Goal: Information Seeking & Learning: Learn about a topic

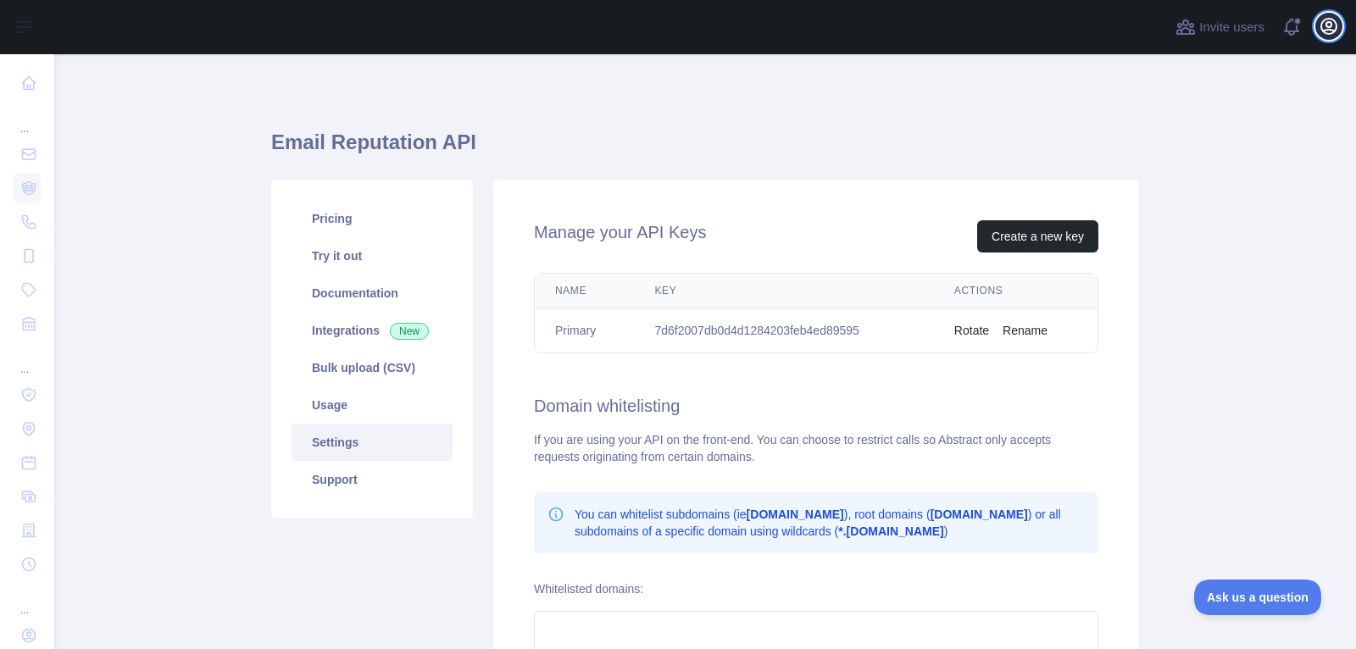
click at [1318, 33] on icon "button" at bounding box center [1328, 26] width 20 height 20
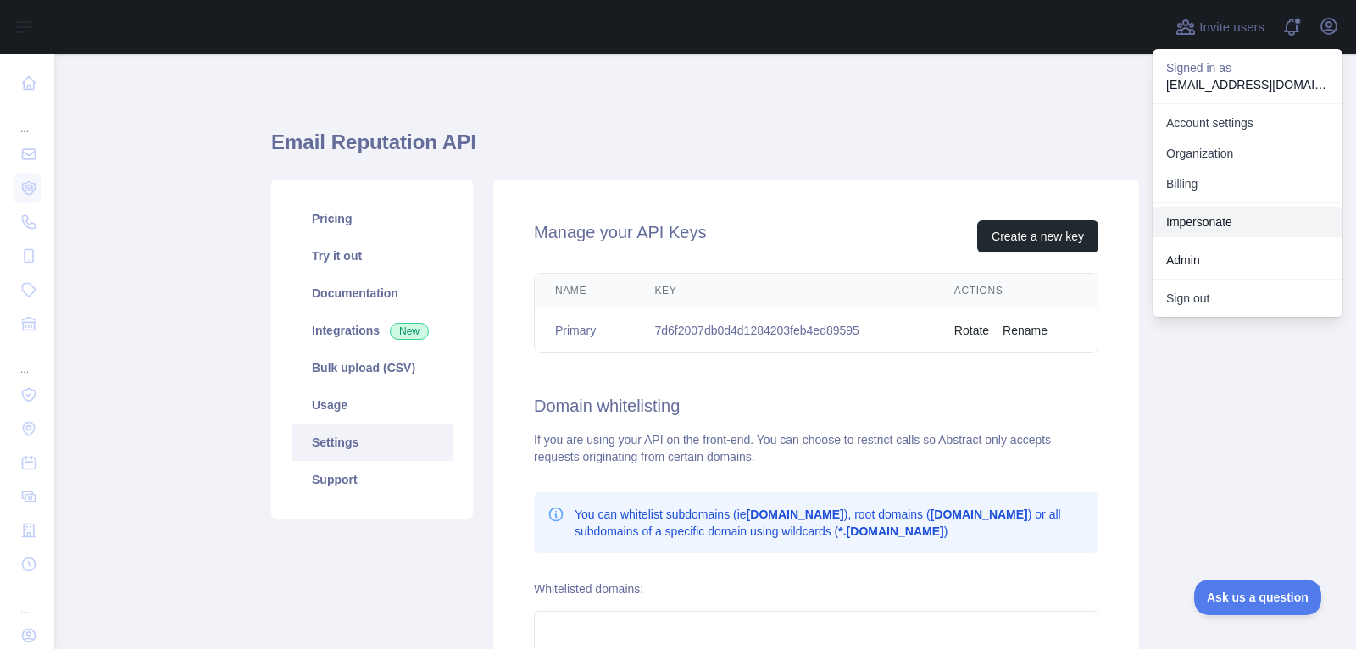
click at [1212, 224] on link "Impersonate" at bounding box center [1247, 222] width 190 height 31
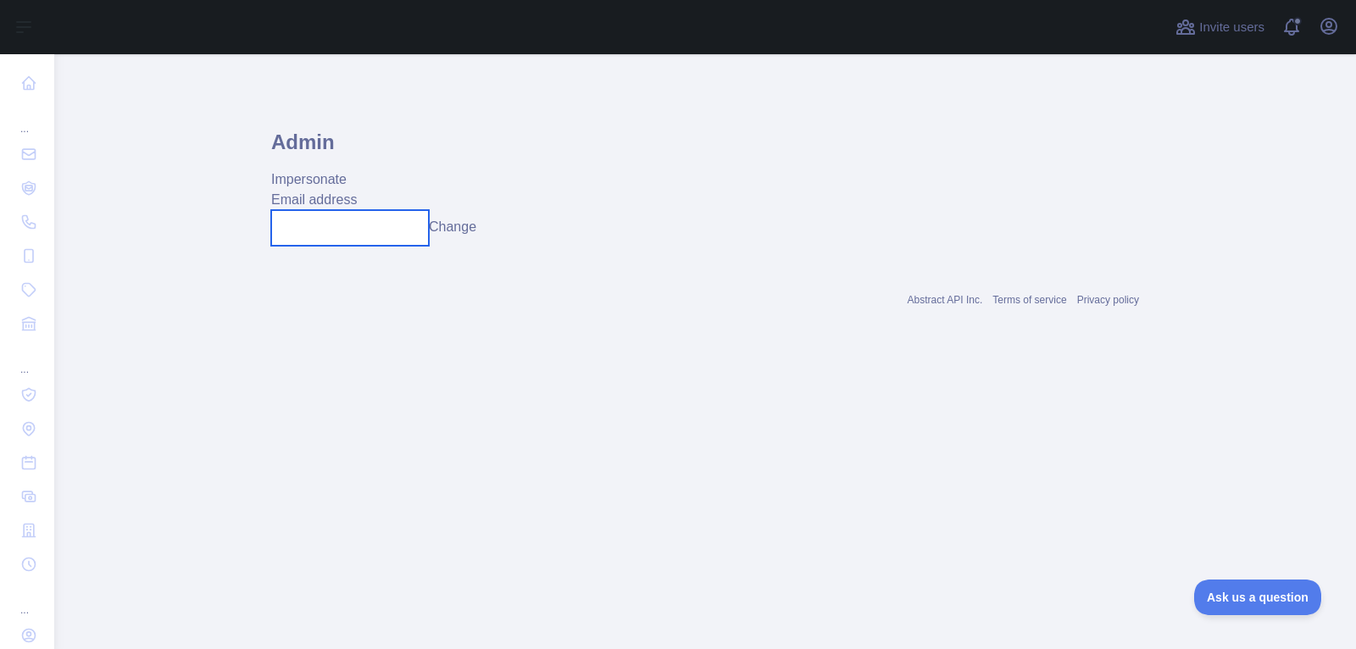
click at [363, 225] on input "text" at bounding box center [350, 228] width 158 height 36
paste input "**********"
type input "**********"
click at [463, 227] on button "Change" at bounding box center [464, 227] width 47 height 20
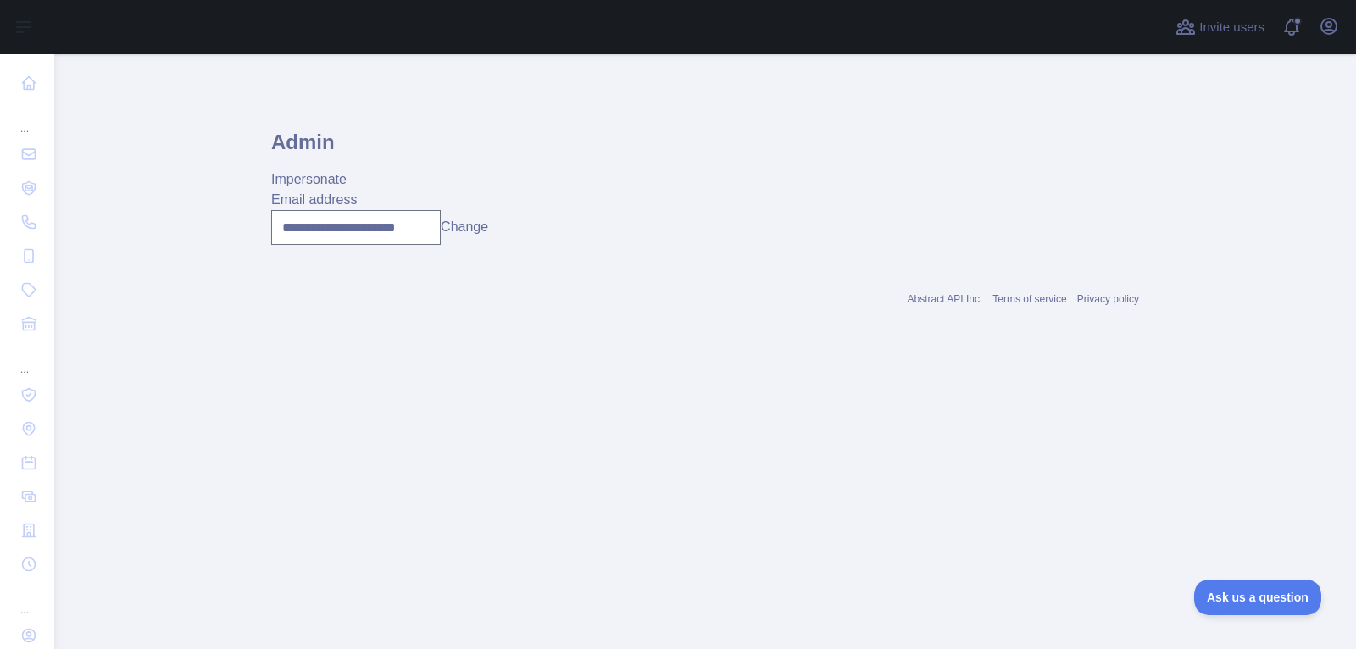
scroll to position [0, 0]
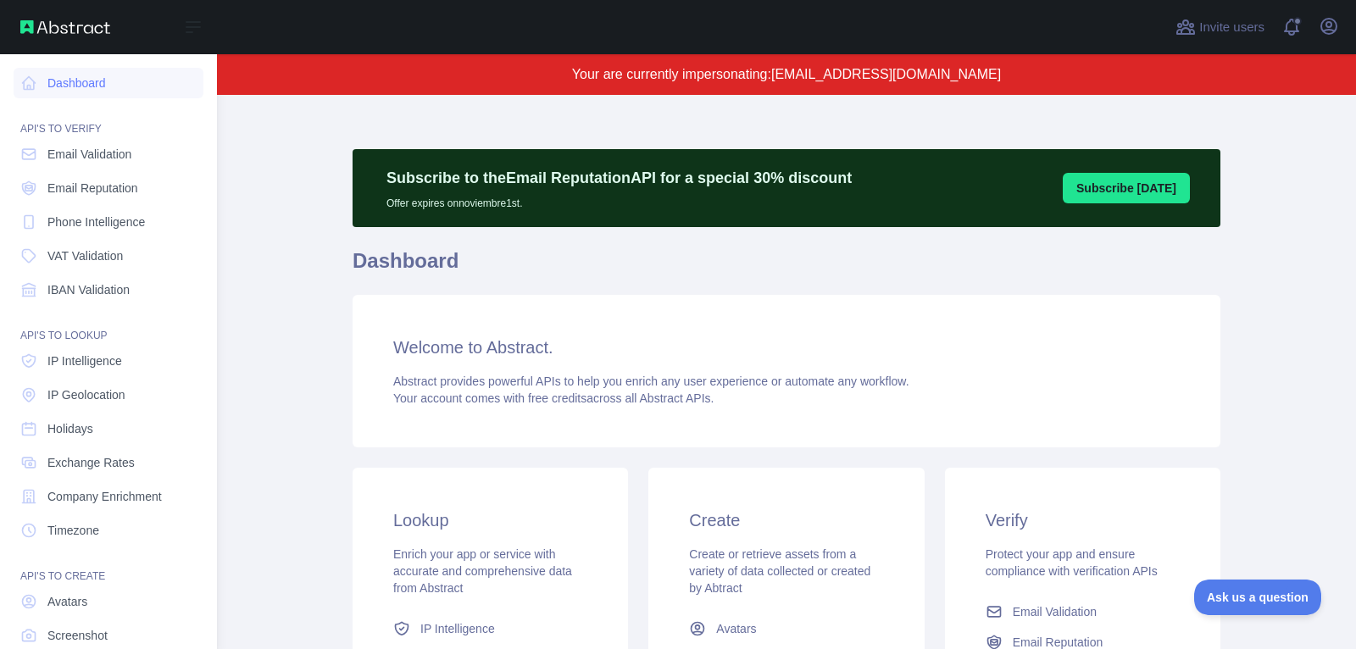
click at [65, 172] on nav "Dashboard API'S TO VERIFY Email Validation Email Reputation Phone Intelligence …" at bounding box center [109, 386] width 190 height 664
click at [71, 160] on span "Email Validation" at bounding box center [89, 154] width 84 height 17
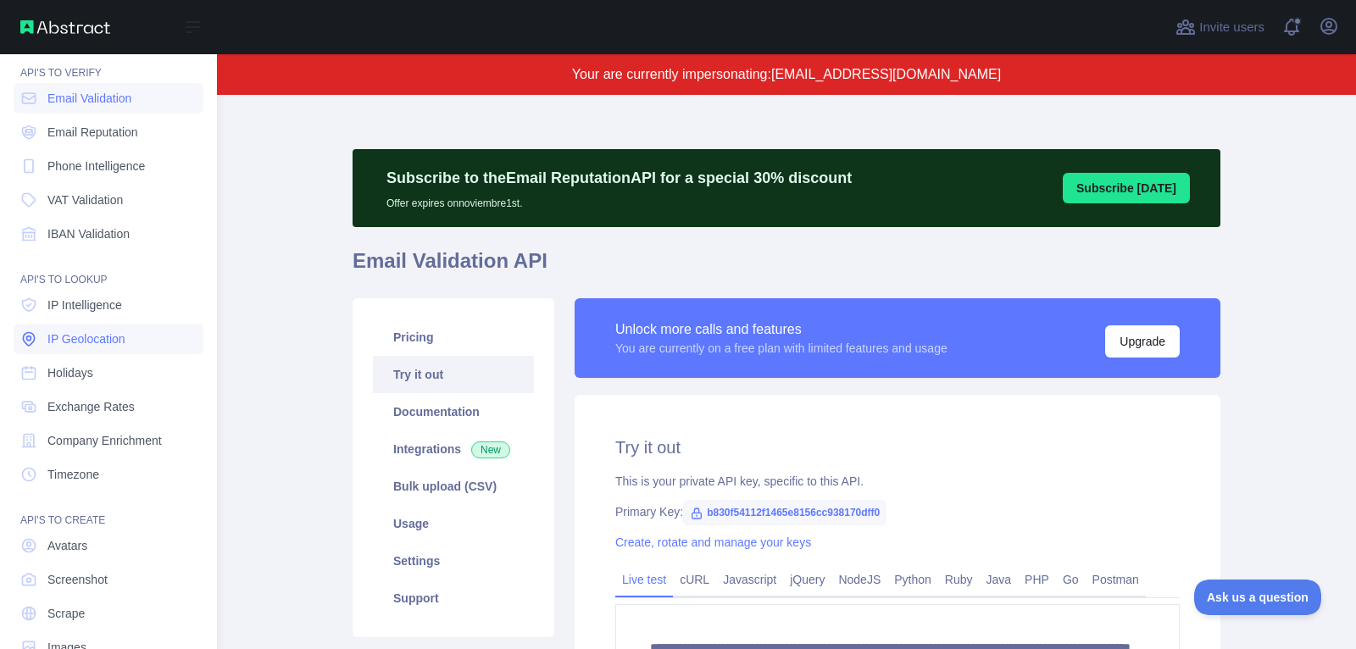
scroll to position [95, 0]
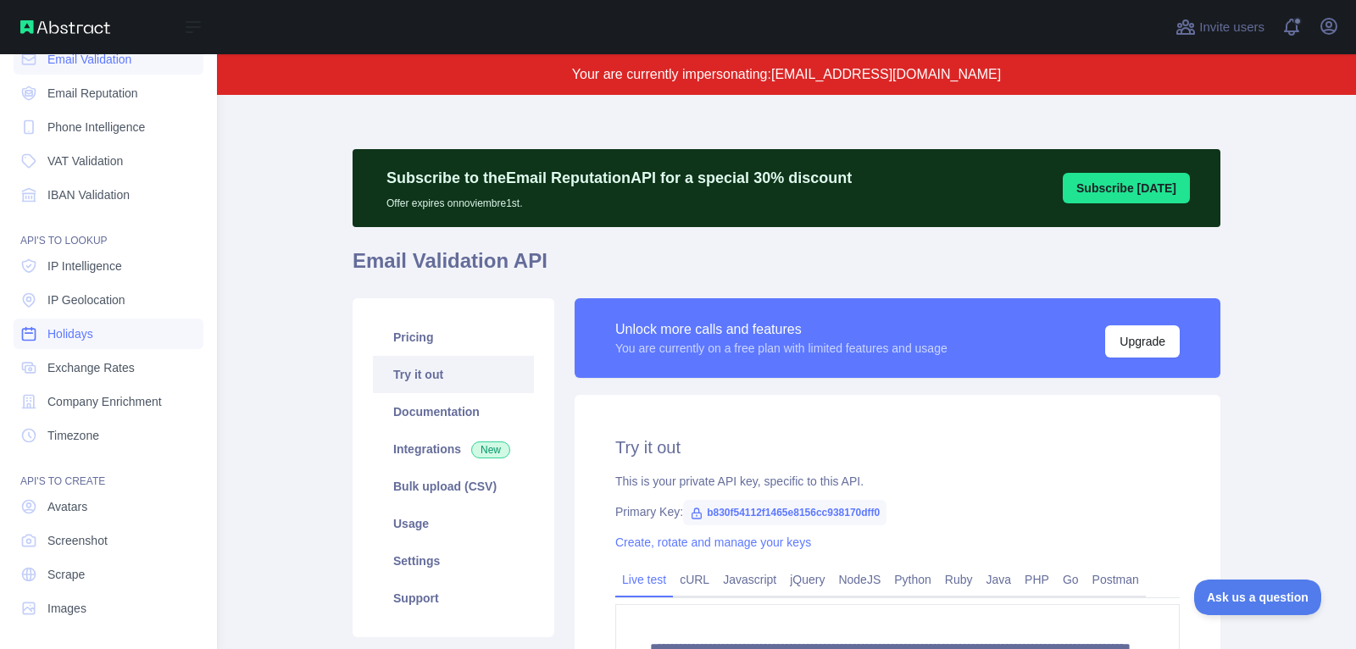
click at [102, 338] on link "Holidays" at bounding box center [109, 334] width 190 height 31
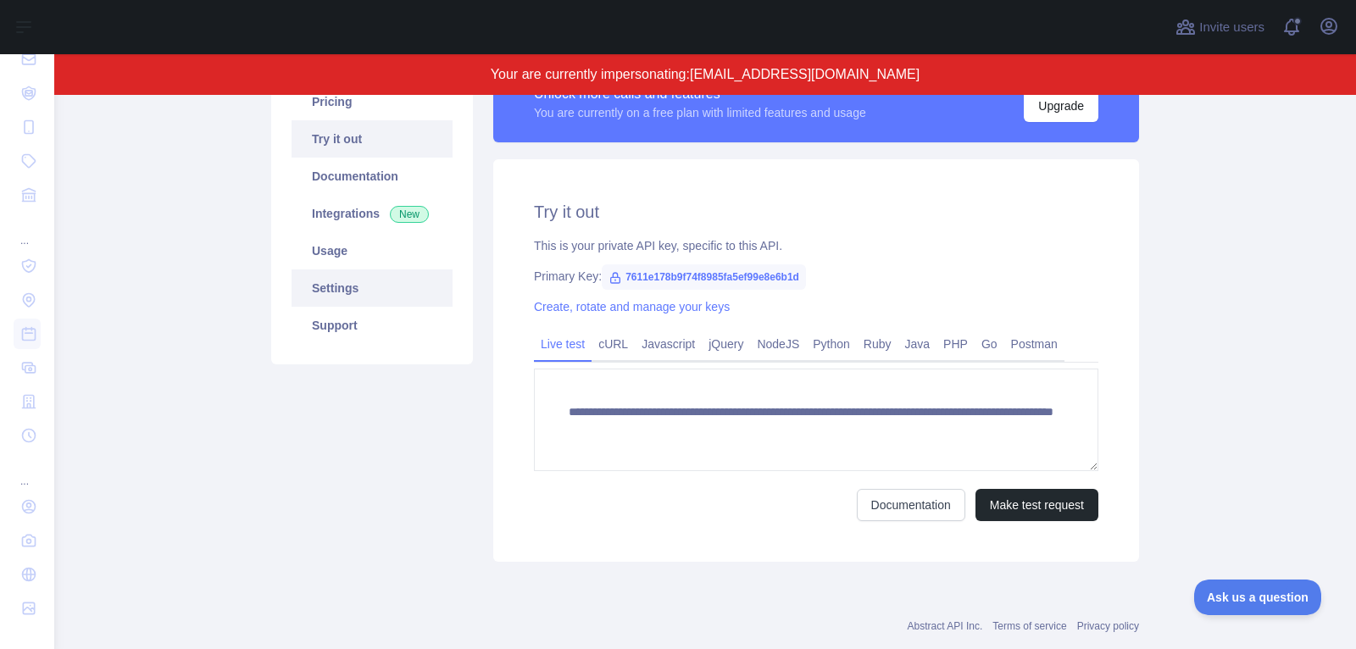
scroll to position [237, 0]
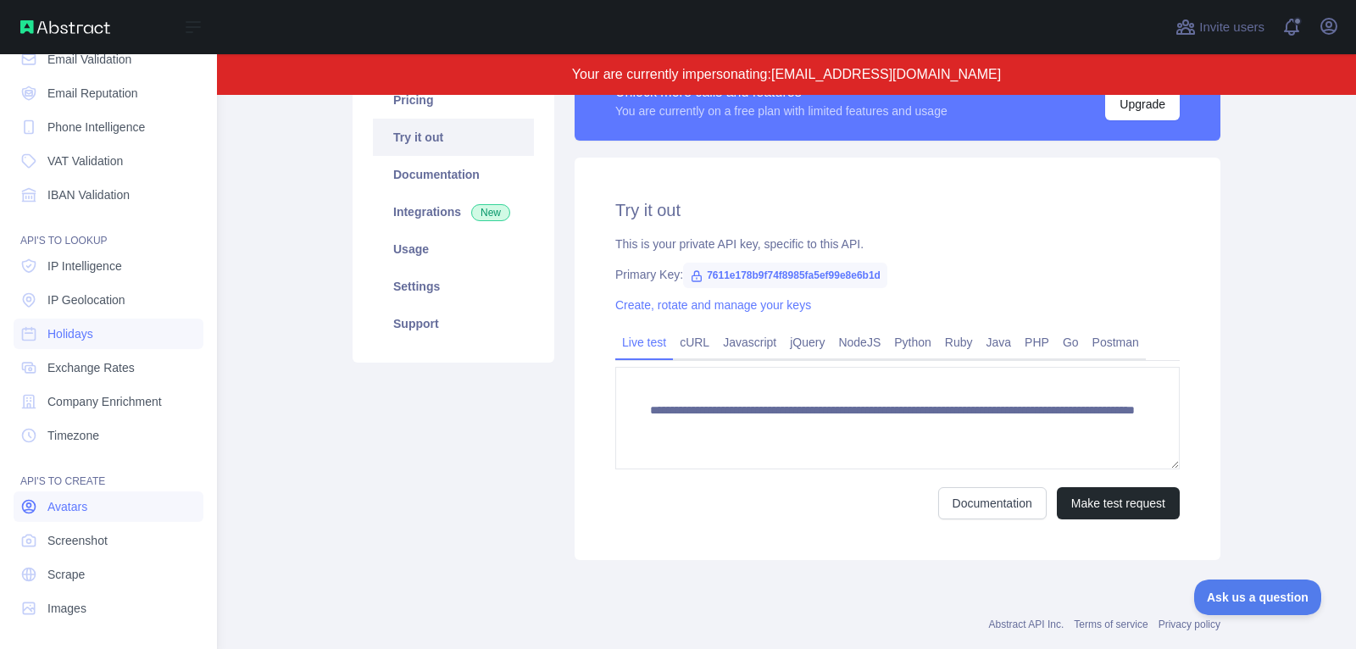
click at [104, 506] on link "Avatars" at bounding box center [109, 506] width 190 height 31
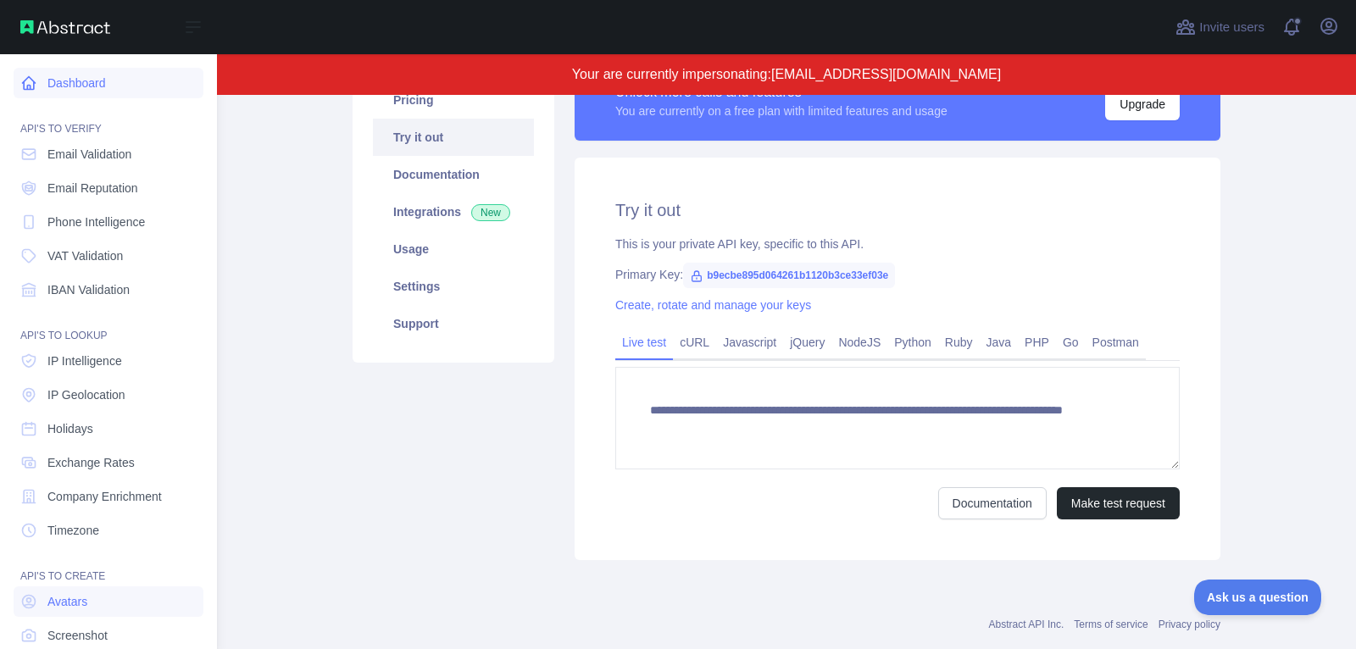
click at [114, 92] on link "Dashboard" at bounding box center [109, 83] width 190 height 31
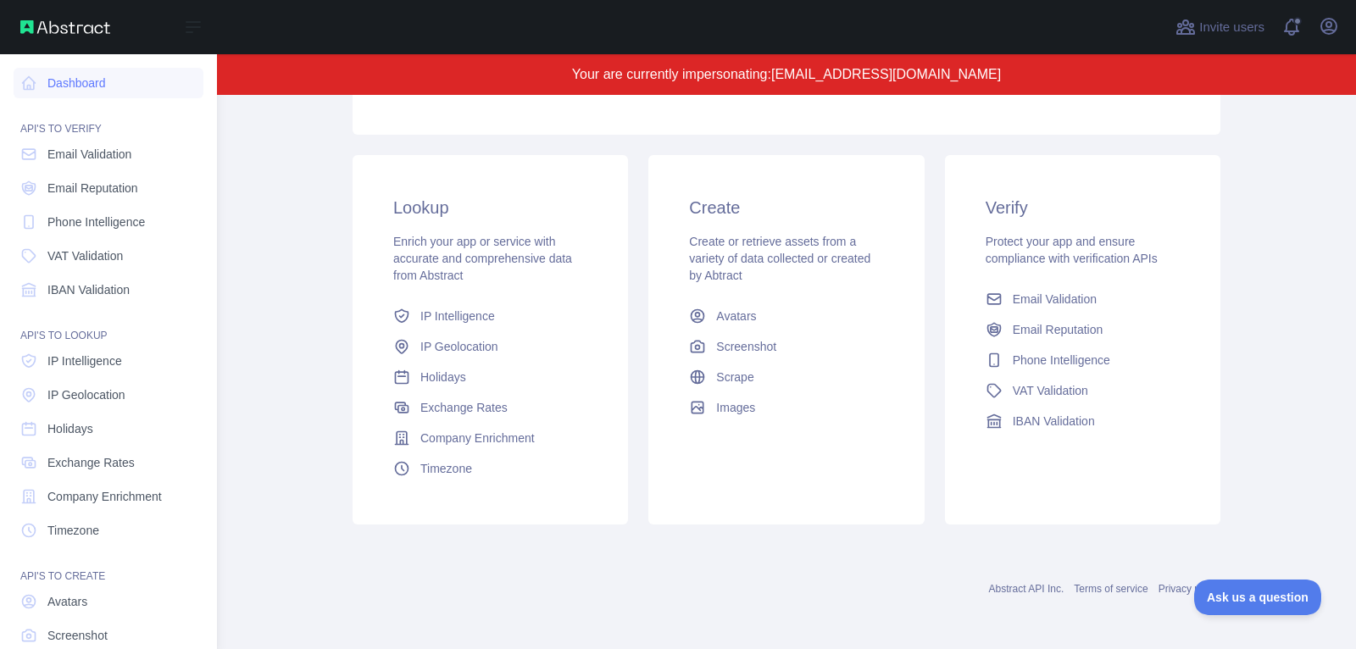
scroll to position [237, 0]
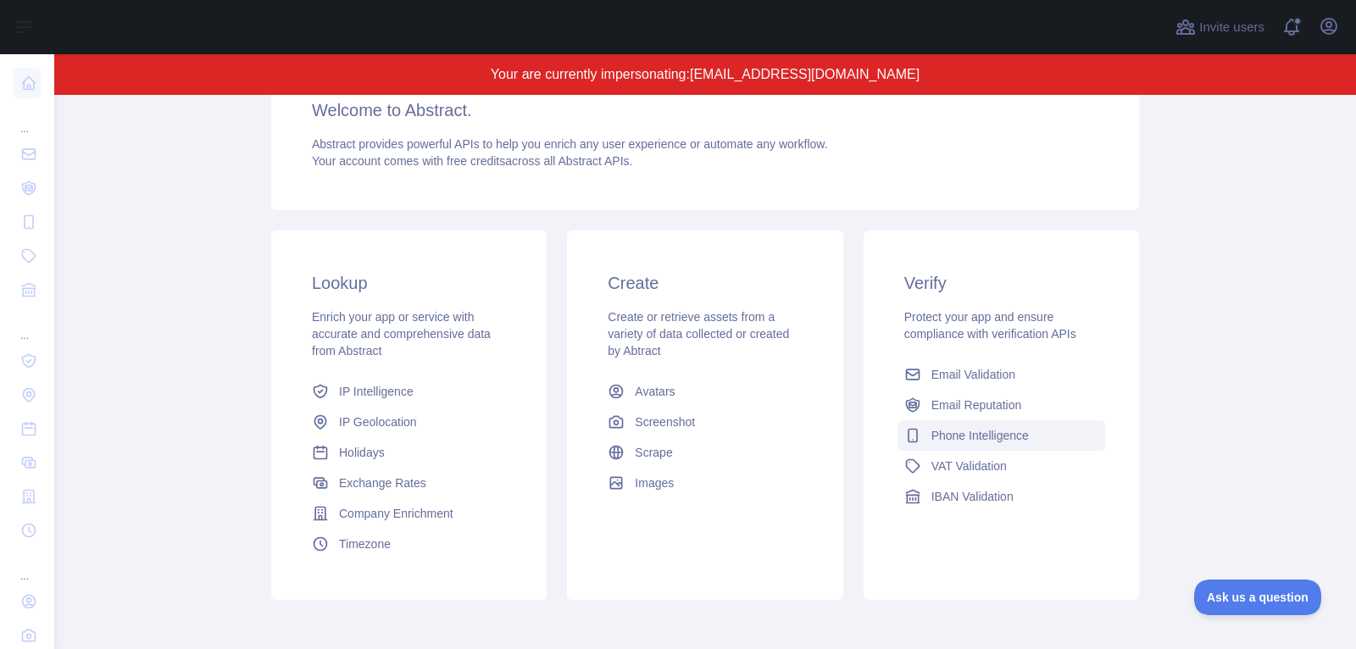
click at [985, 430] on span "Phone Intelligence" at bounding box center [979, 435] width 97 height 17
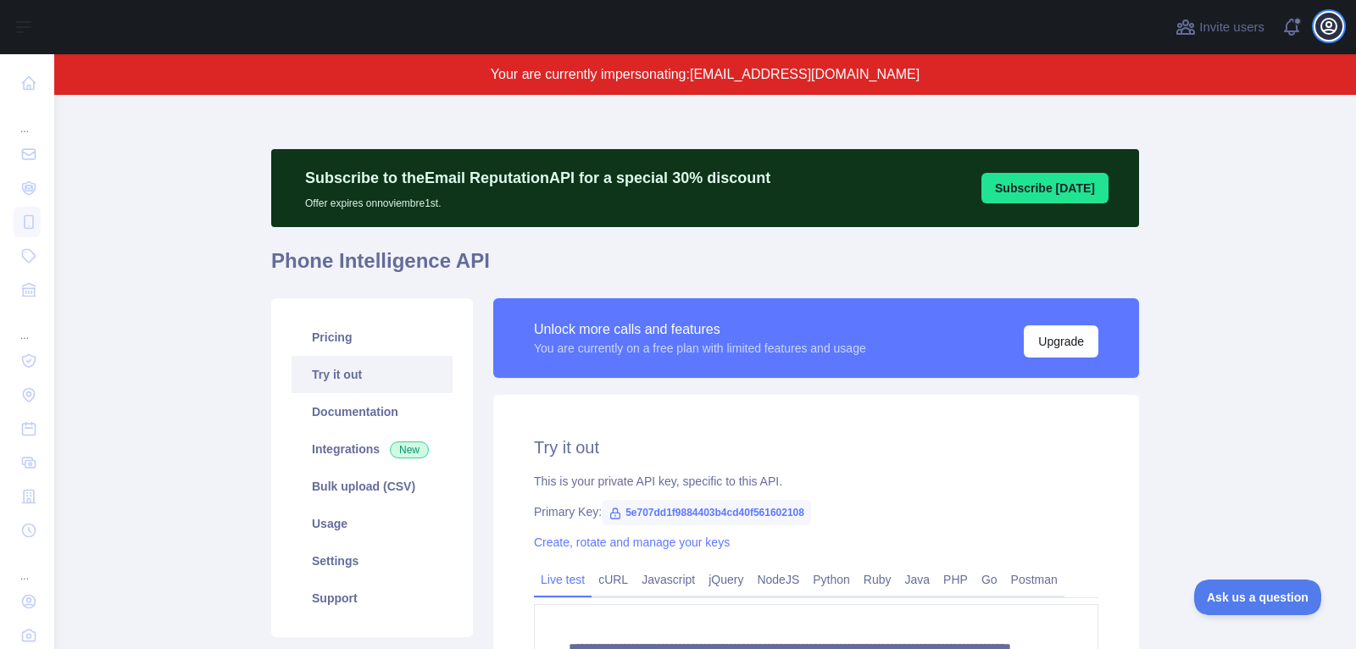
click at [1326, 25] on icon "button" at bounding box center [1328, 26] width 15 height 15
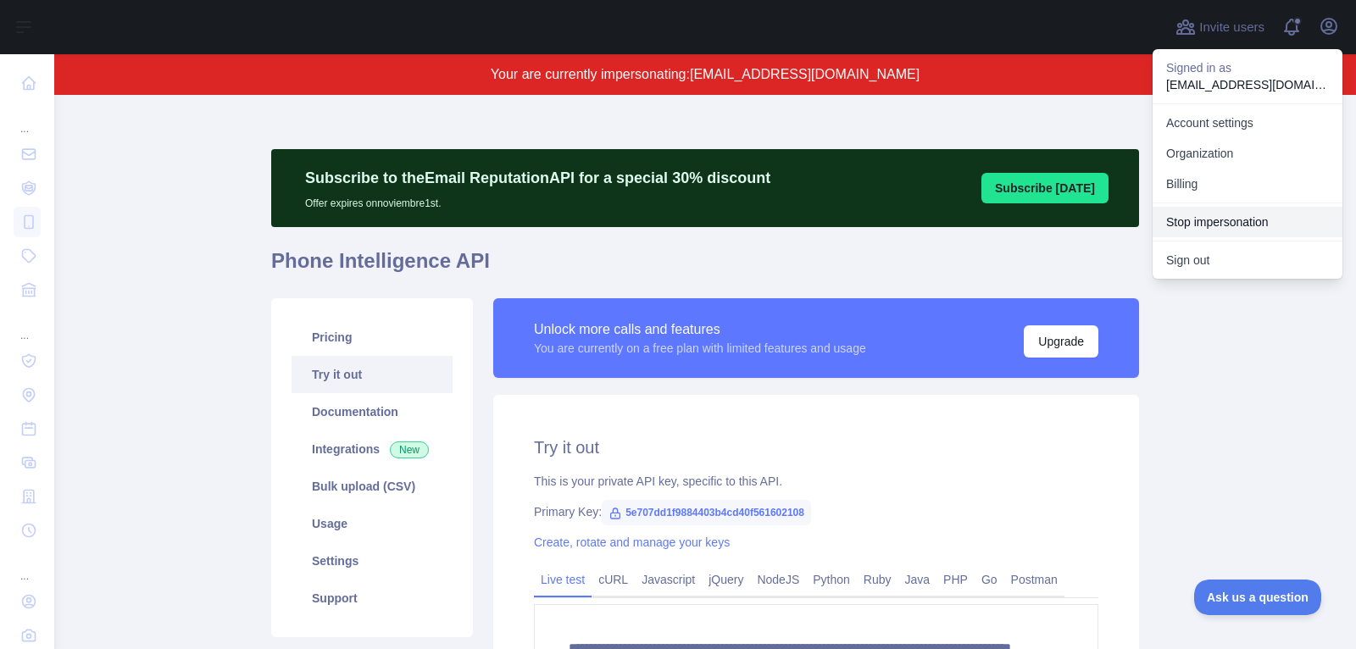
click at [1259, 216] on button "Stop impersonation" at bounding box center [1247, 222] width 190 height 31
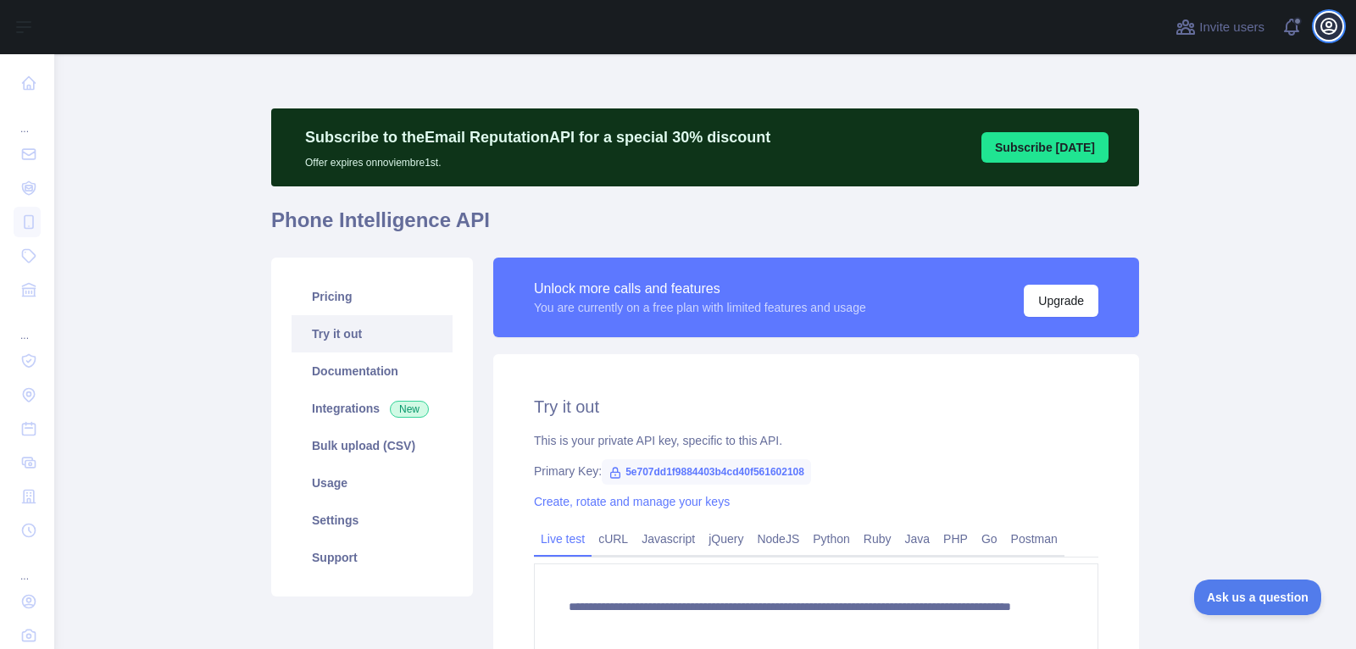
click at [1335, 20] on icon "button" at bounding box center [1328, 26] width 20 height 20
type textarea "**********"
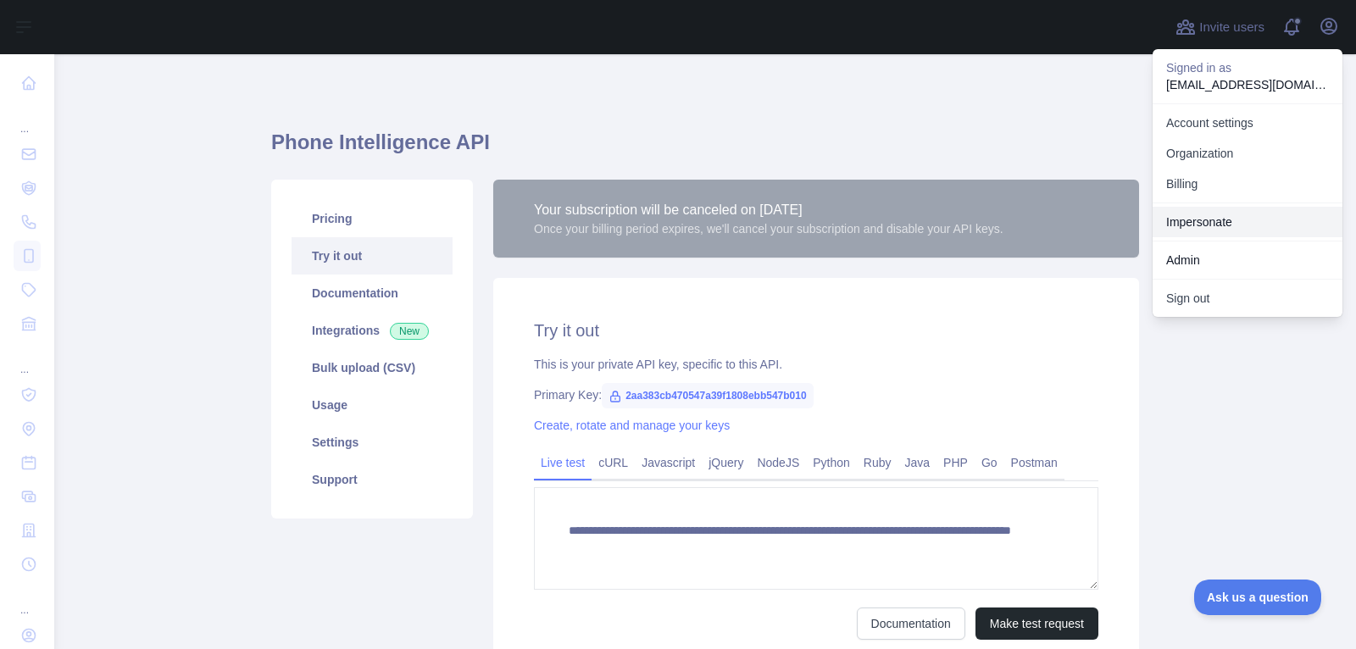
click at [1273, 219] on link "Impersonate" at bounding box center [1247, 222] width 190 height 31
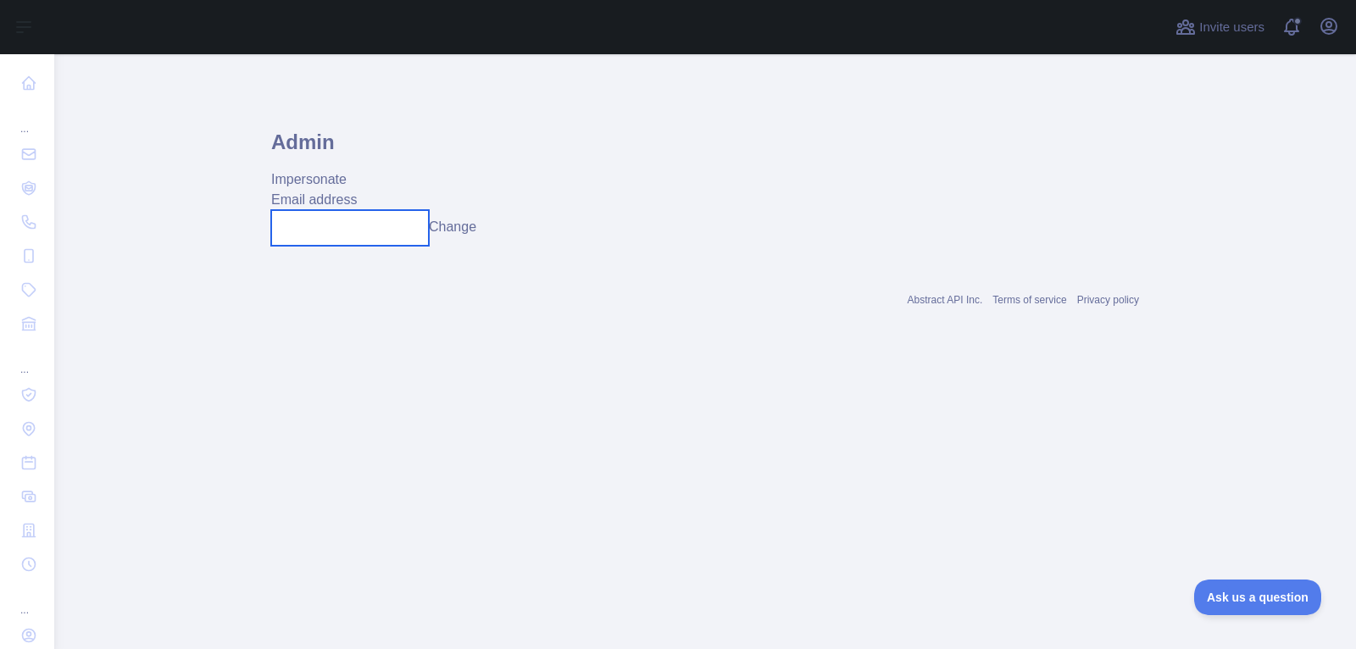
click at [360, 222] on input "text" at bounding box center [350, 228] width 158 height 36
paste input "**********"
type input "**********"
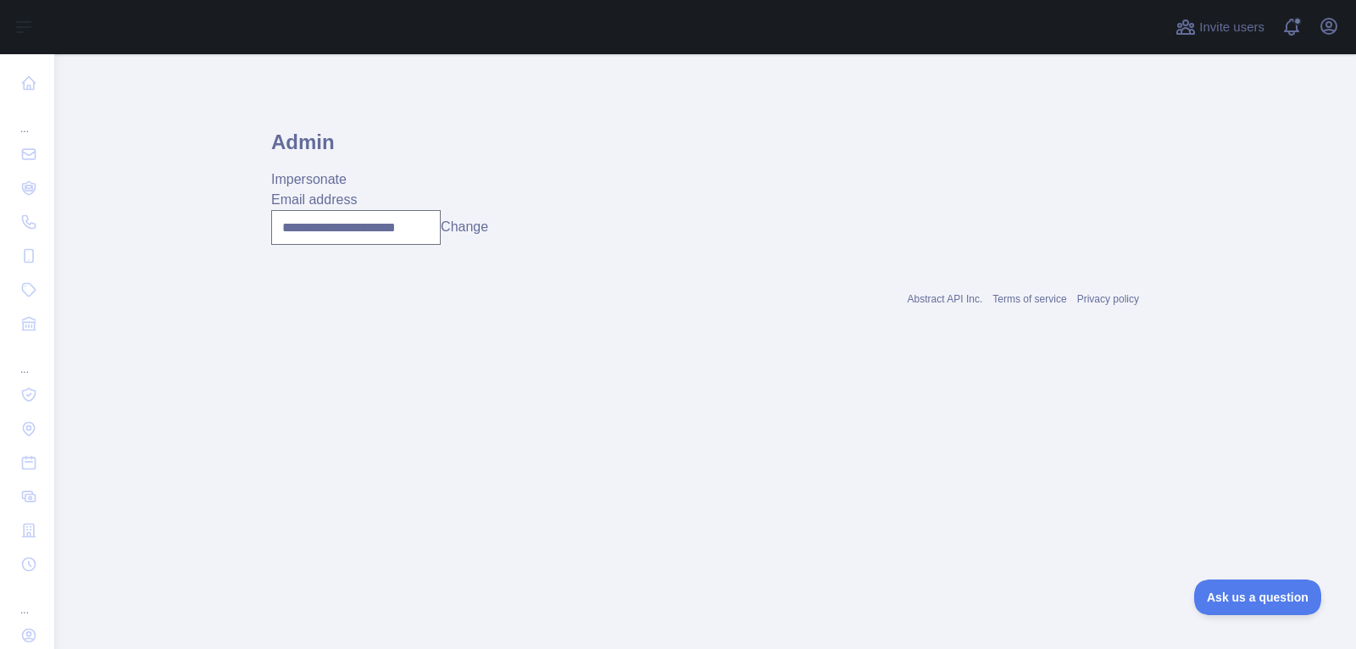
click at [465, 236] on button "Change" at bounding box center [464, 227] width 47 height 20
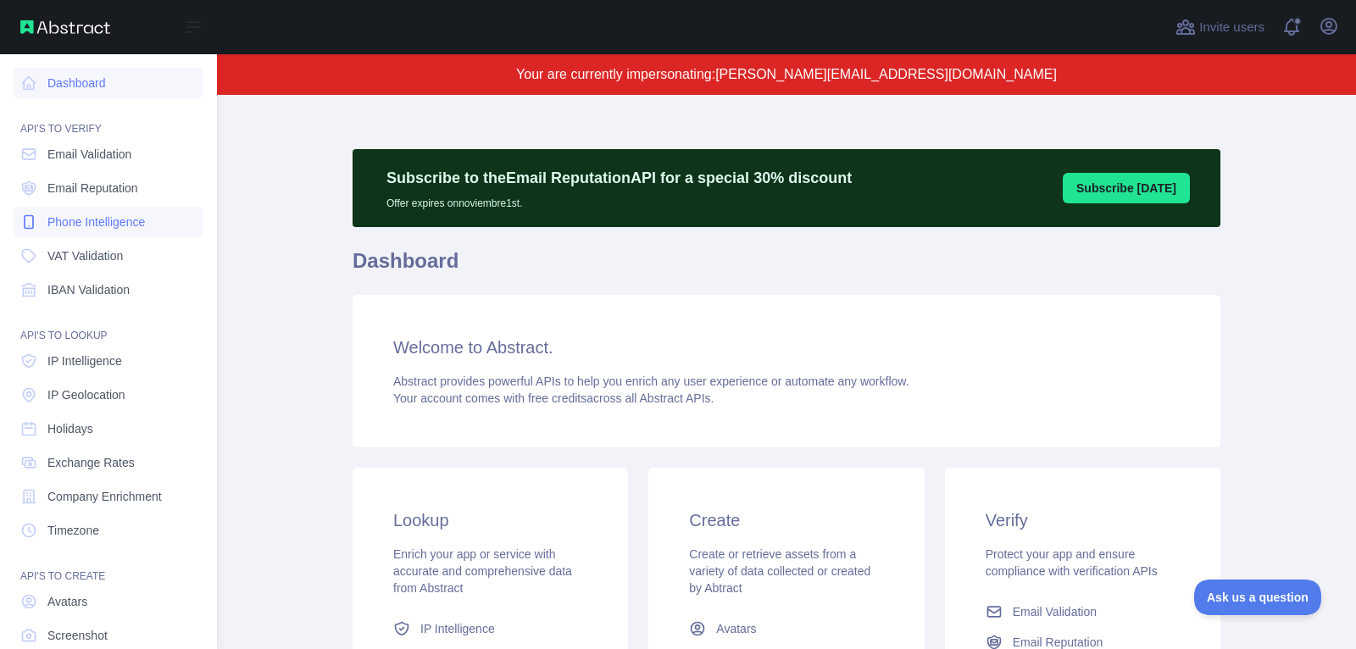
click at [119, 221] on span "Phone Intelligence" at bounding box center [95, 222] width 97 height 17
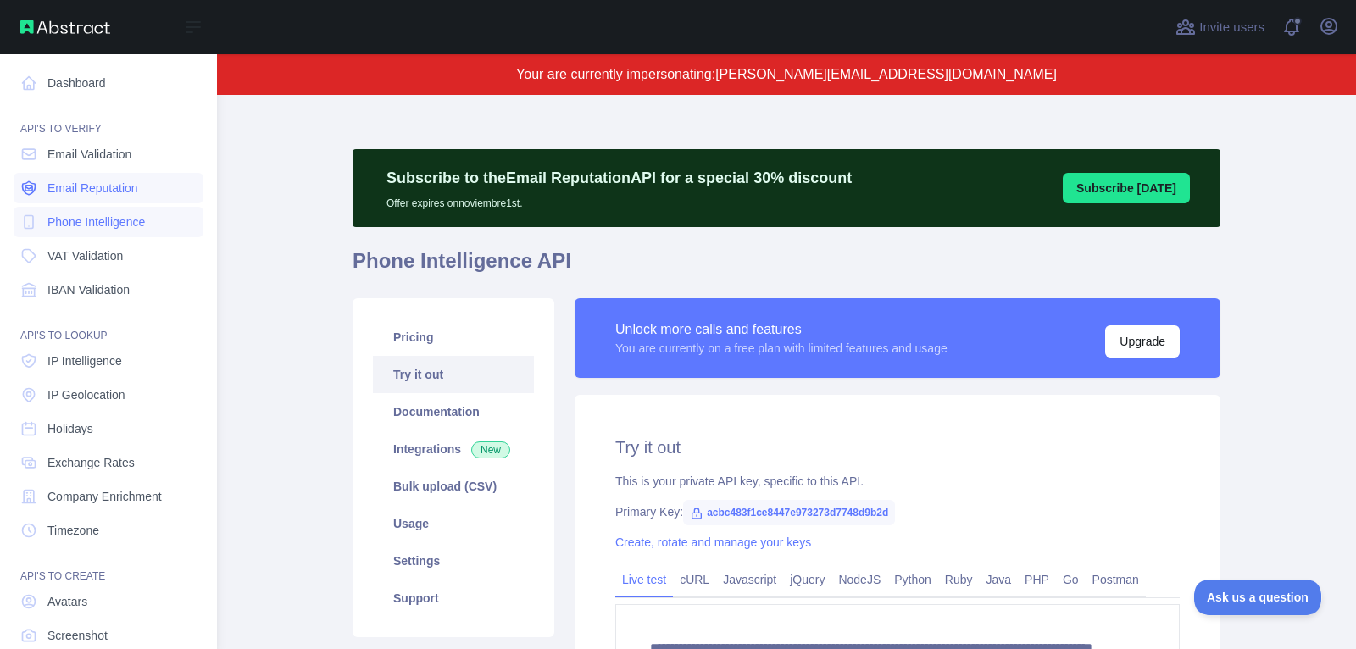
click at [117, 185] on span "Email Reputation" at bounding box center [92, 188] width 91 height 17
click at [122, 151] on span "Email Validation" at bounding box center [89, 154] width 84 height 17
click at [114, 367] on span "IP Intelligence" at bounding box center [84, 360] width 75 height 17
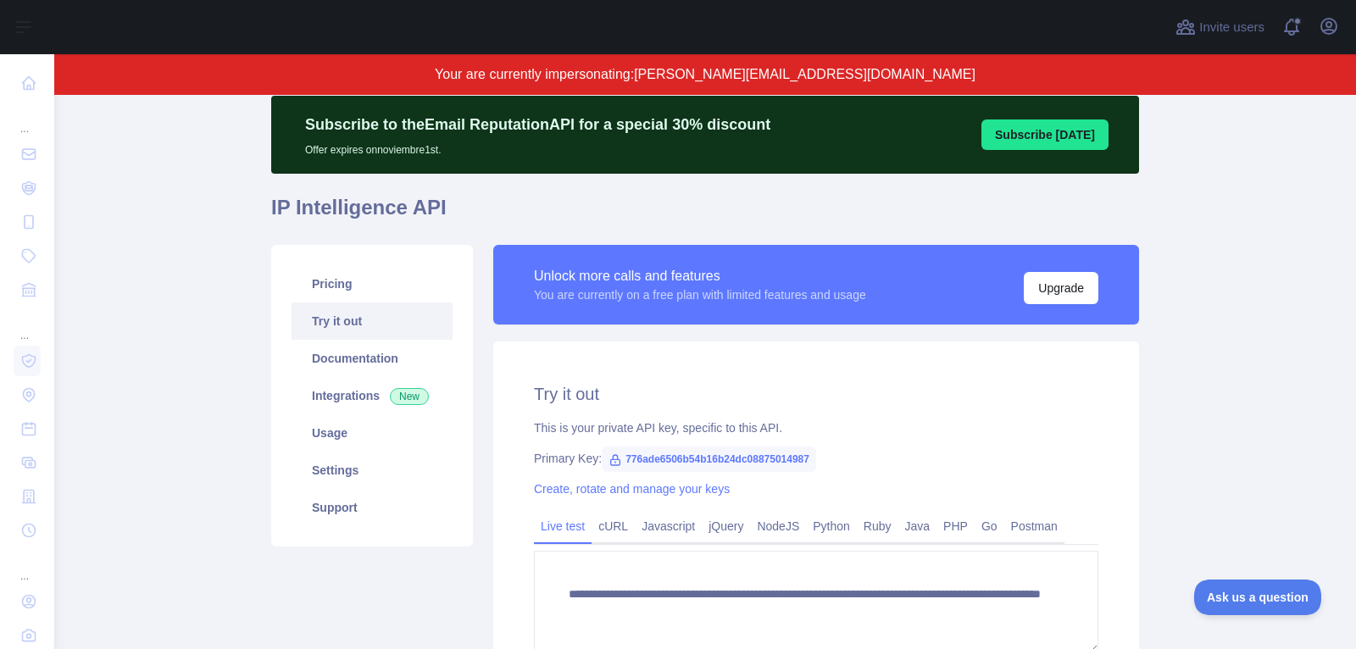
scroll to position [54, 0]
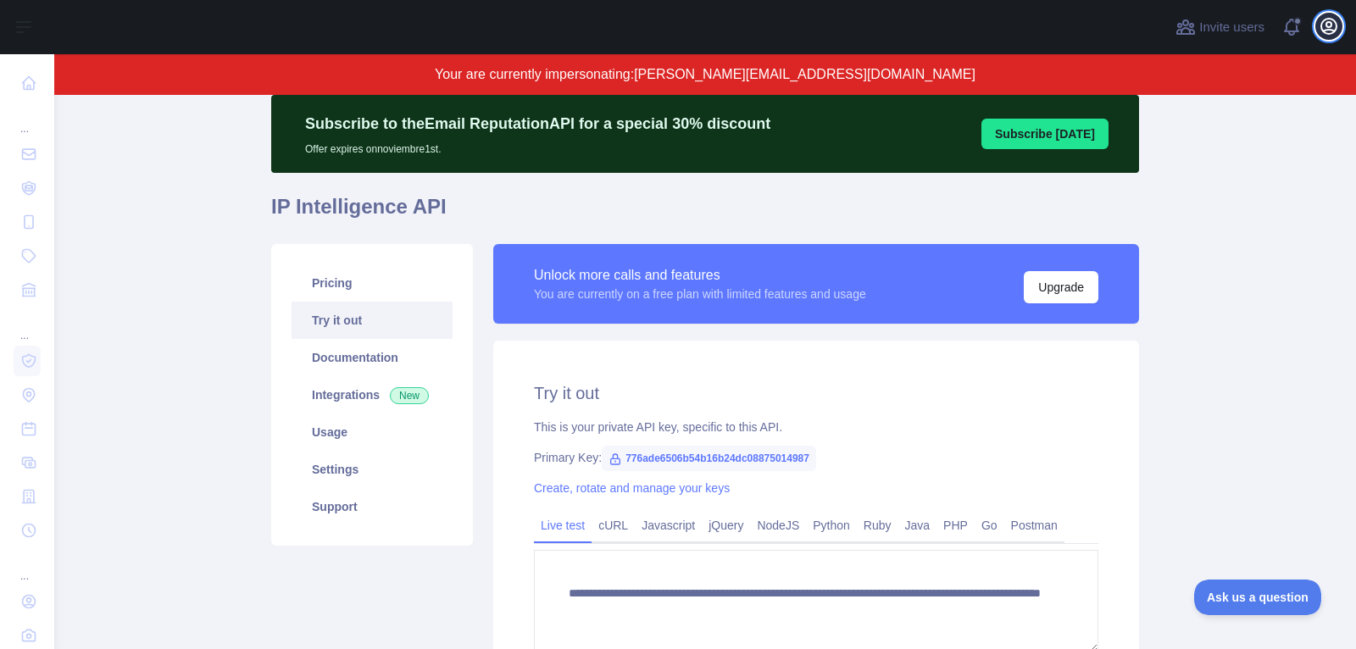
click at [1329, 36] on icon "button" at bounding box center [1328, 26] width 20 height 20
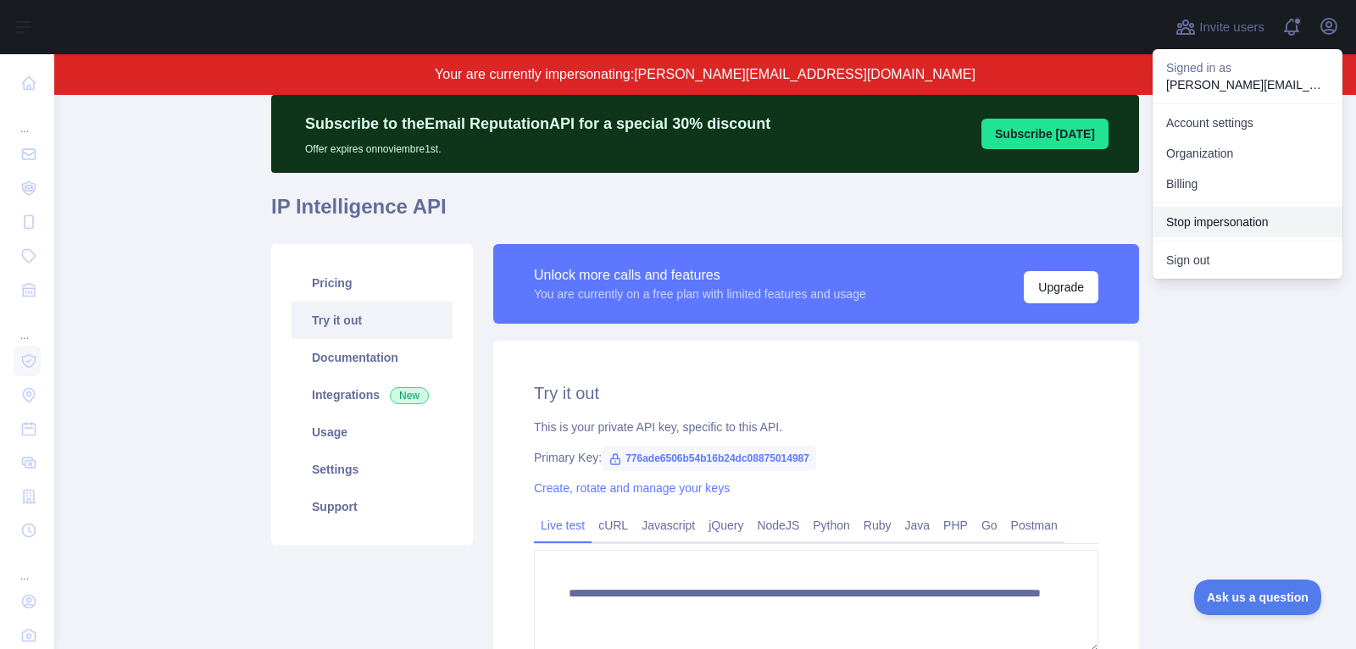
click at [1208, 217] on button "Stop impersonation" at bounding box center [1247, 222] width 190 height 31
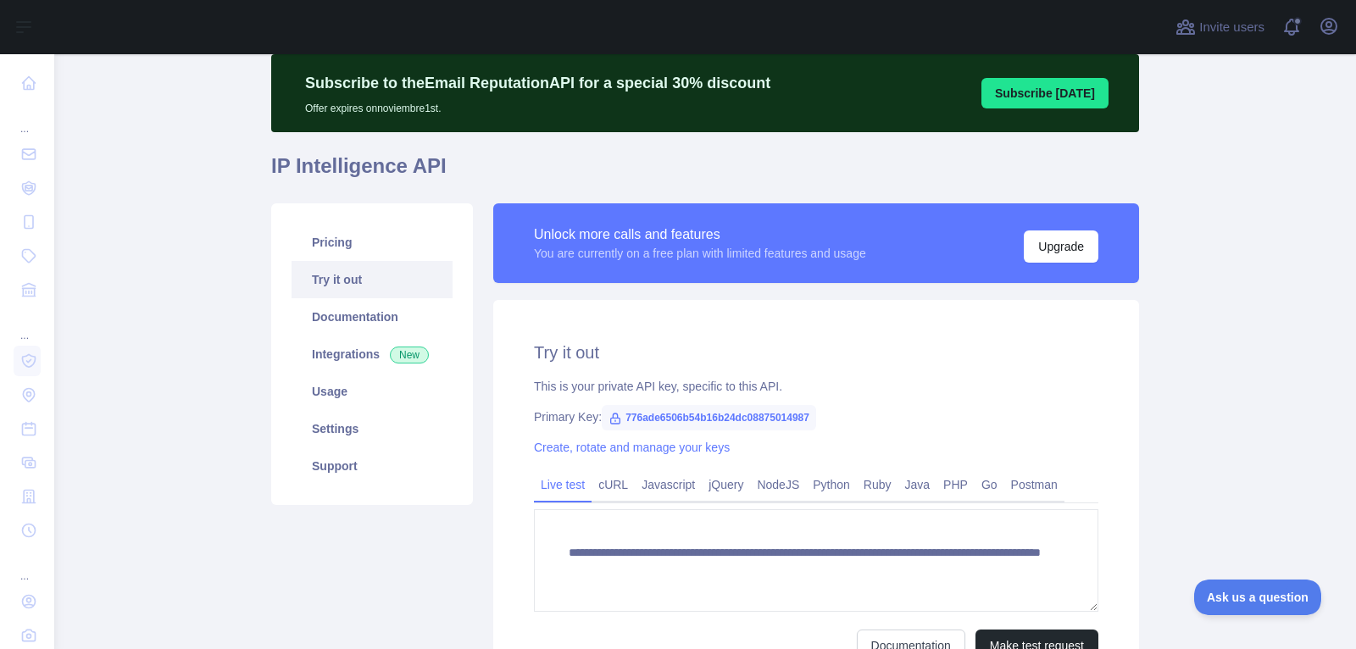
type textarea "**********"
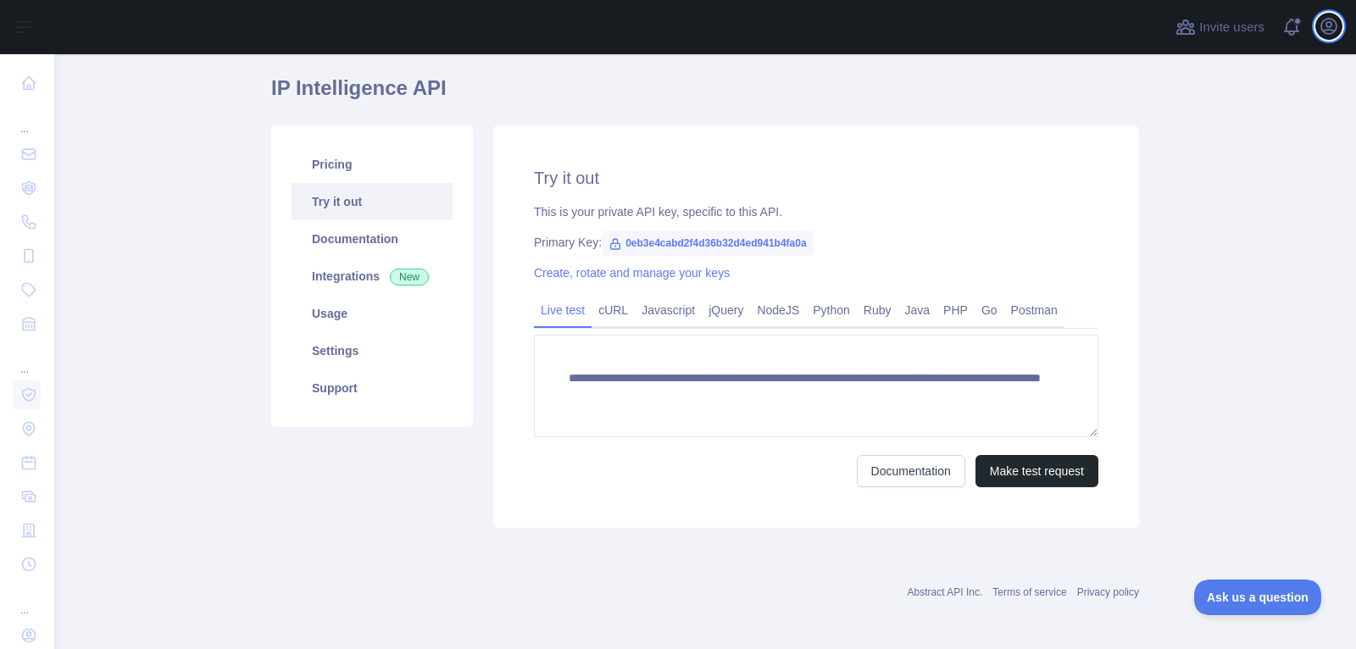
scroll to position [0, 0]
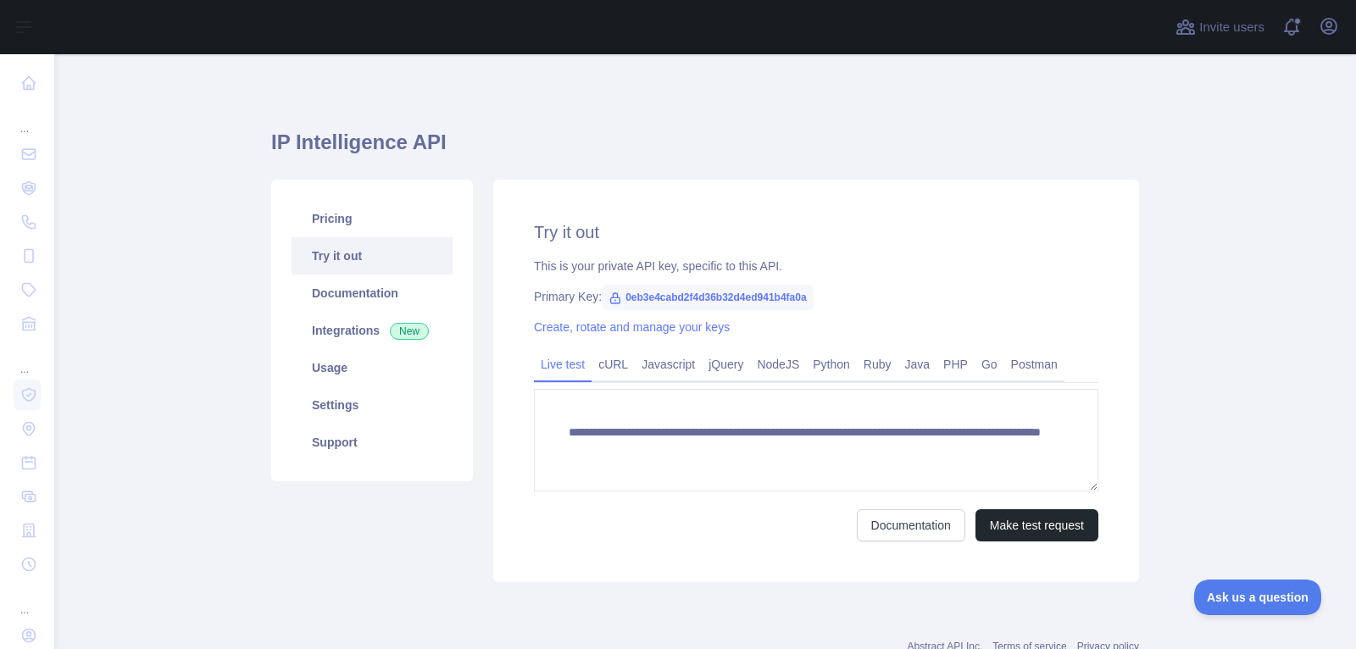
click at [1315, 34] on div "Open user menu" at bounding box center [1328, 28] width 27 height 30
click at [1326, 14] on button "Open user menu" at bounding box center [1328, 26] width 27 height 27
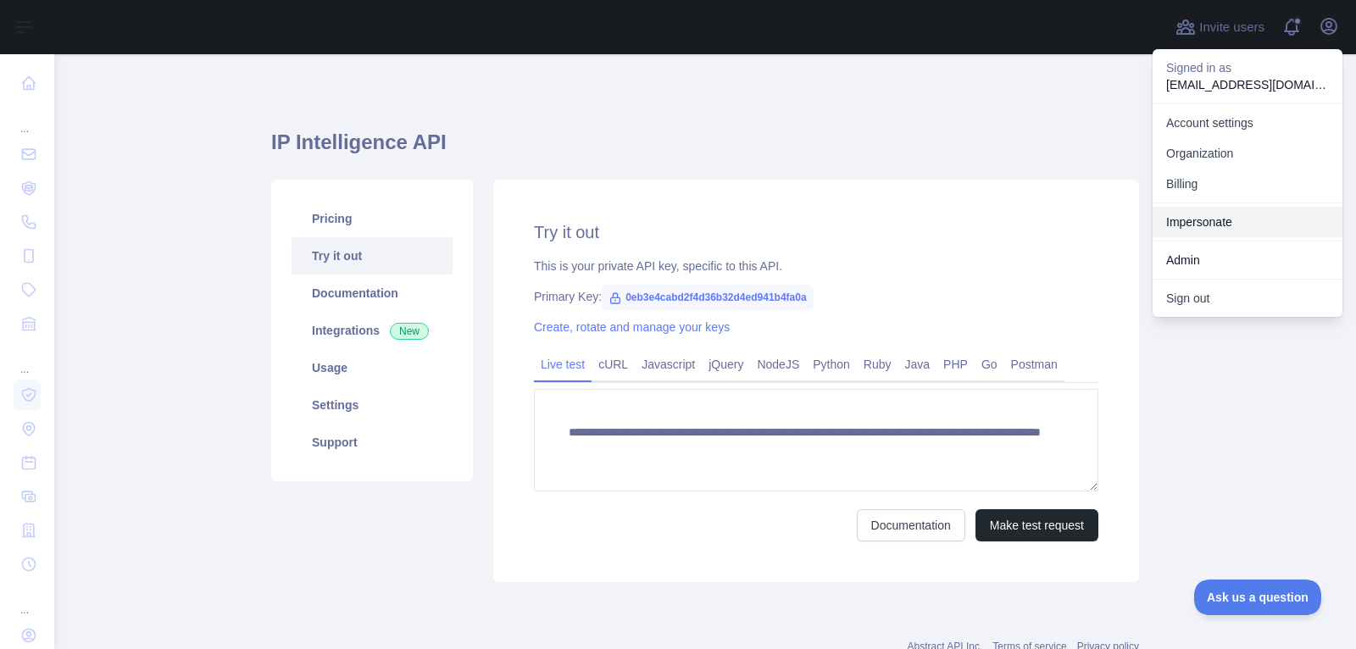
click at [1205, 221] on link "Impersonate" at bounding box center [1247, 222] width 190 height 31
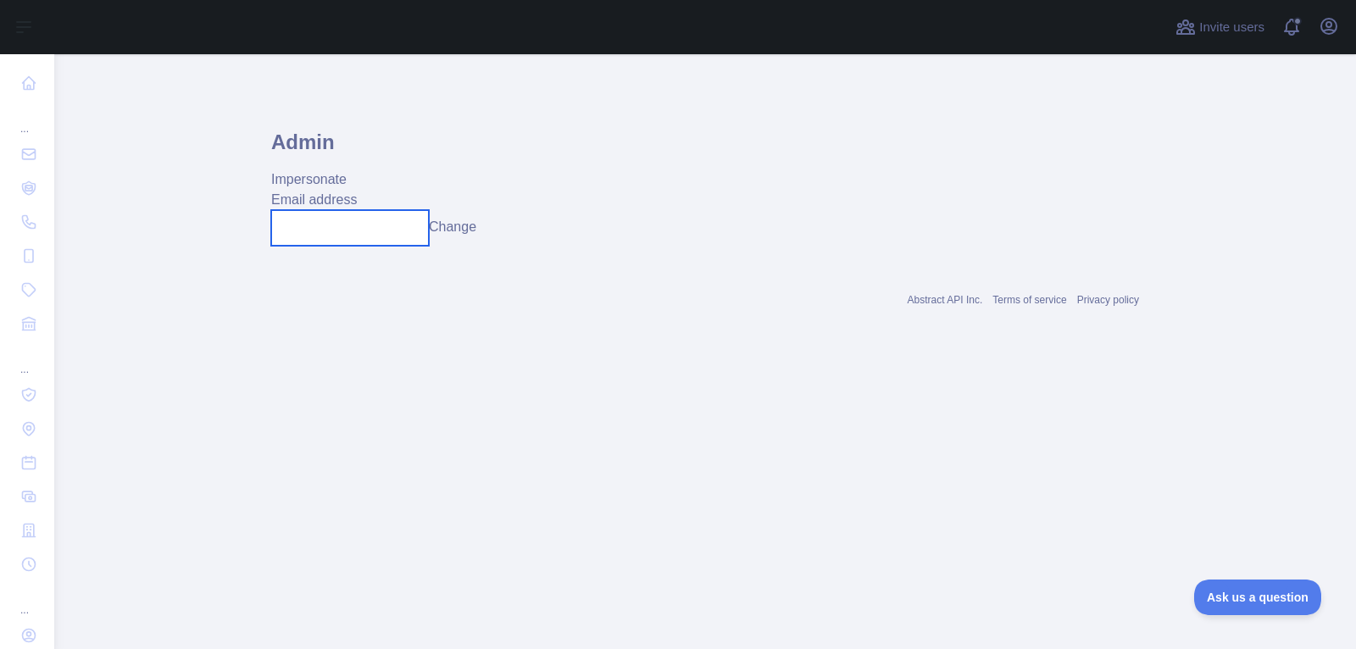
click at [322, 236] on input "text" at bounding box center [350, 228] width 158 height 36
paste input "**********"
type input "**********"
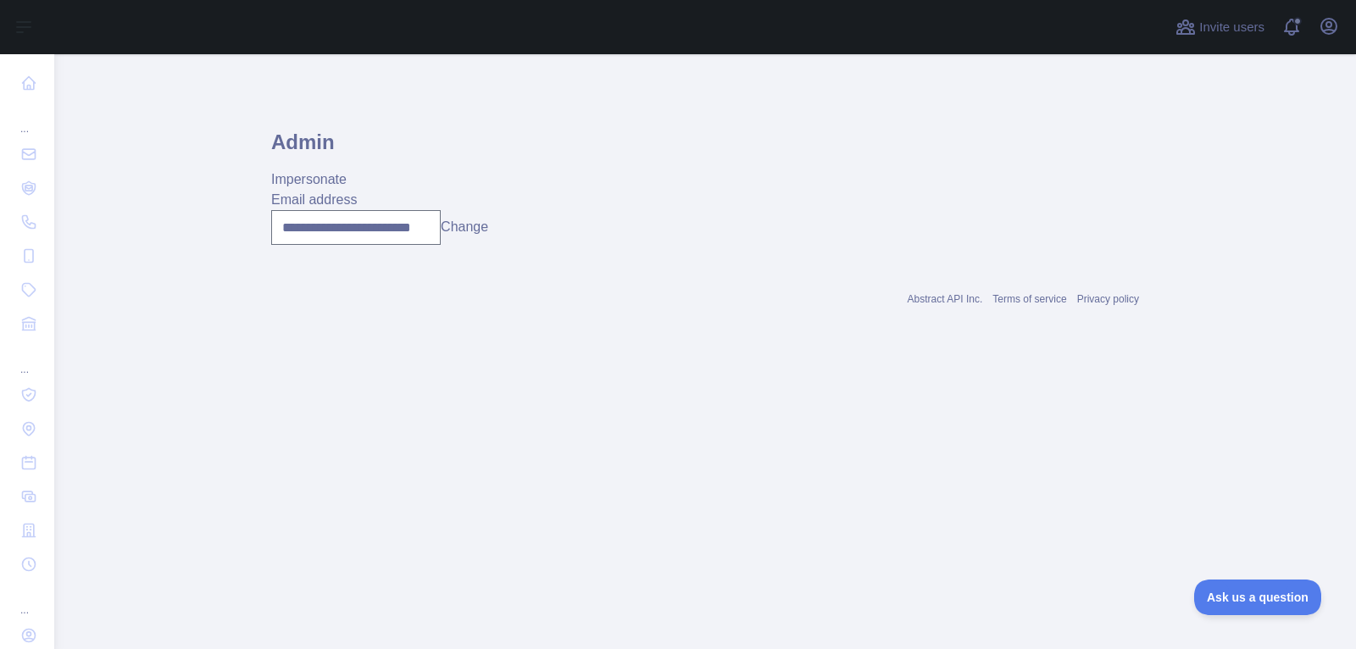
click at [469, 227] on button "Change" at bounding box center [464, 227] width 47 height 20
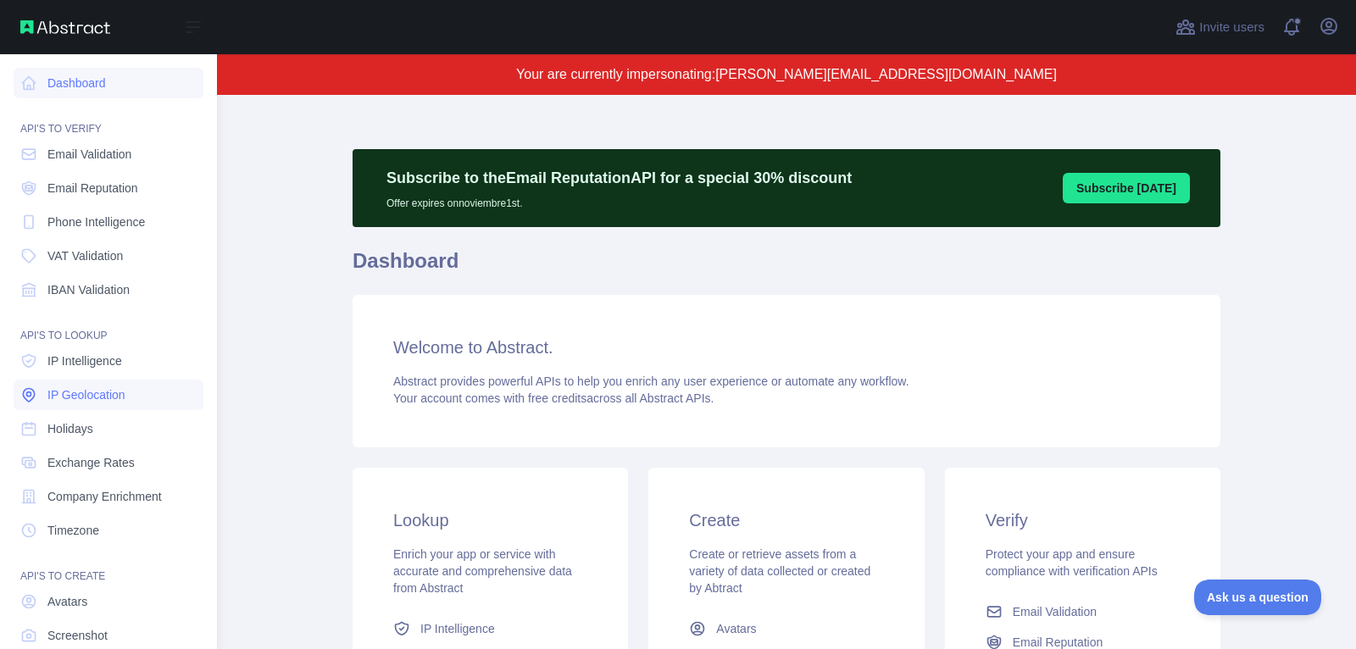
click at [110, 386] on span "IP Geolocation" at bounding box center [86, 394] width 78 height 17
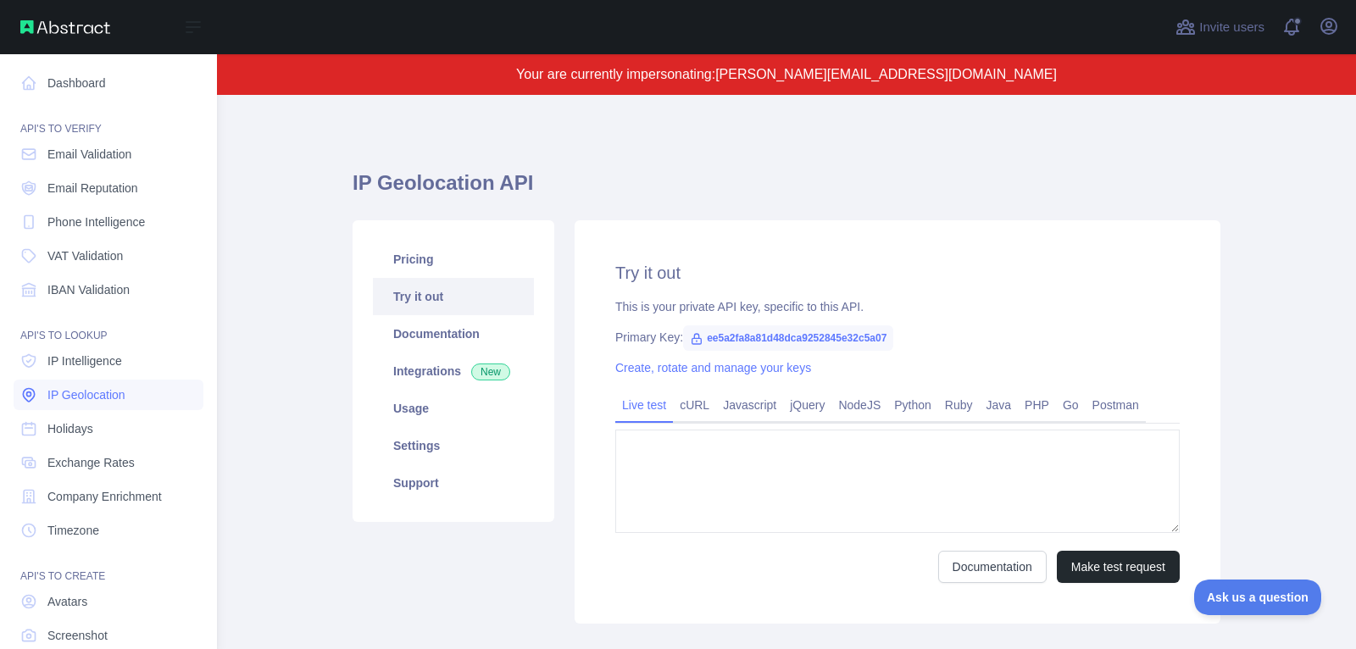
type textarea "**********"
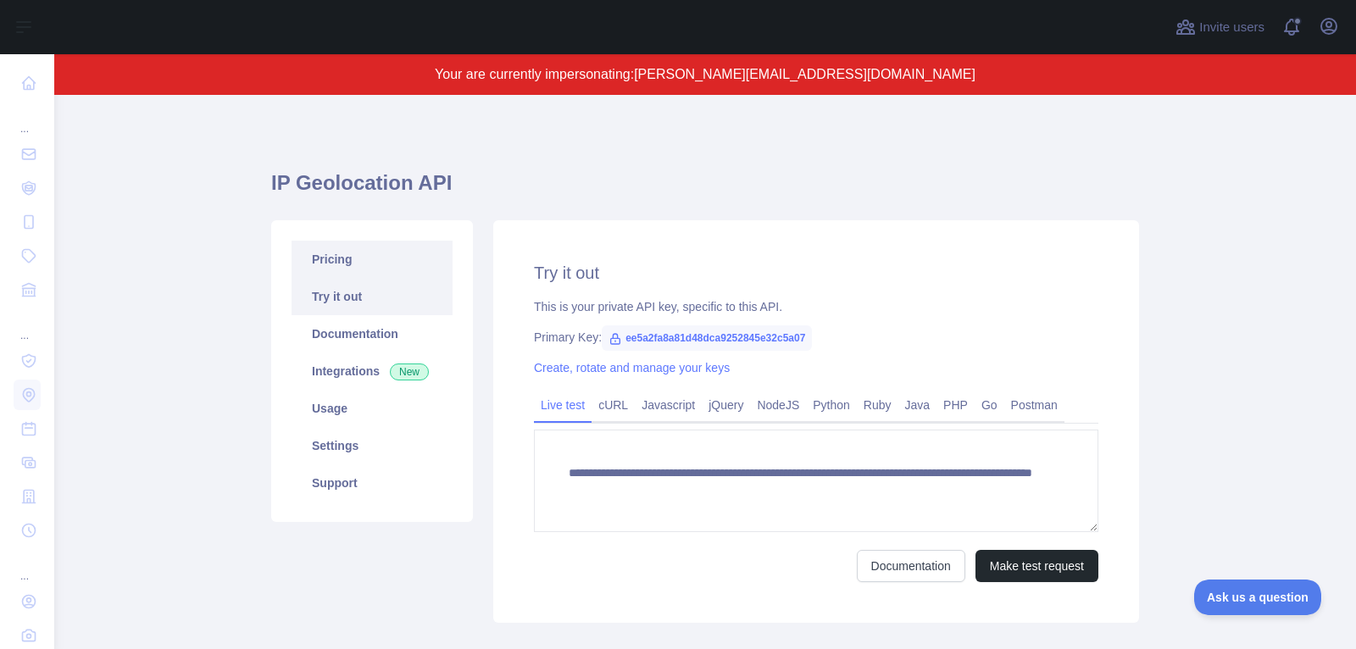
click at [347, 259] on link "Pricing" at bounding box center [371, 259] width 161 height 37
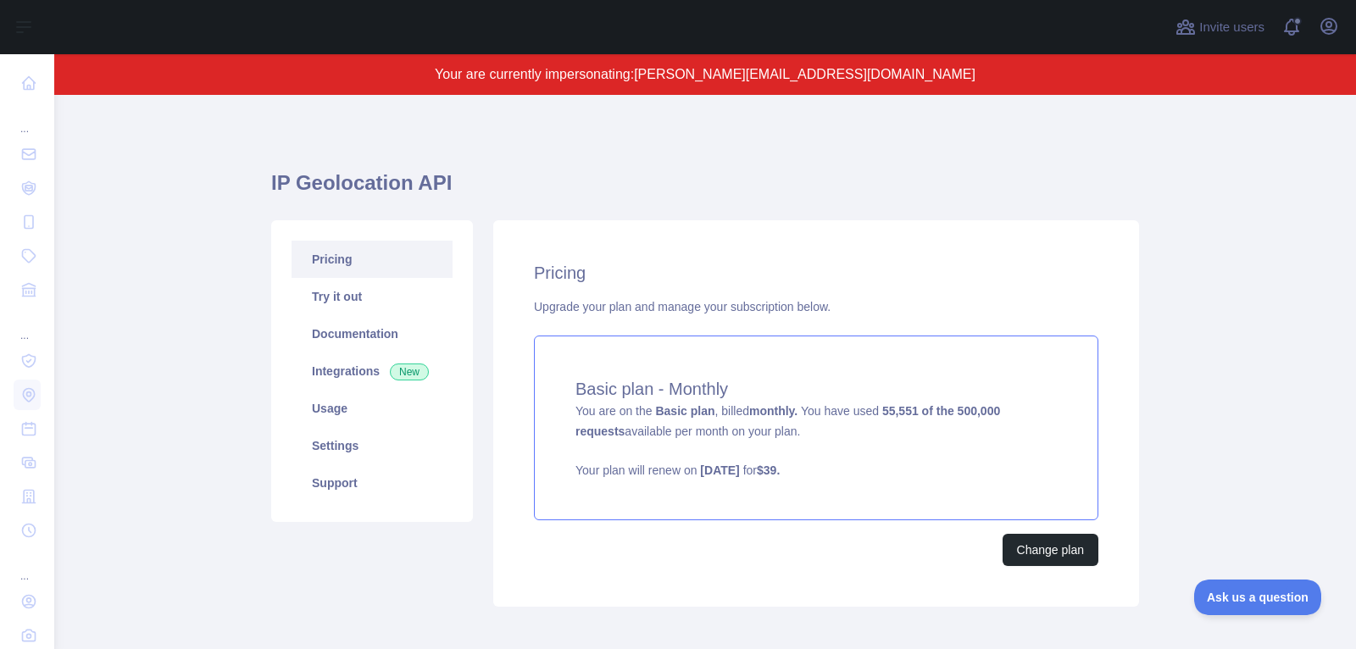
click at [897, 451] on div "Basic plan - Monthly You are on the Basic plan , billed monthly. You have used …" at bounding box center [816, 428] width 564 height 185
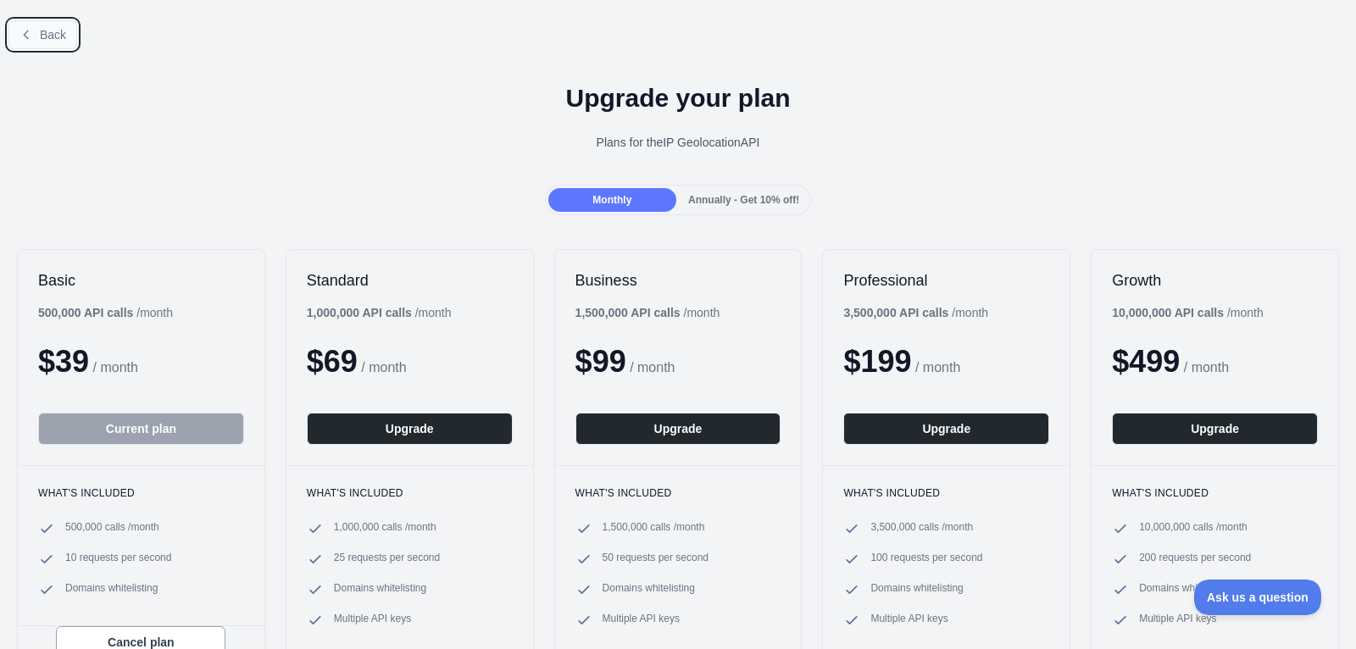
click at [62, 36] on span "Back" at bounding box center [53, 35] width 26 height 14
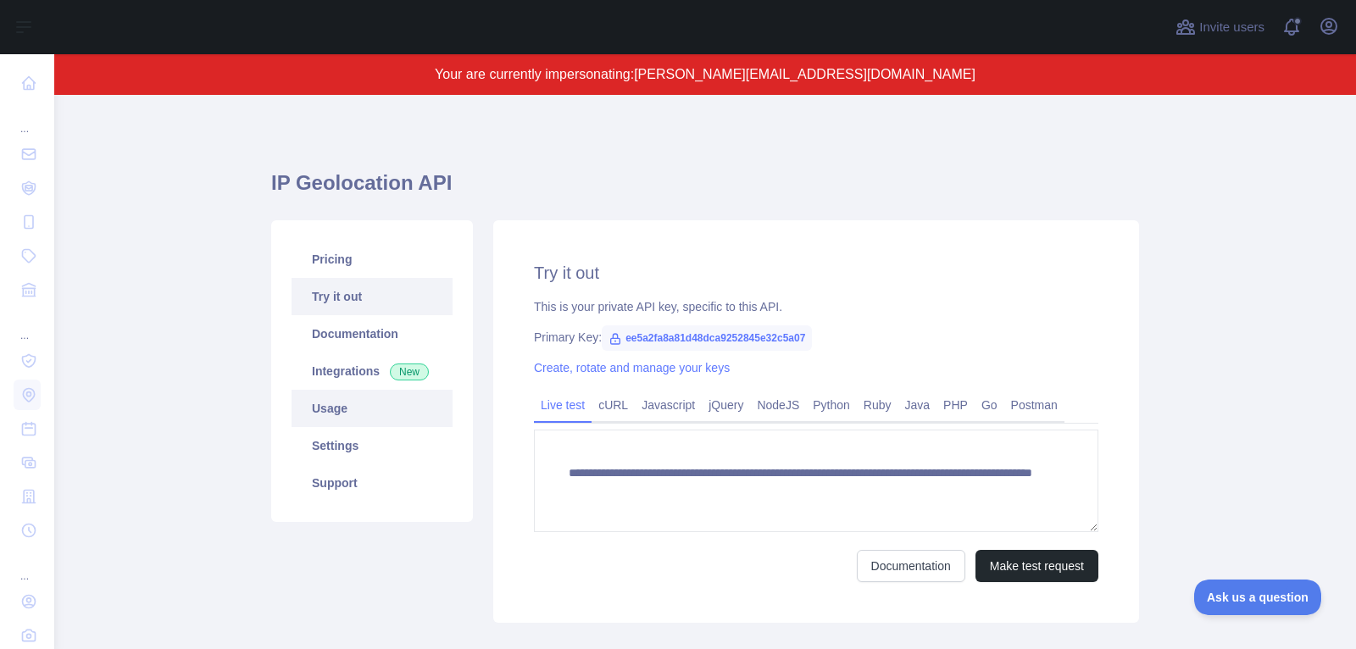
click at [418, 402] on link "Usage" at bounding box center [371, 408] width 161 height 37
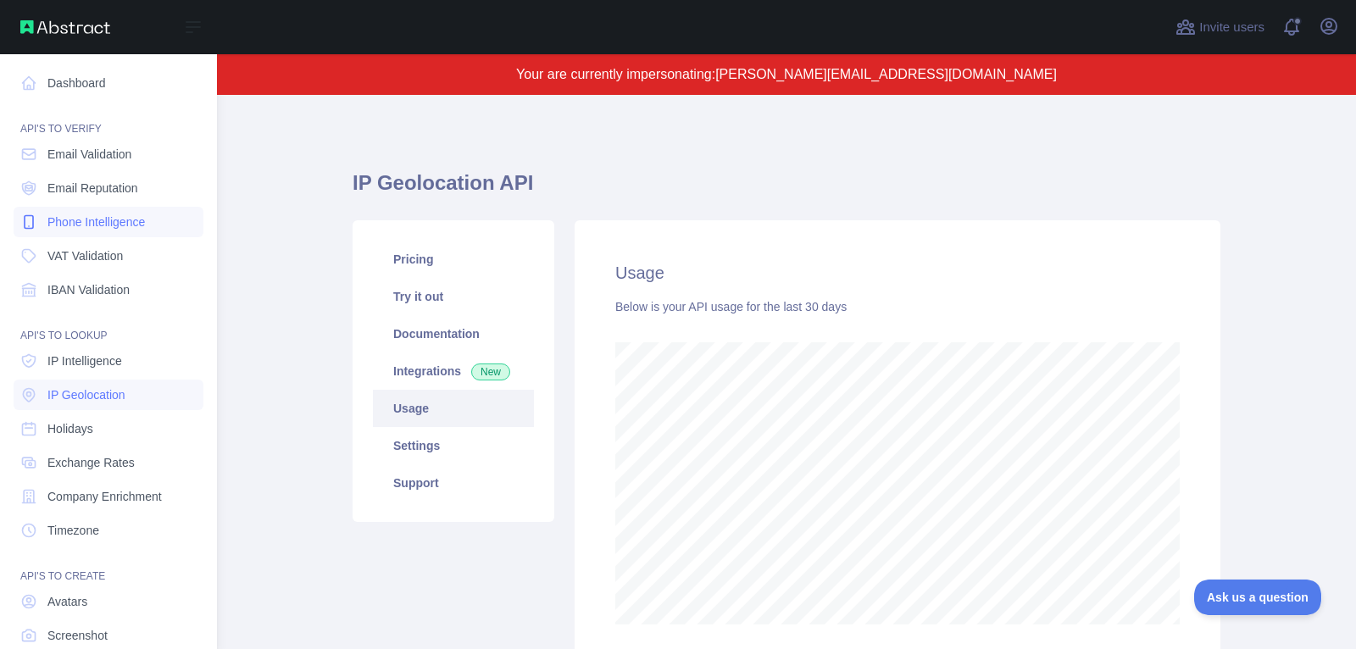
scroll to position [846732, 846148]
click at [51, 229] on span "Phone Intelligence" at bounding box center [95, 222] width 97 height 17
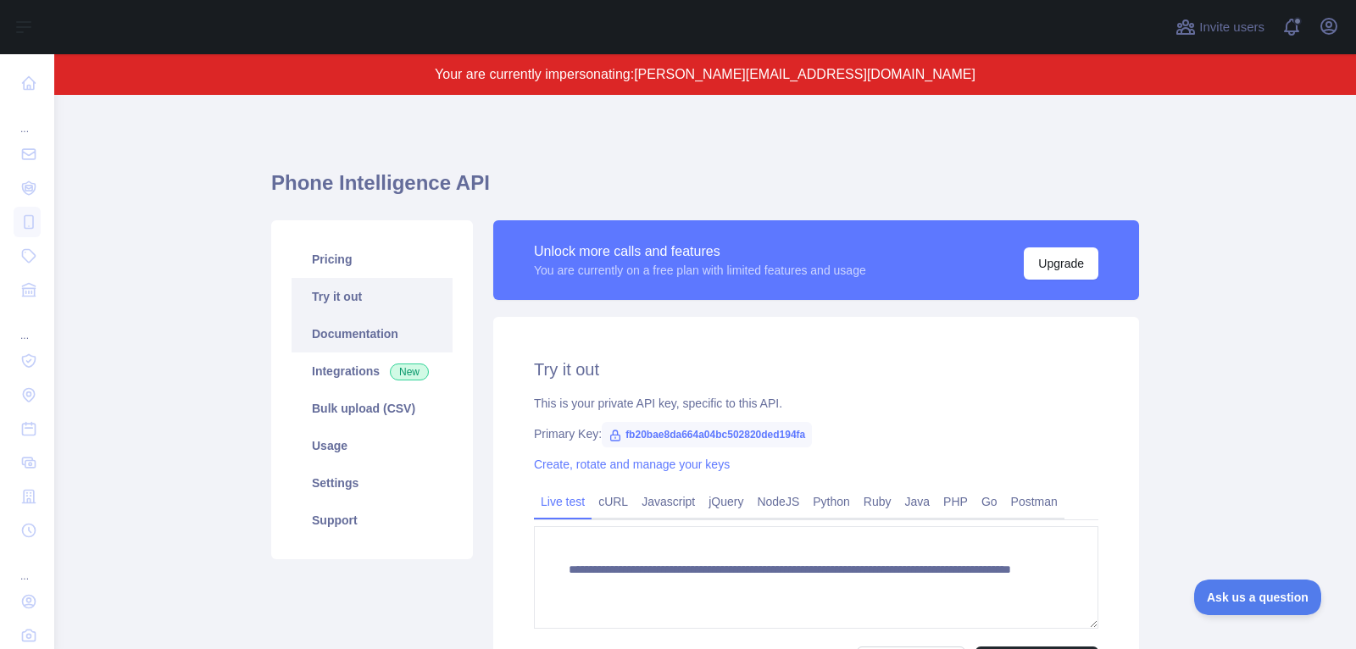
click at [386, 343] on link "Documentation" at bounding box center [371, 333] width 161 height 37
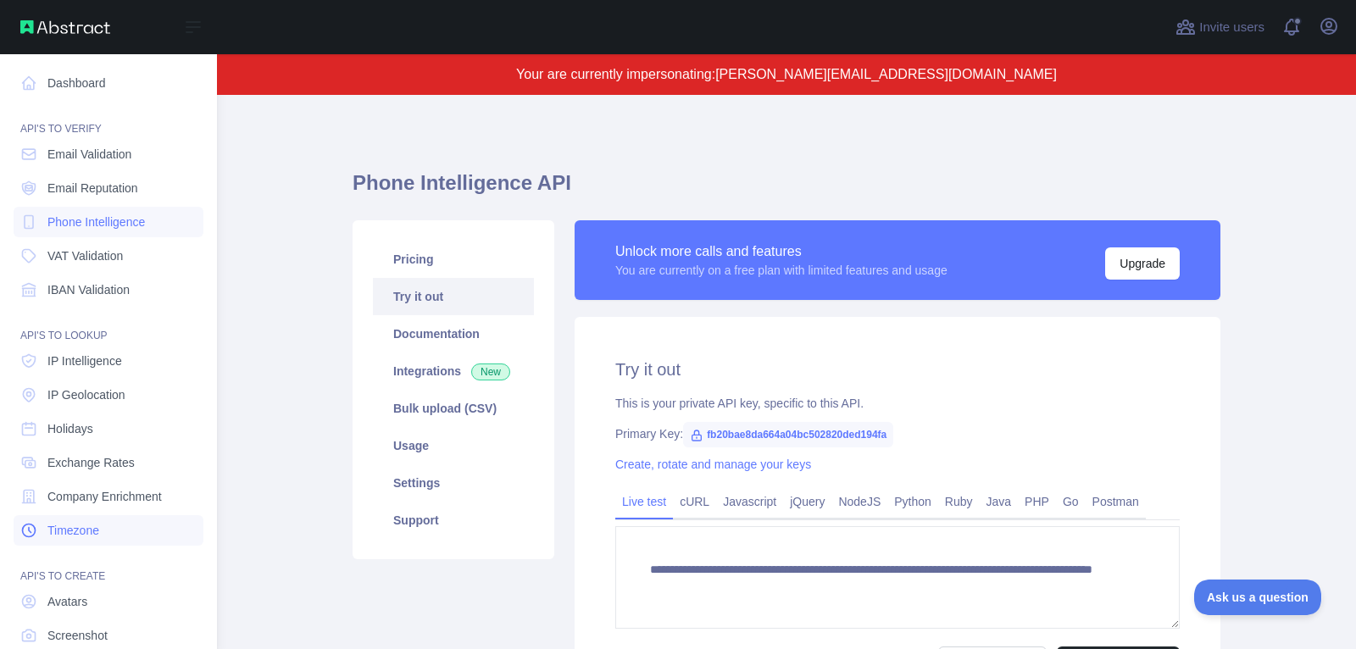
click at [108, 539] on link "Timezone" at bounding box center [109, 530] width 190 height 31
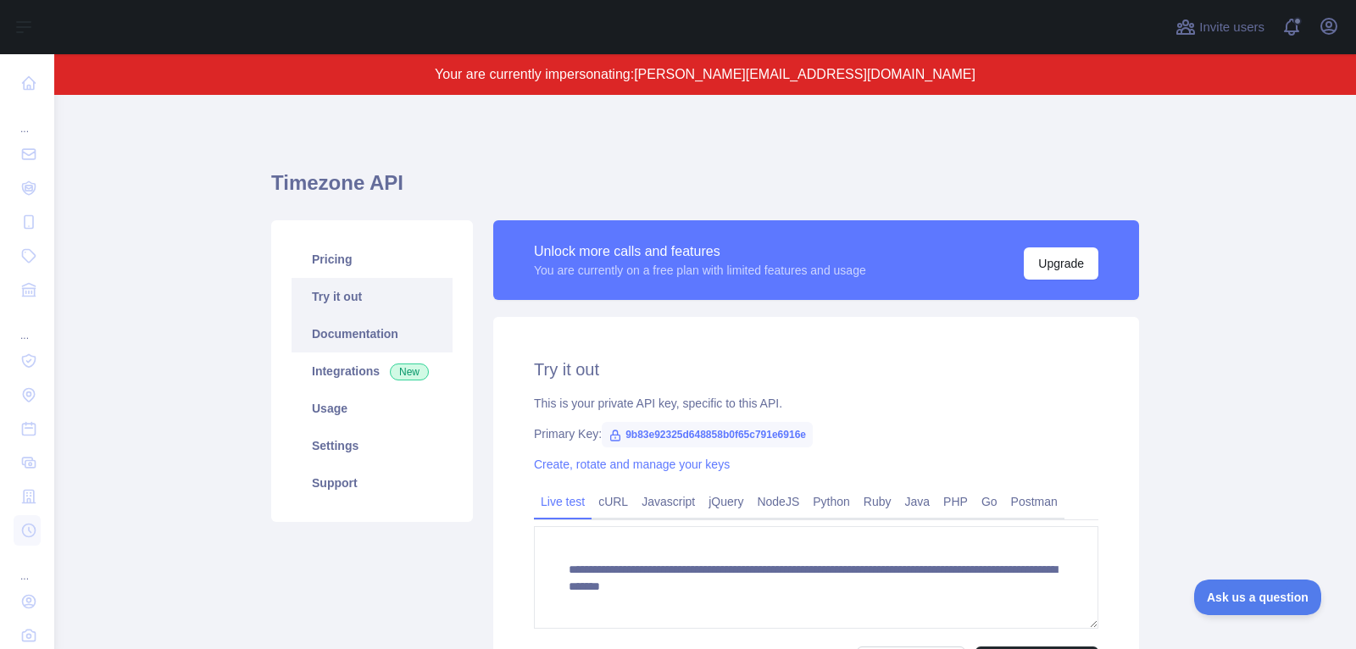
click at [375, 336] on link "Documentation" at bounding box center [371, 333] width 161 height 37
click at [1324, 29] on icon "button" at bounding box center [1328, 26] width 20 height 20
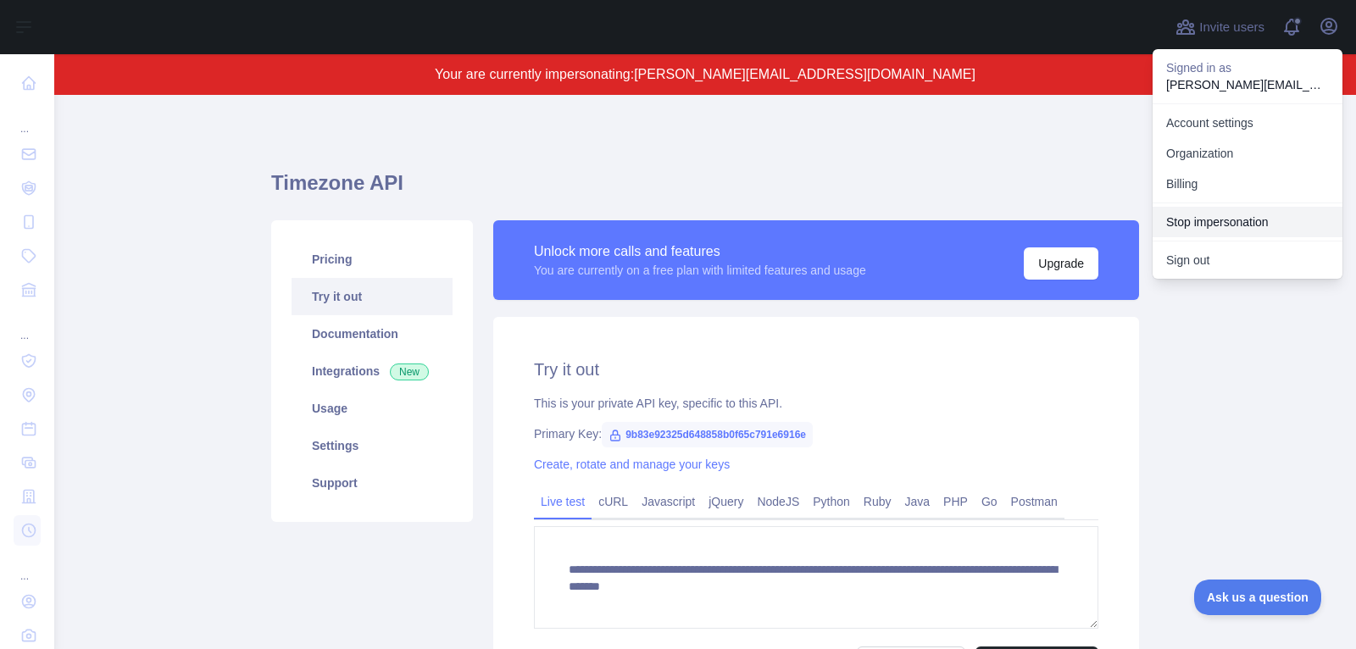
click at [1233, 207] on button "Stop impersonation" at bounding box center [1247, 222] width 190 height 31
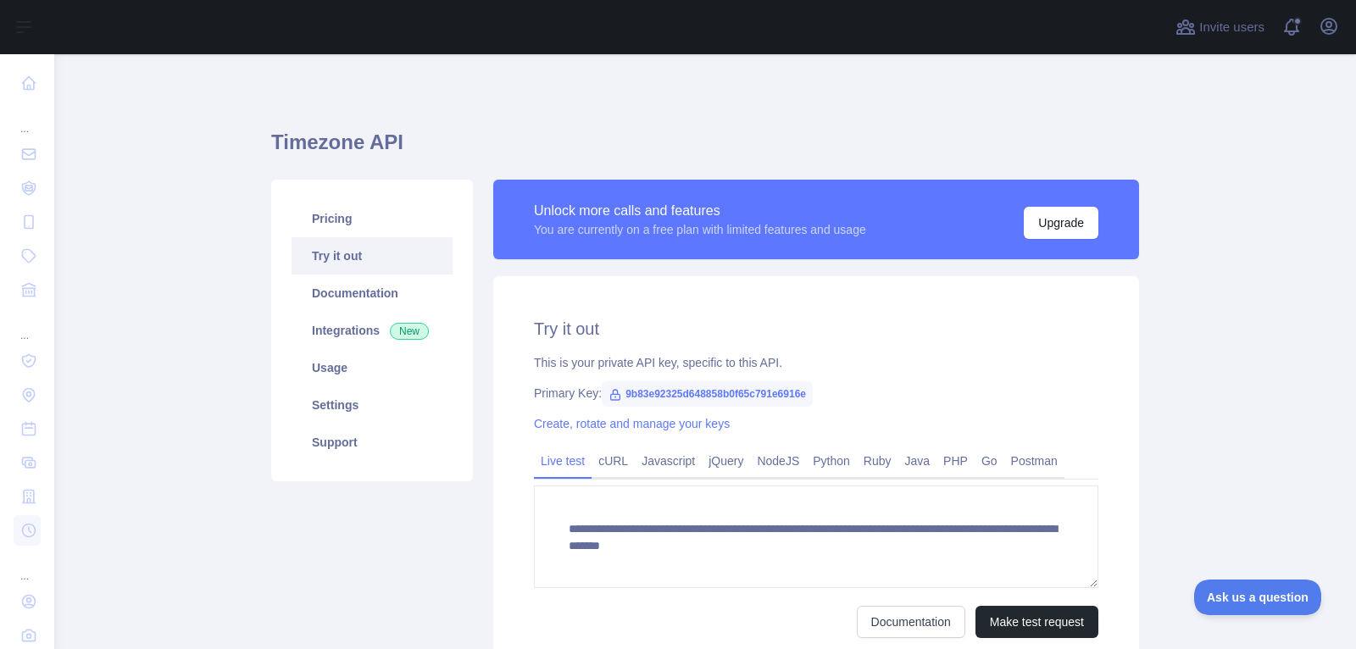
type textarea "**********"
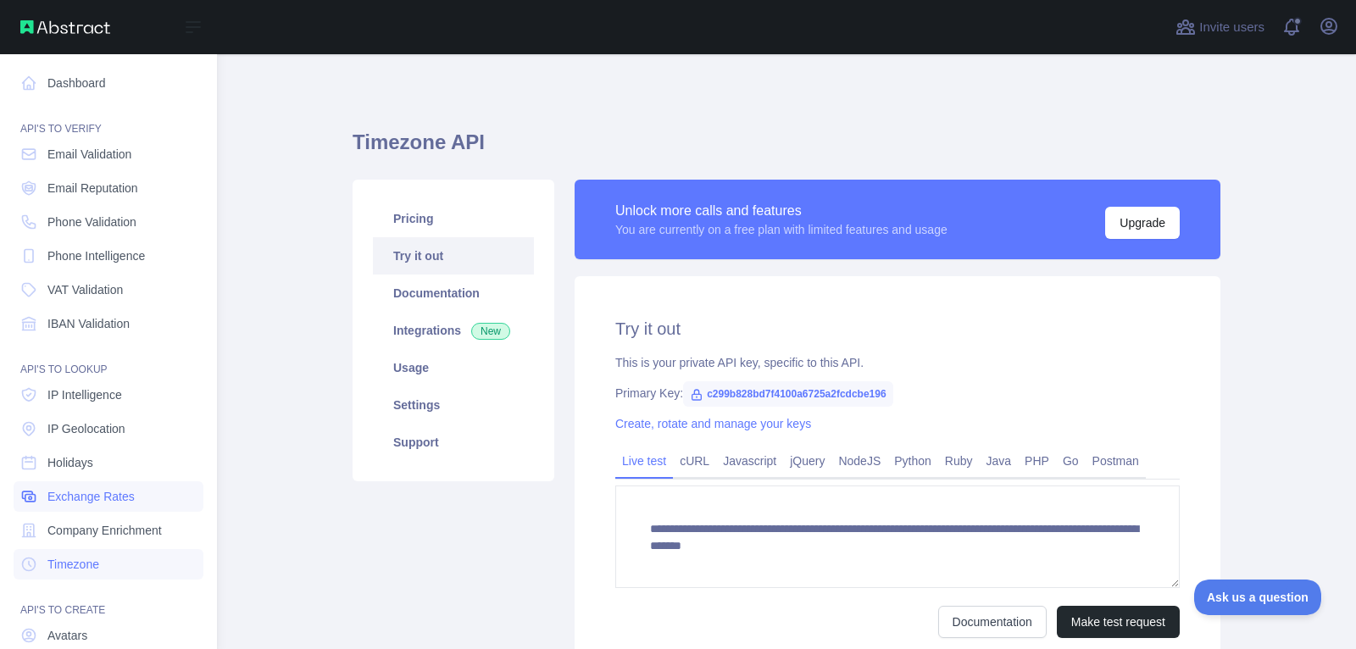
click at [91, 502] on span "Exchange Rates" at bounding box center [90, 496] width 87 height 17
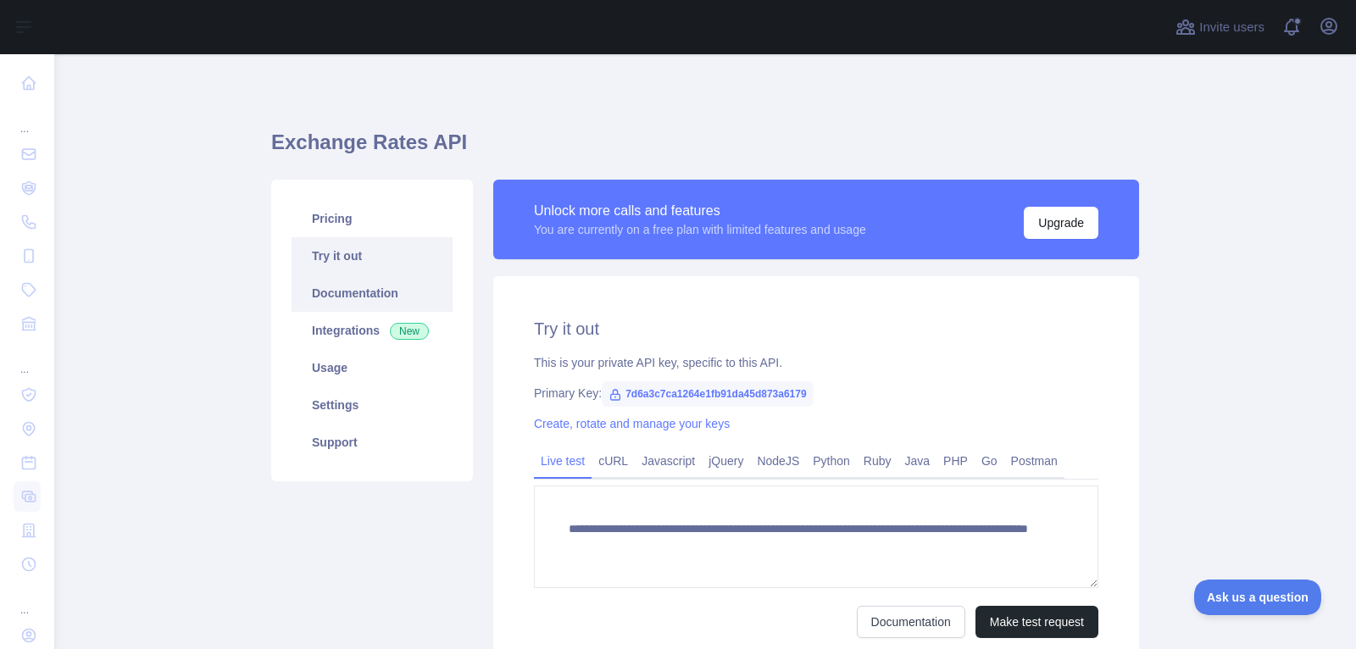
click at [360, 286] on link "Documentation" at bounding box center [371, 293] width 161 height 37
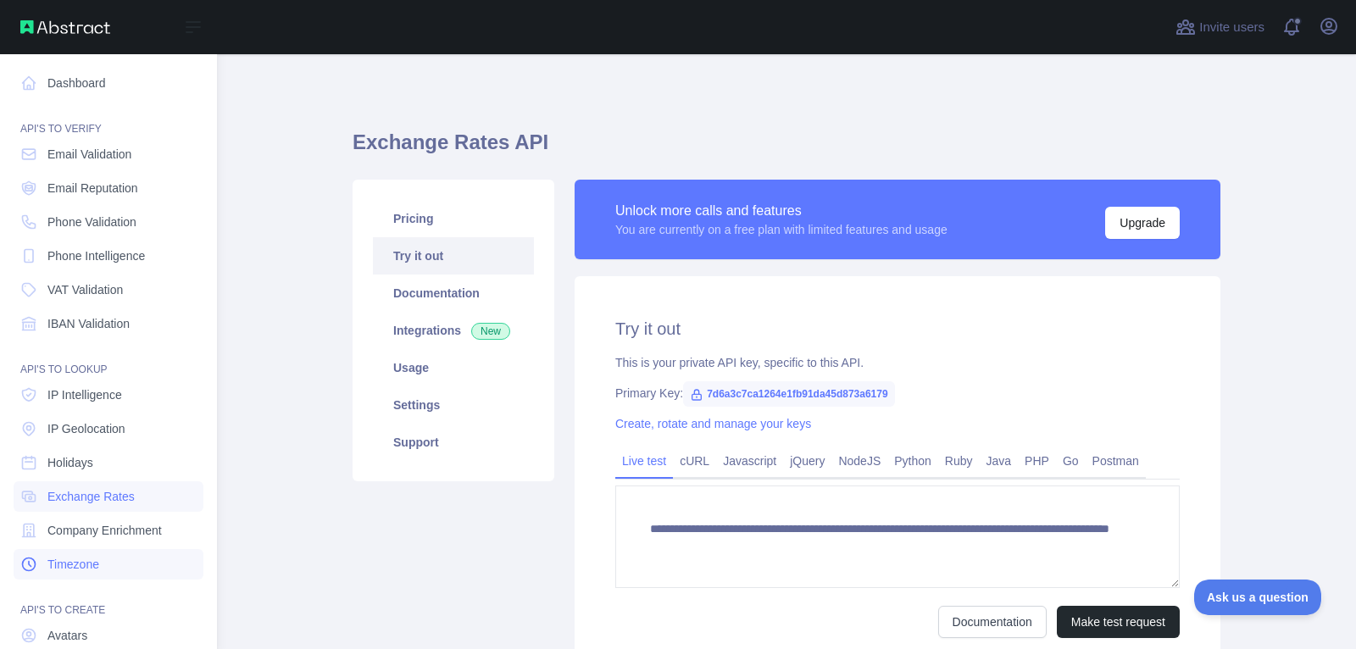
click at [97, 563] on span "Timezone" at bounding box center [73, 564] width 52 height 17
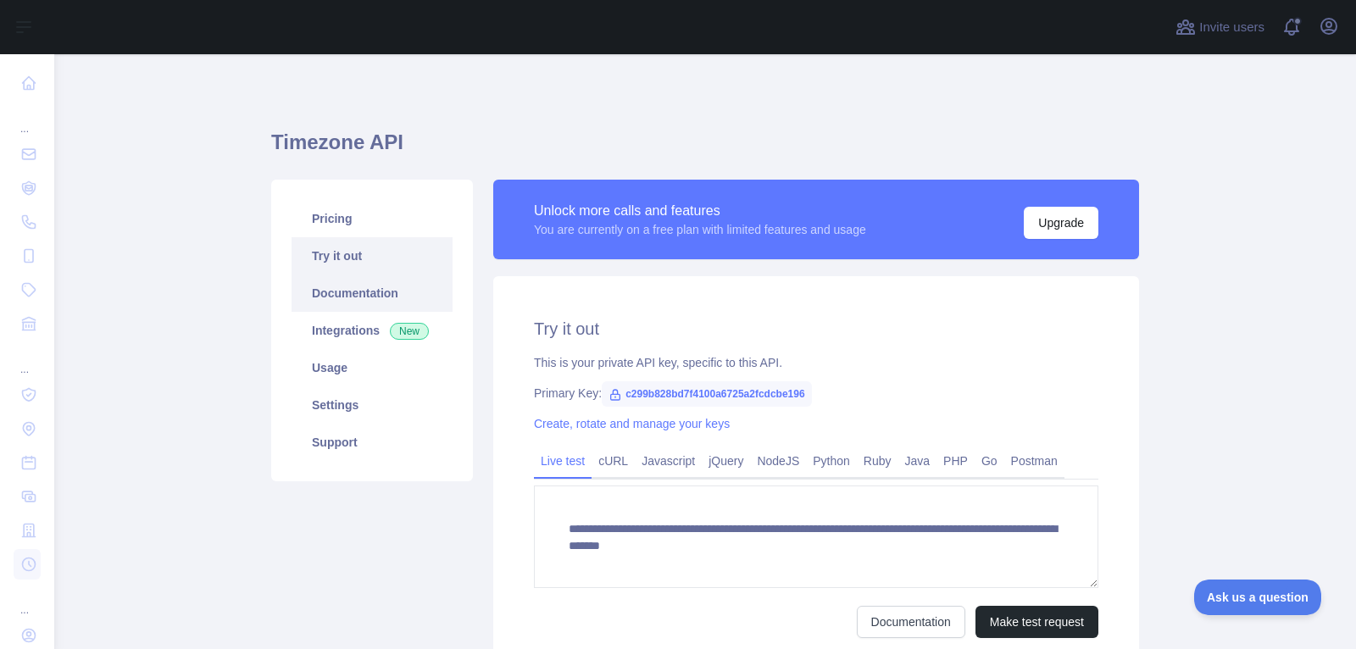
click at [386, 296] on link "Documentation" at bounding box center [371, 293] width 161 height 37
click at [1334, 35] on icon "button" at bounding box center [1328, 26] width 20 height 20
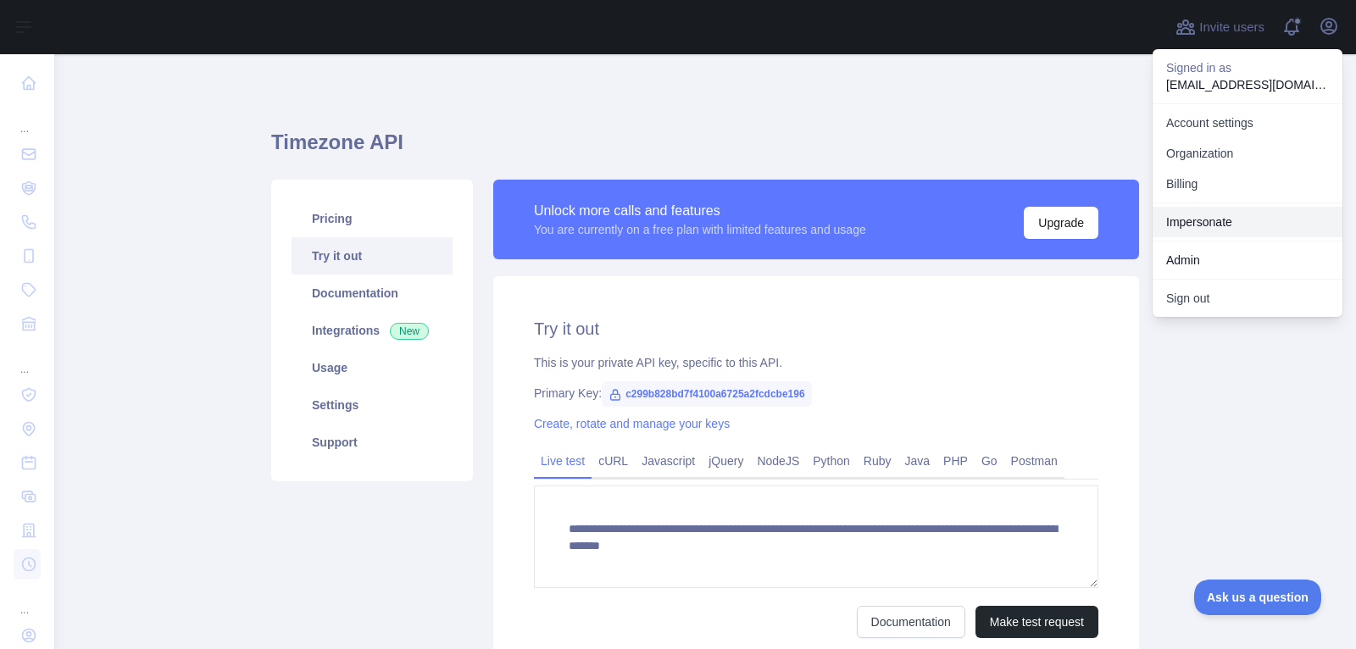
click at [1213, 222] on link "Impersonate" at bounding box center [1247, 222] width 190 height 31
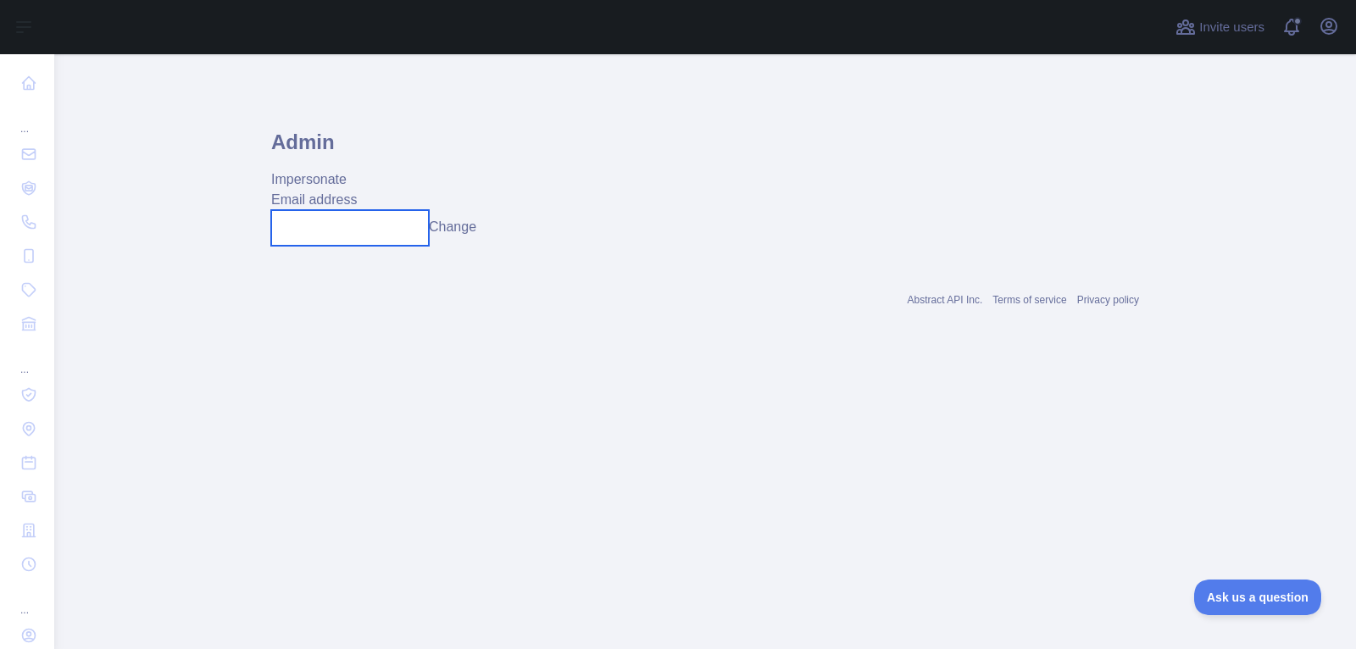
click at [285, 221] on input "text" at bounding box center [350, 228] width 158 height 36
paste input "**********"
type input "**********"
click at [476, 222] on button "Change" at bounding box center [452, 227] width 47 height 20
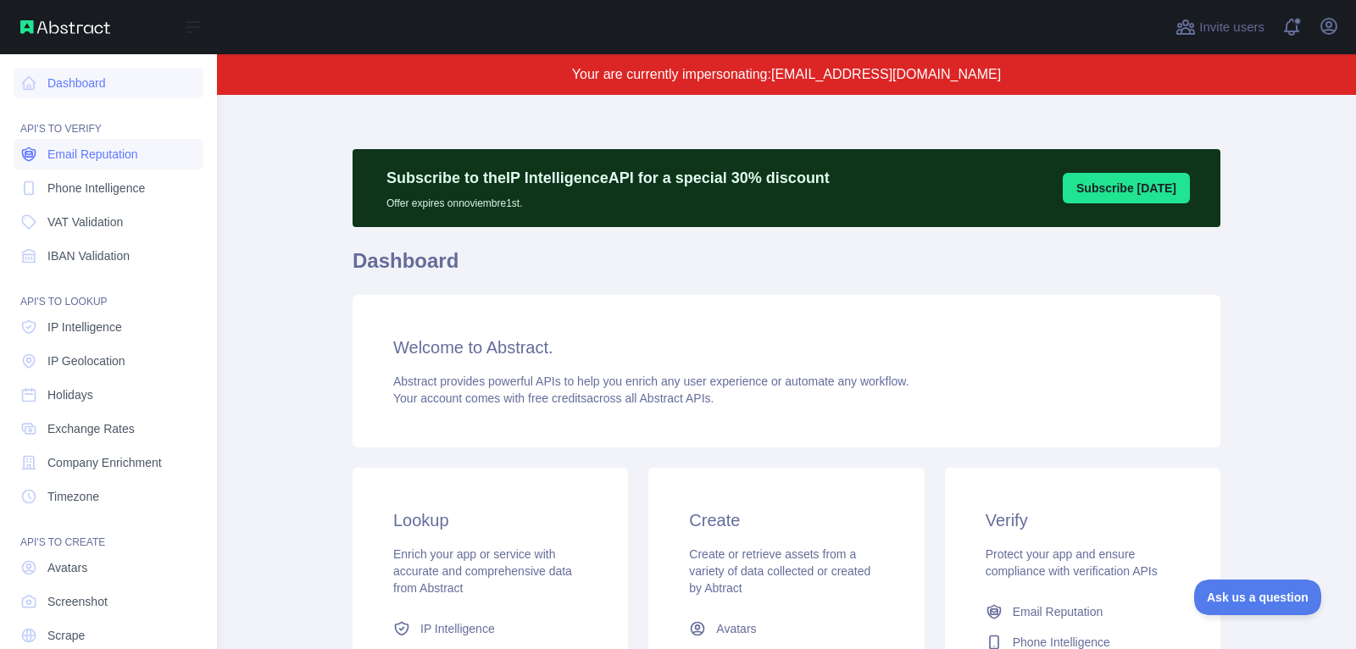
click at [114, 158] on span "Email Reputation" at bounding box center [92, 154] width 91 height 17
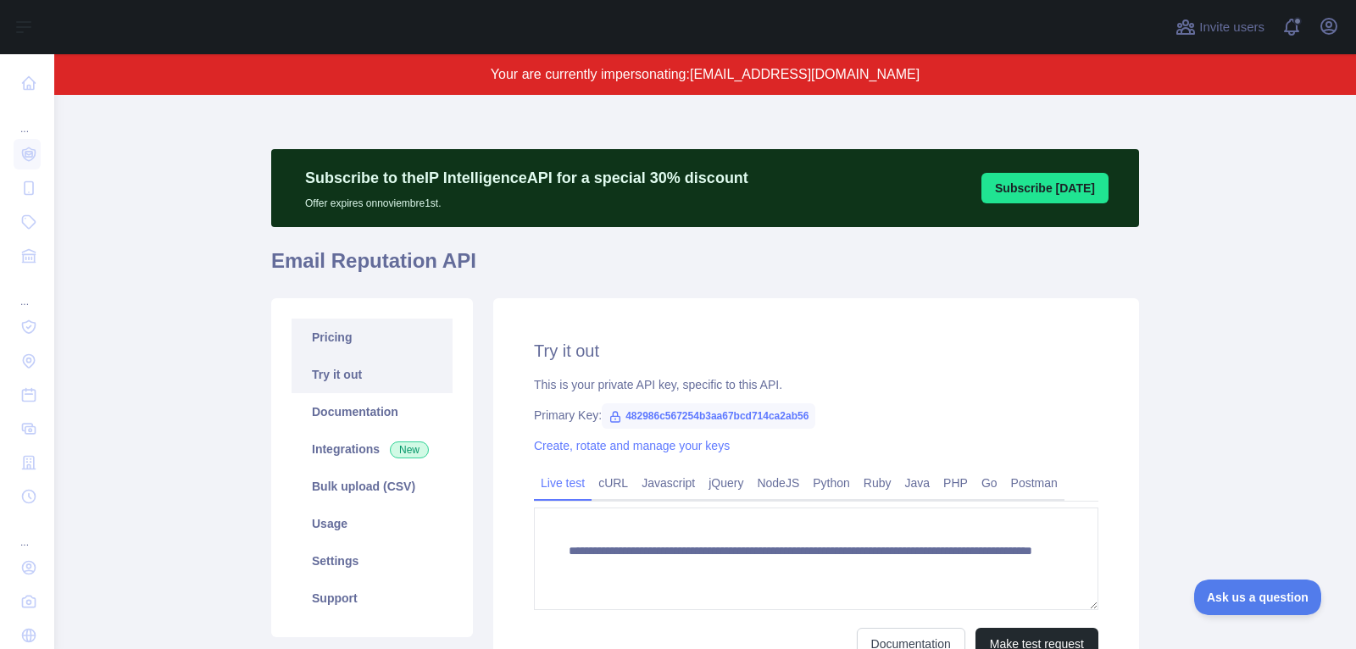
click at [362, 334] on link "Pricing" at bounding box center [371, 337] width 161 height 37
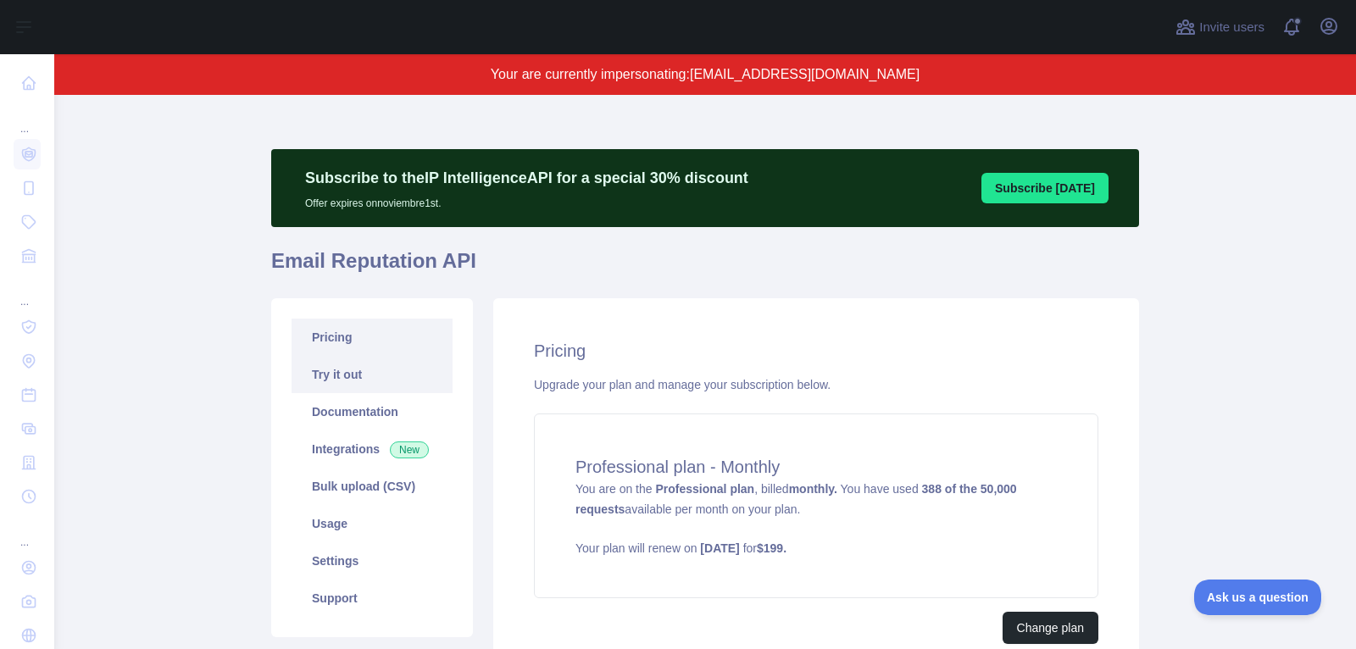
click at [369, 377] on link "Try it out" at bounding box center [371, 374] width 161 height 37
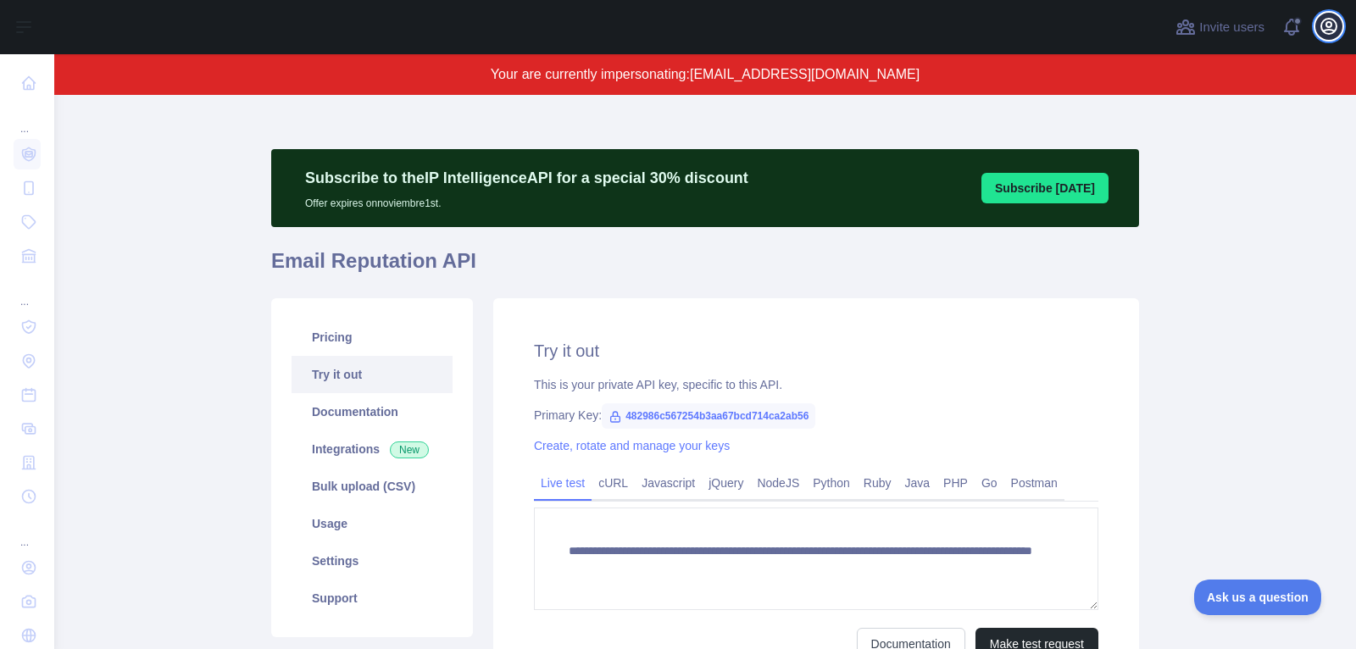
click at [1326, 33] on icon "button" at bounding box center [1328, 26] width 15 height 15
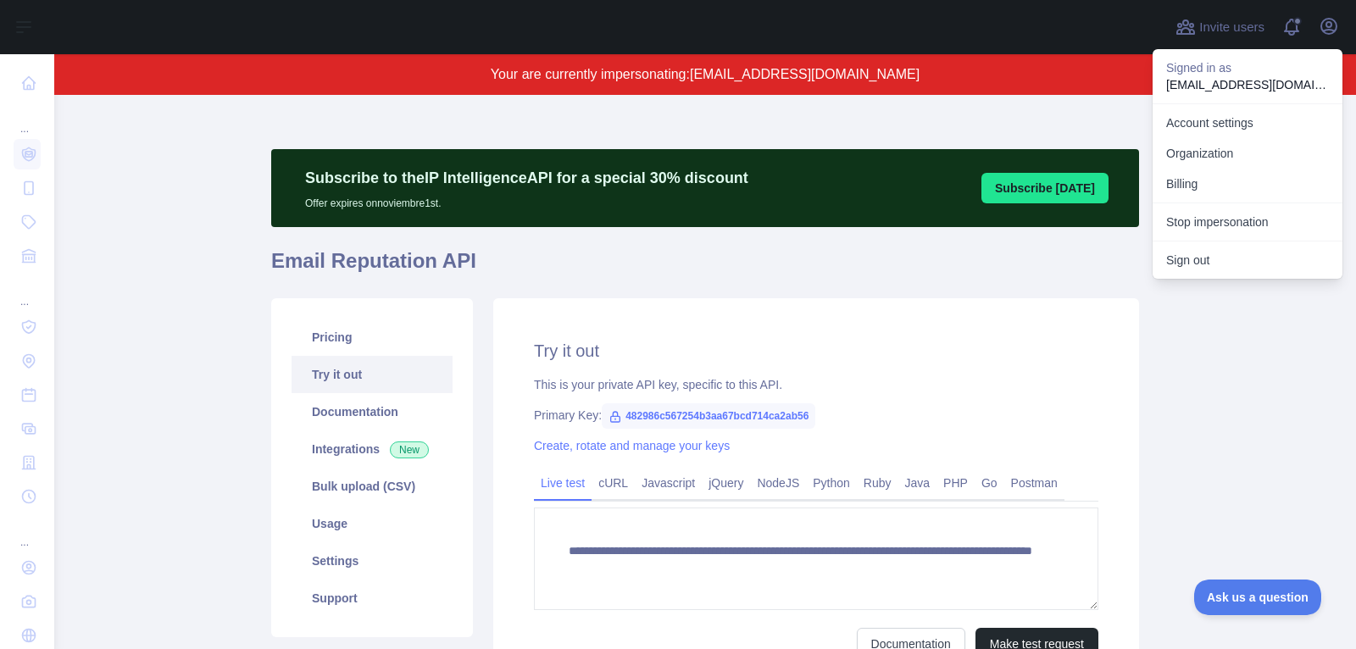
click at [1252, 237] on div "Stop impersonation" at bounding box center [1247, 222] width 190 height 38
click at [1259, 217] on button "Stop impersonation" at bounding box center [1247, 222] width 190 height 31
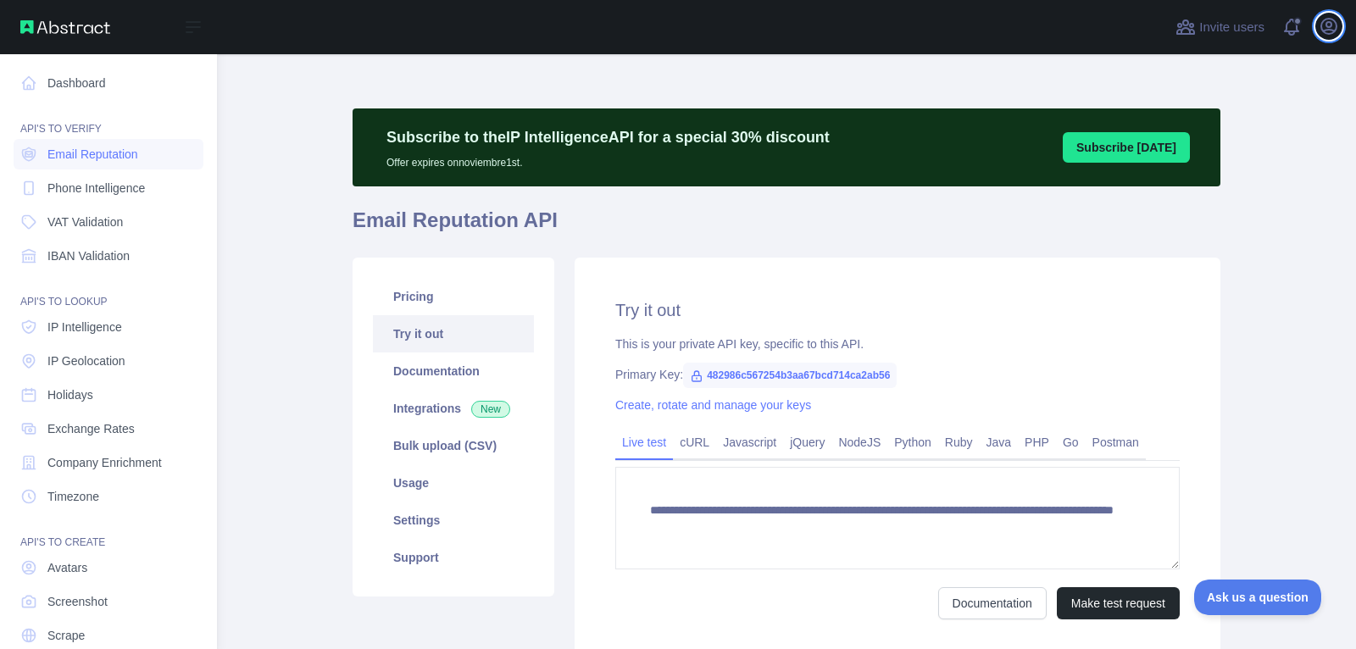
type textarea "**********"
click at [124, 308] on div "API'S TO LOOKUP" at bounding box center [109, 292] width 190 height 34
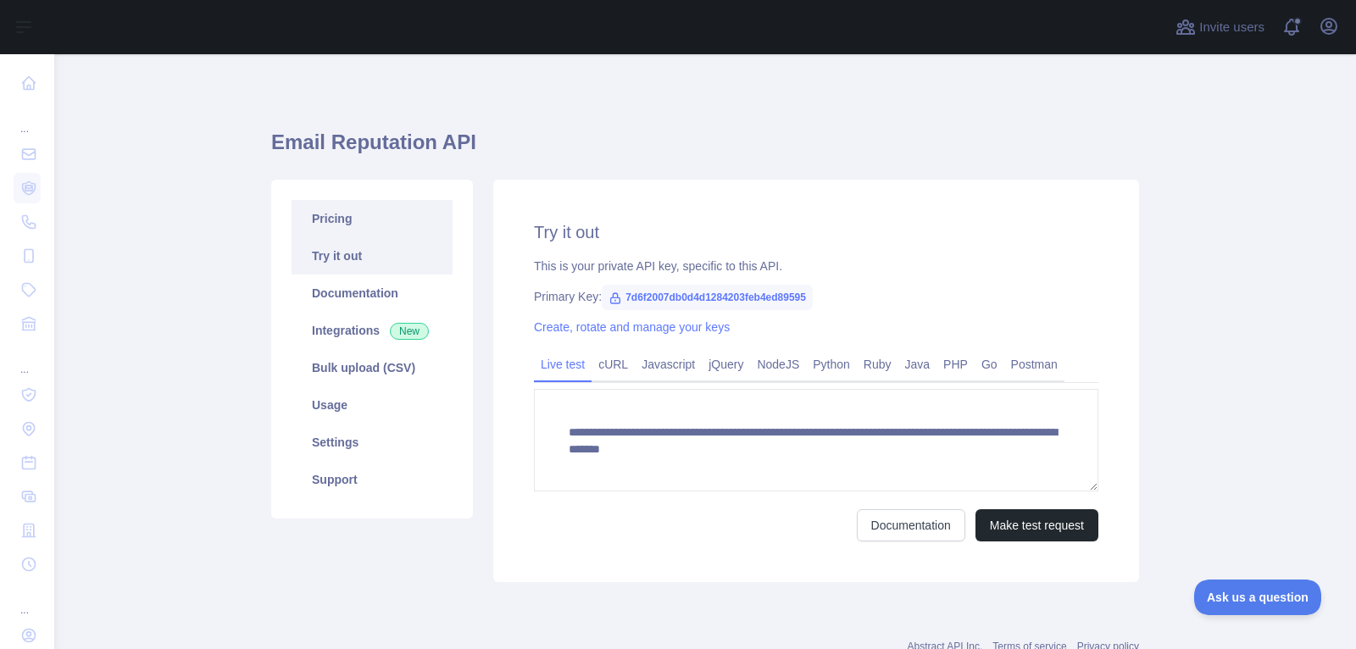
click at [369, 215] on link "Pricing" at bounding box center [371, 218] width 161 height 37
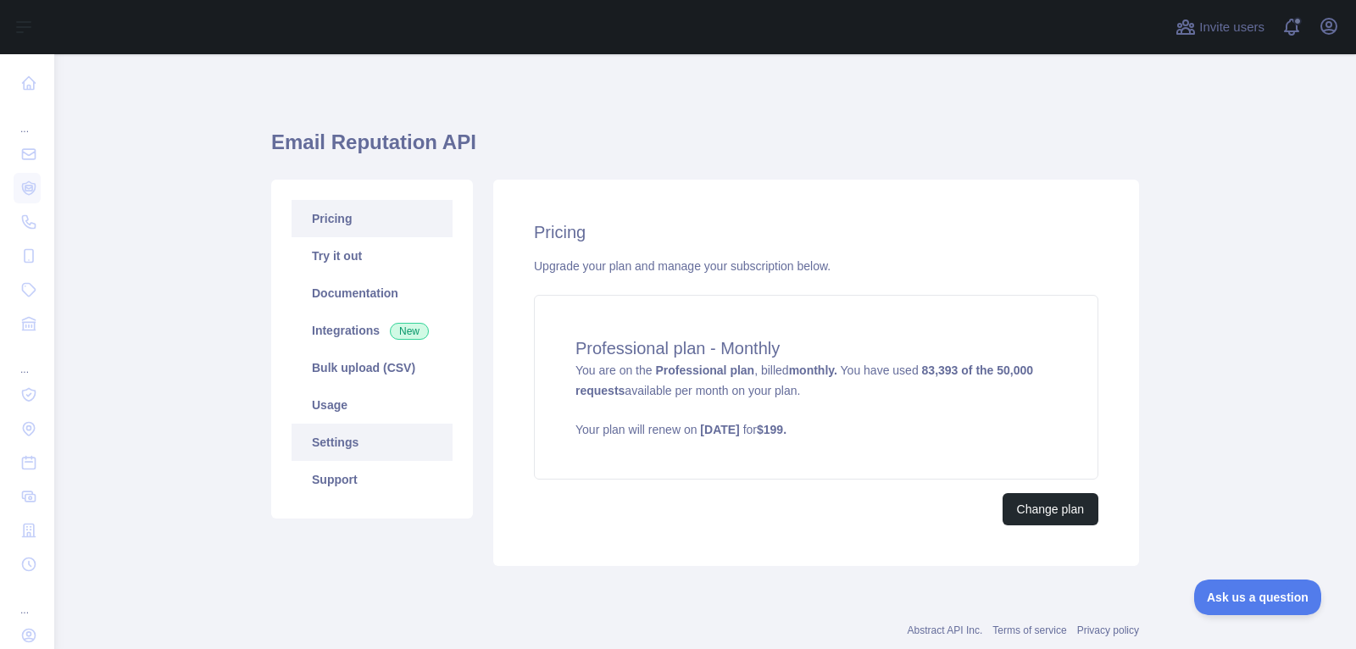
click at [381, 451] on link "Settings" at bounding box center [371, 442] width 161 height 37
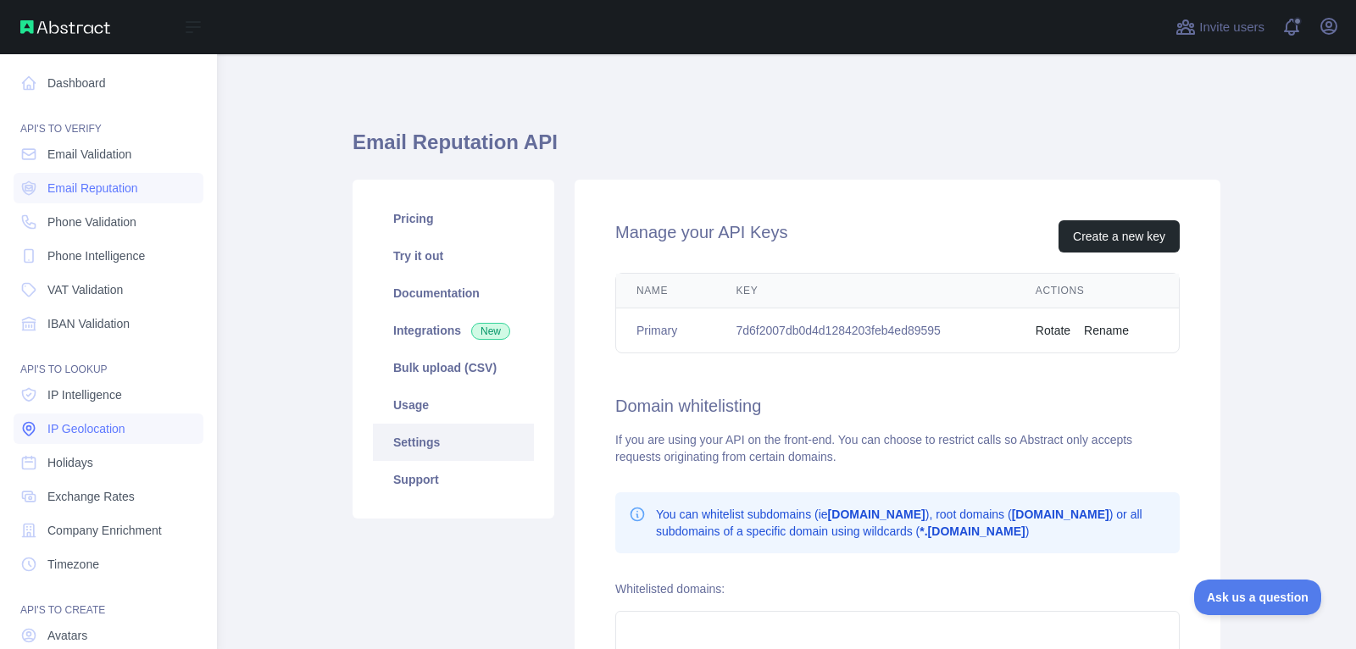
click at [104, 439] on link "IP Geolocation" at bounding box center [109, 428] width 190 height 31
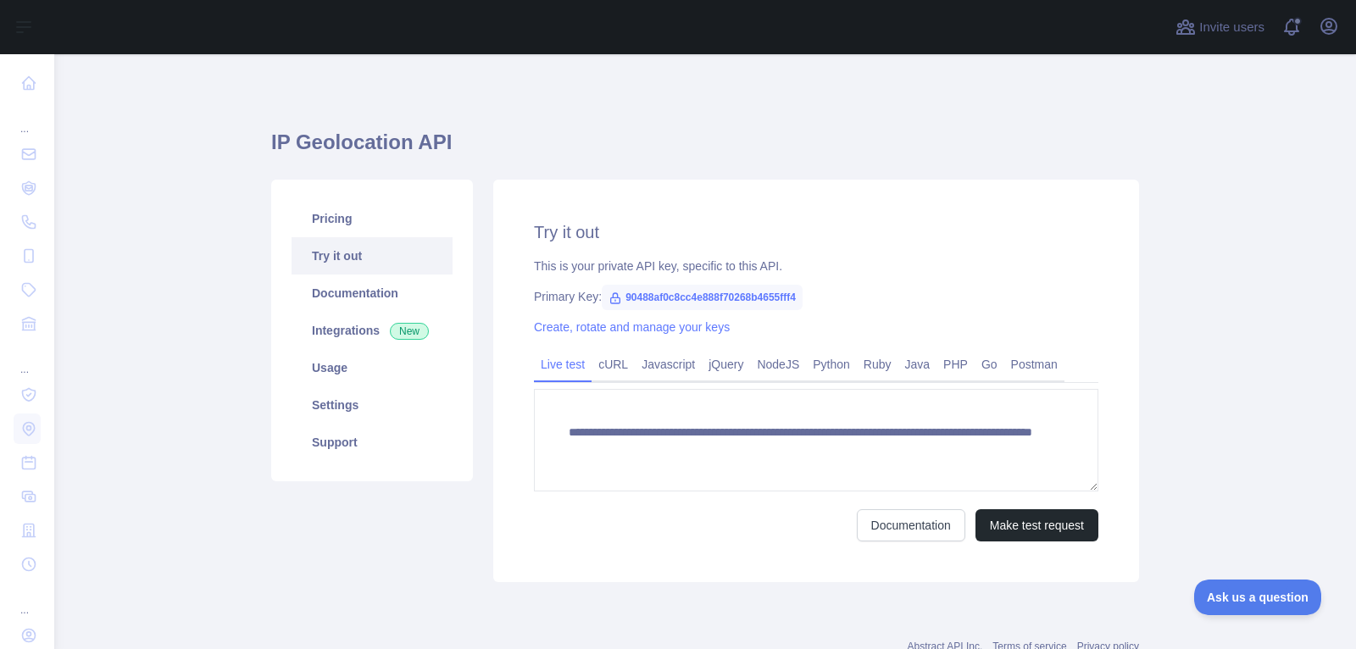
click at [352, 189] on div "Pricing Try it out Documentation Integrations New Usage Settings Support" at bounding box center [372, 331] width 202 height 302
click at [352, 218] on link "Pricing" at bounding box center [371, 218] width 161 height 37
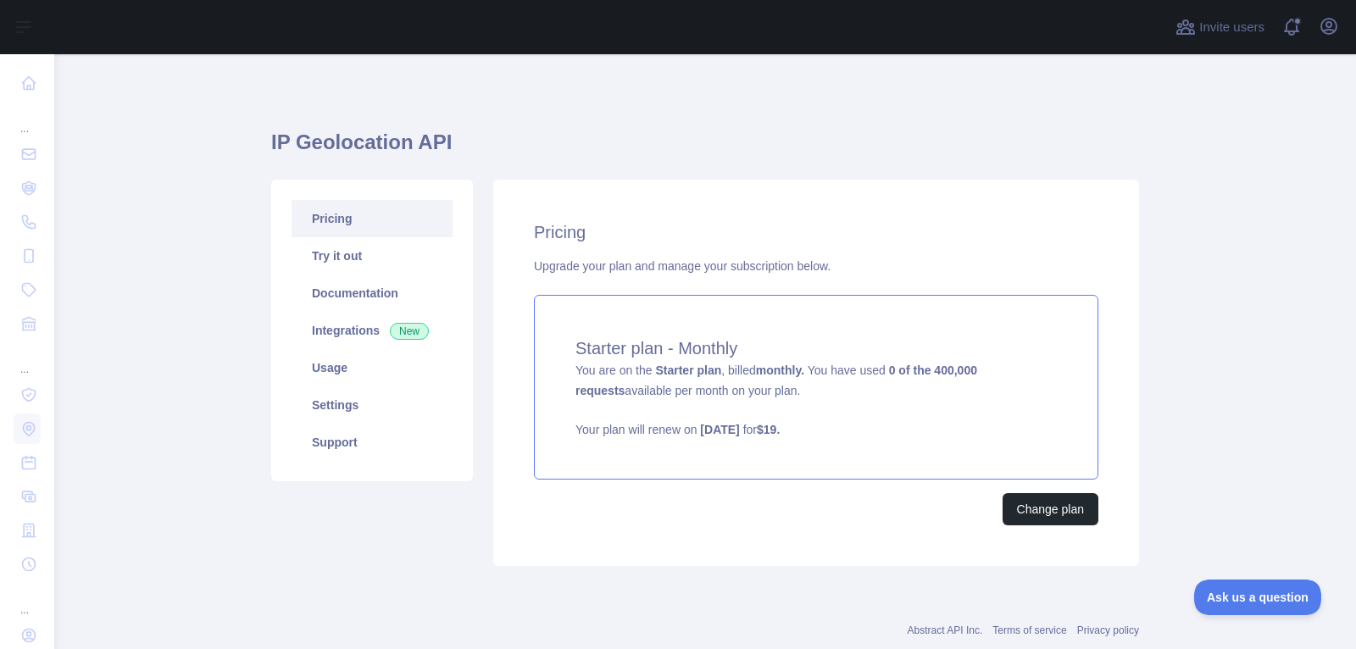
click at [655, 384] on span "You are on the Starter plan , billed monthly. You have used 0 of the 400,000 re…" at bounding box center [815, 400] width 481 height 75
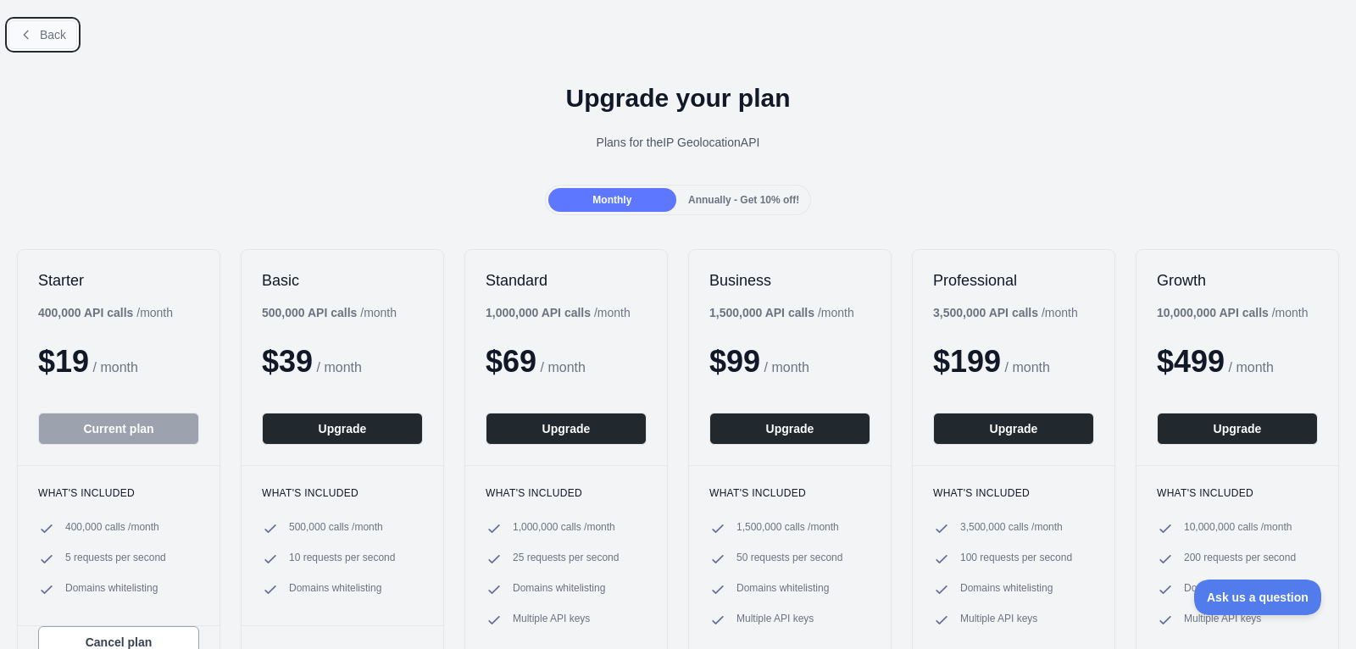
click at [47, 46] on button "Back" at bounding box center [42, 34] width 69 height 29
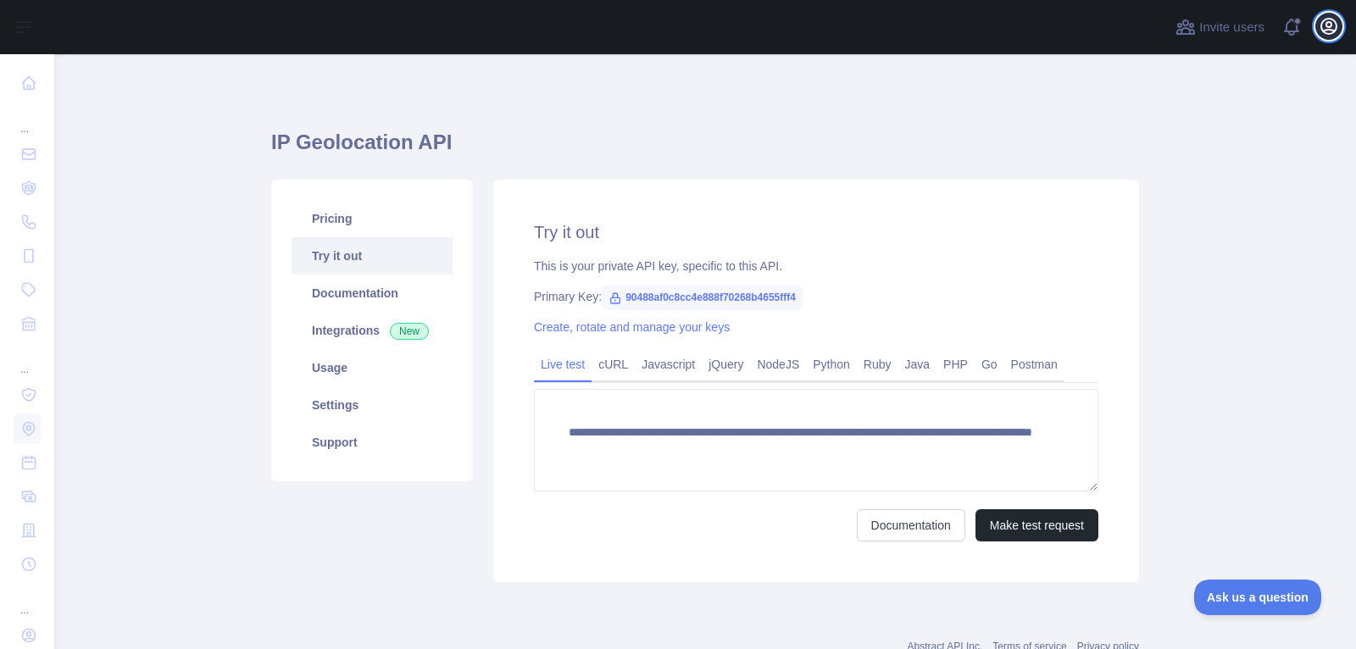
click at [1320, 29] on icon "button" at bounding box center [1328, 26] width 20 height 20
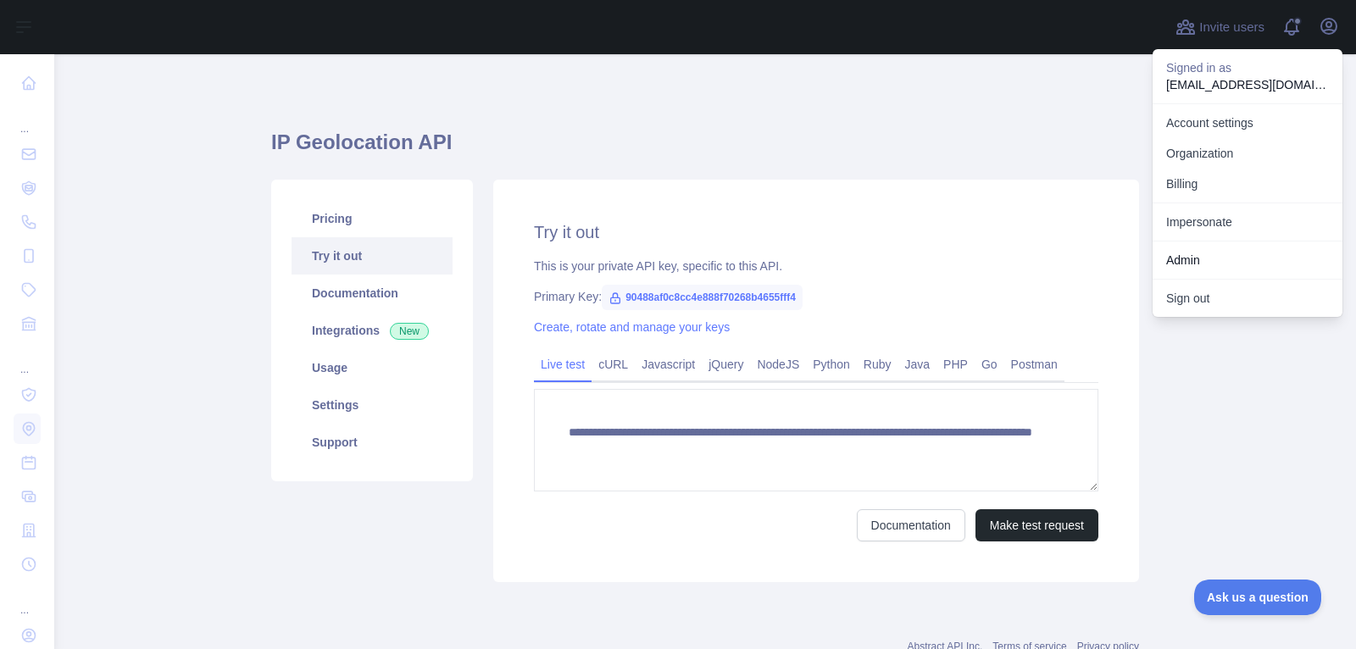
click at [1231, 245] on link "Admin" at bounding box center [1247, 260] width 190 height 31
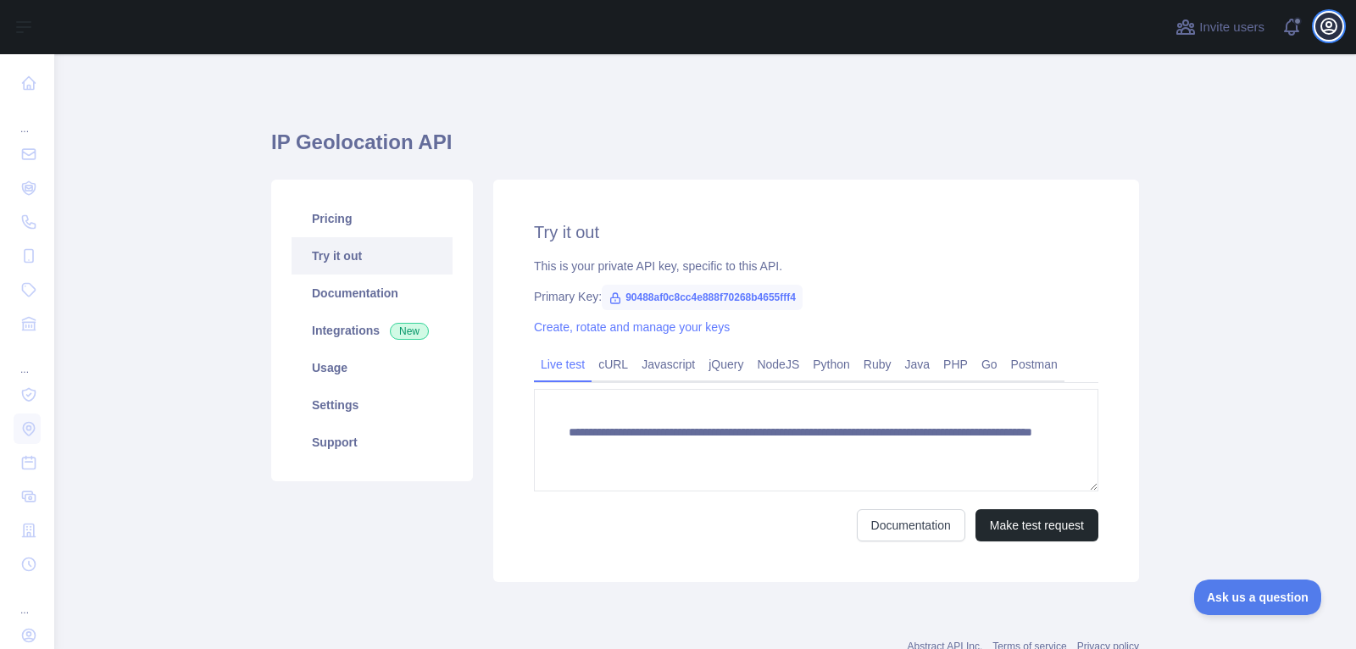
click at [1323, 31] on icon "button" at bounding box center [1328, 26] width 20 height 20
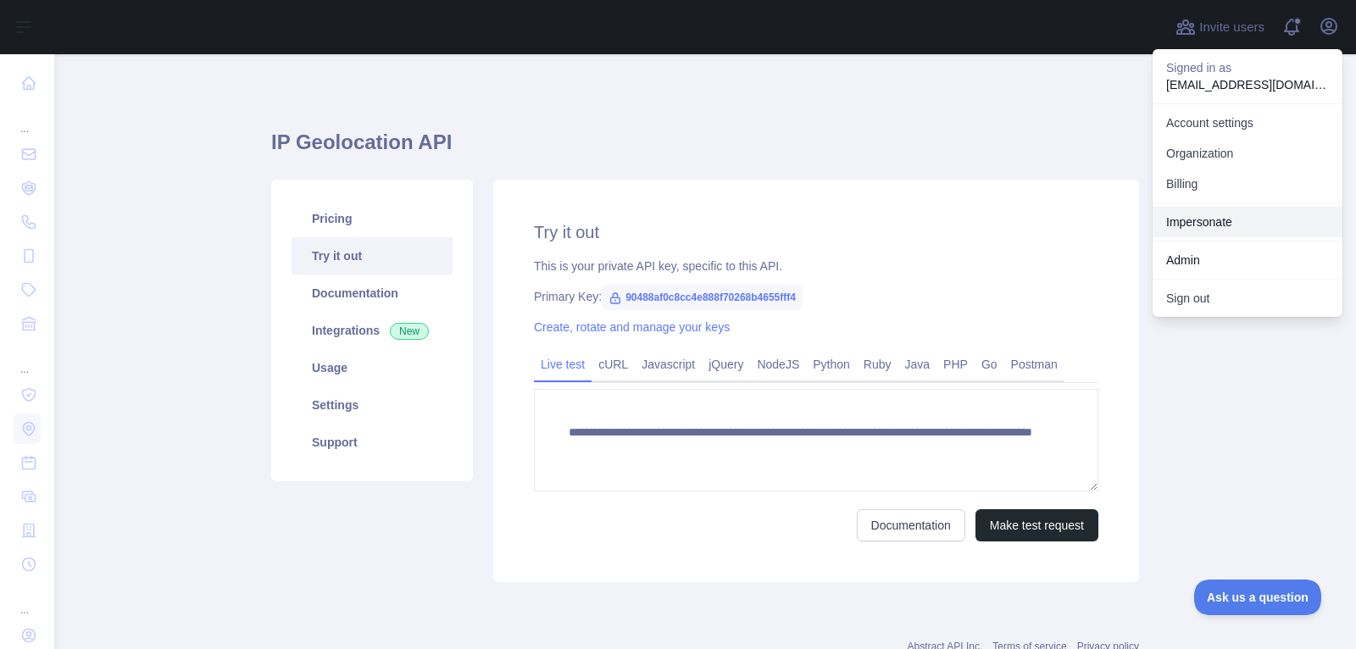
click at [1237, 215] on link "Impersonate" at bounding box center [1247, 222] width 190 height 31
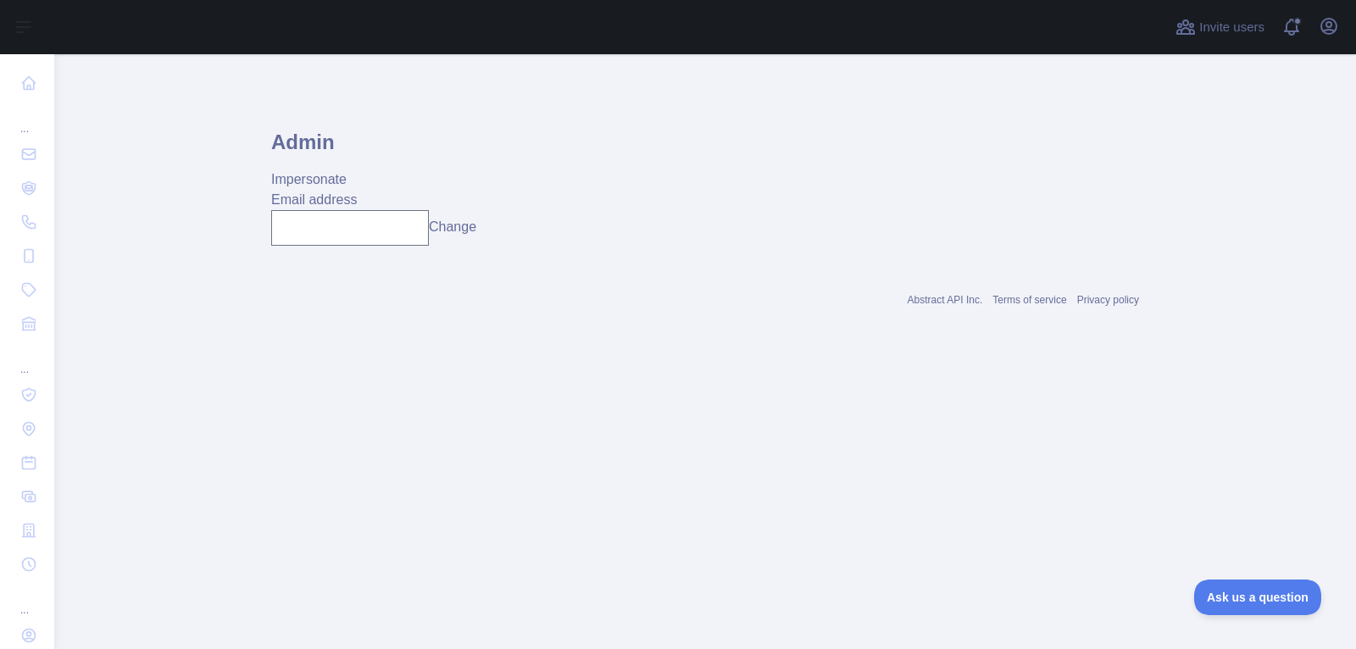
click at [355, 189] on div "Impersonate" at bounding box center [705, 179] width 868 height 20
click at [355, 208] on div "Email address Change" at bounding box center [705, 218] width 868 height 56
click at [380, 242] on input "text" at bounding box center [350, 228] width 158 height 36
paste input "**********"
type input "**********"
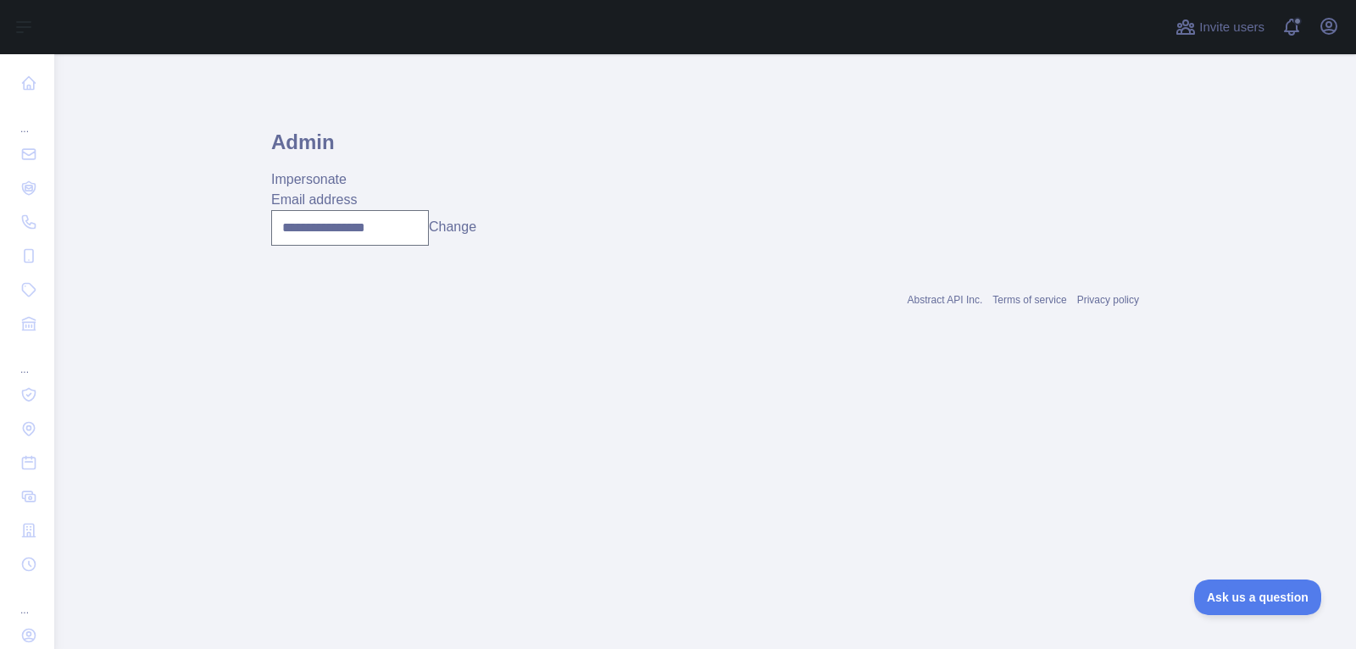
click at [476, 220] on button "Change" at bounding box center [452, 227] width 47 height 20
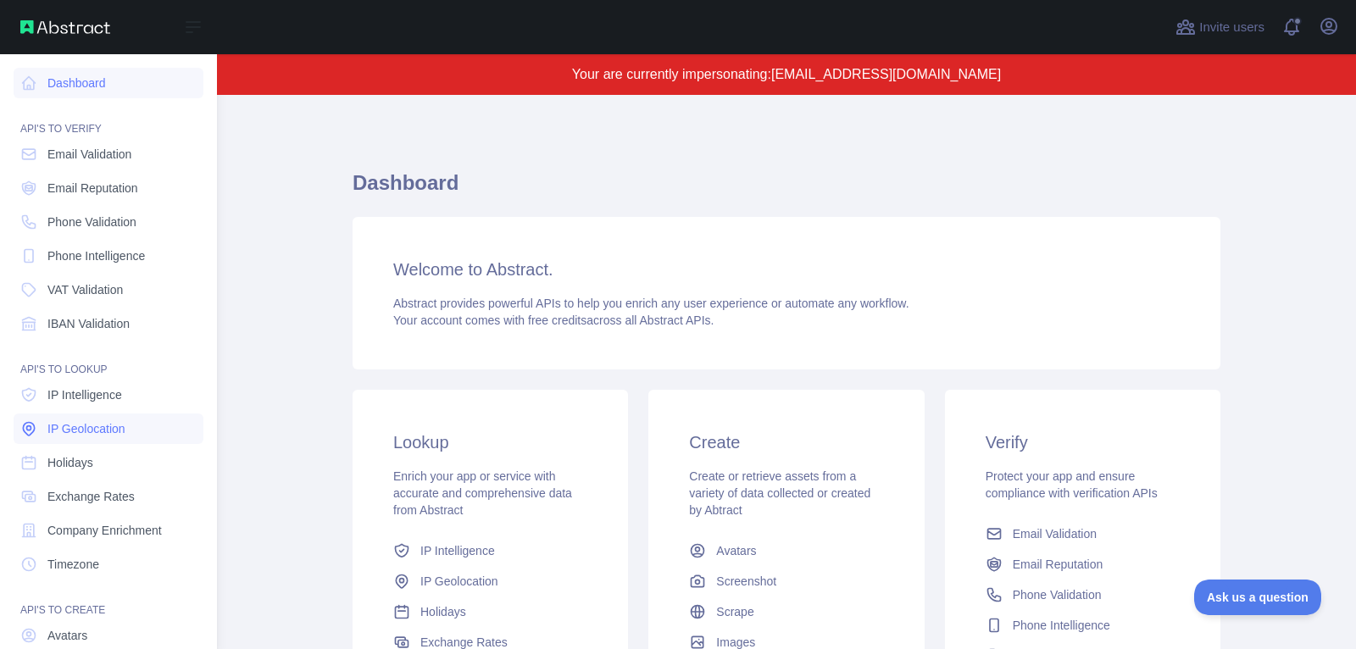
click at [81, 437] on link "IP Geolocation" at bounding box center [109, 428] width 190 height 31
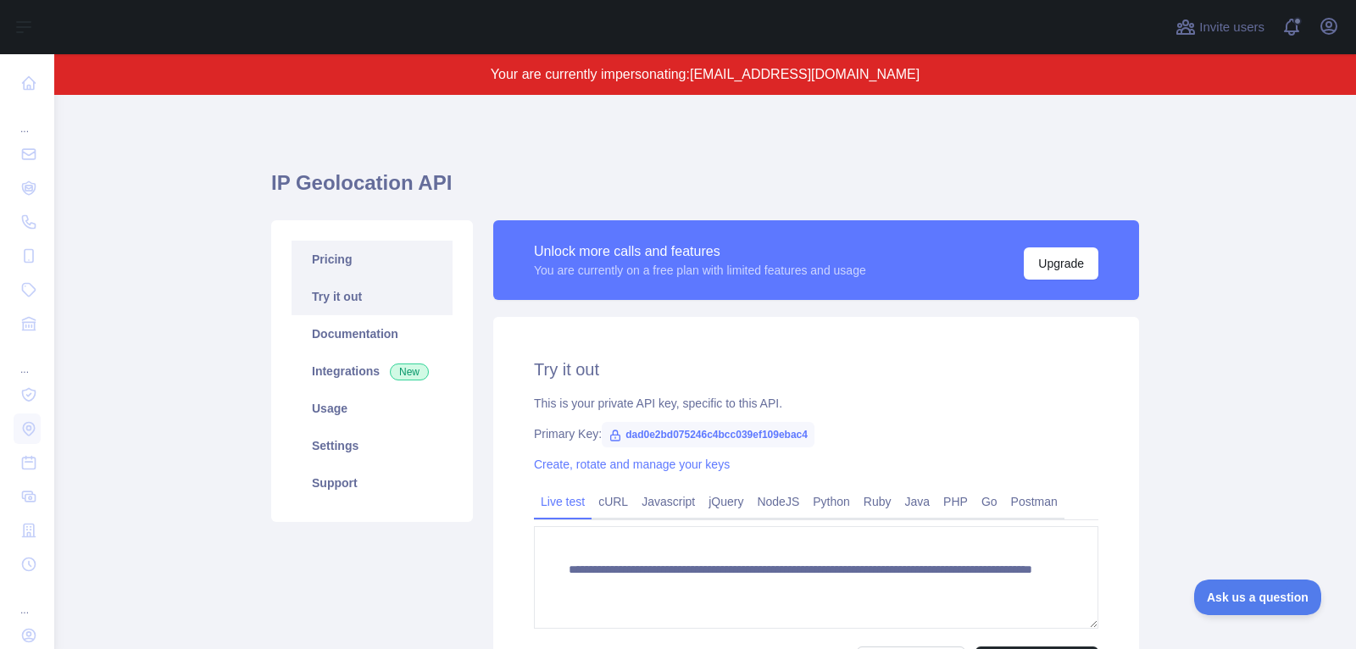
click at [363, 264] on link "Pricing" at bounding box center [371, 259] width 161 height 37
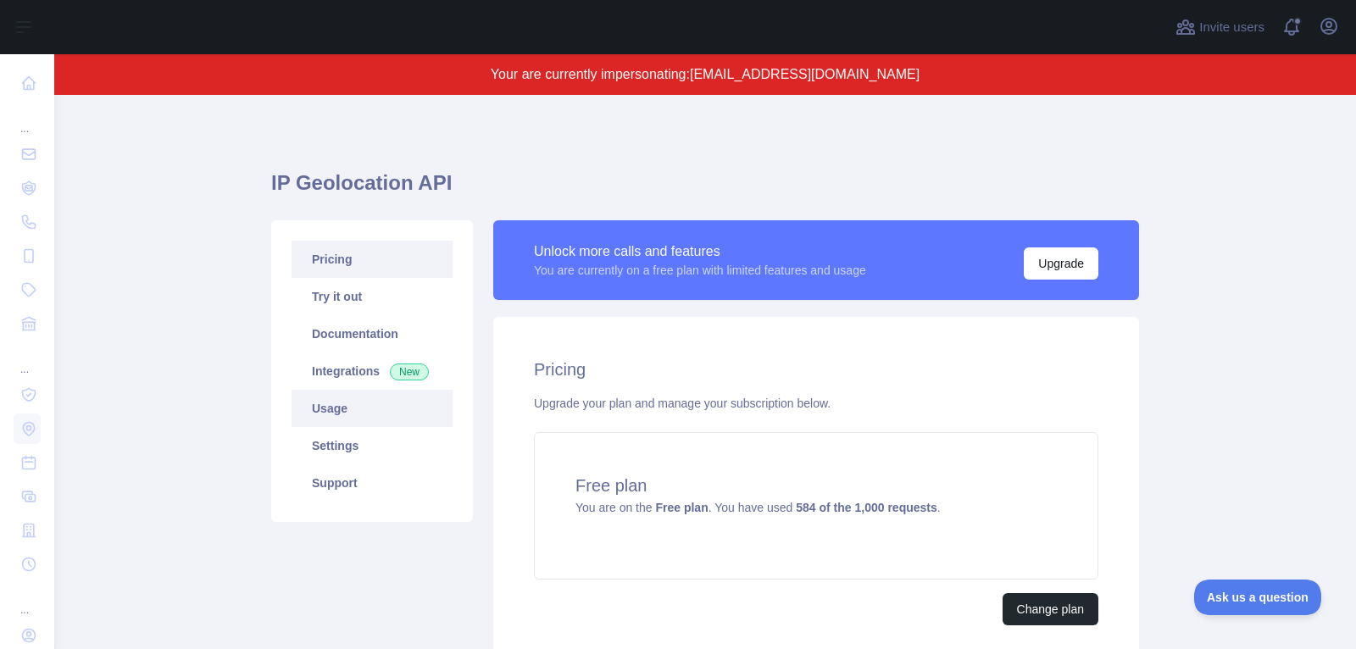
click at [379, 407] on link "Usage" at bounding box center [371, 408] width 161 height 37
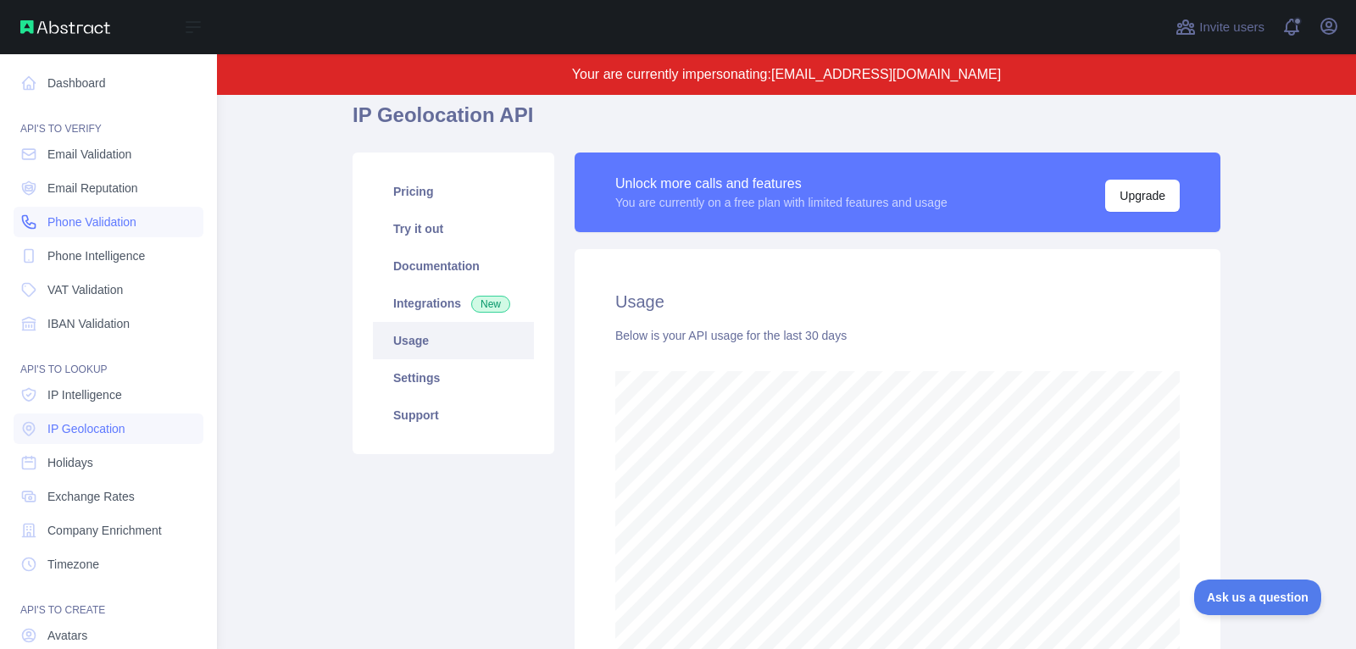
scroll to position [846732, 846148]
click at [114, 401] on span "IP Intelligence" at bounding box center [84, 394] width 75 height 17
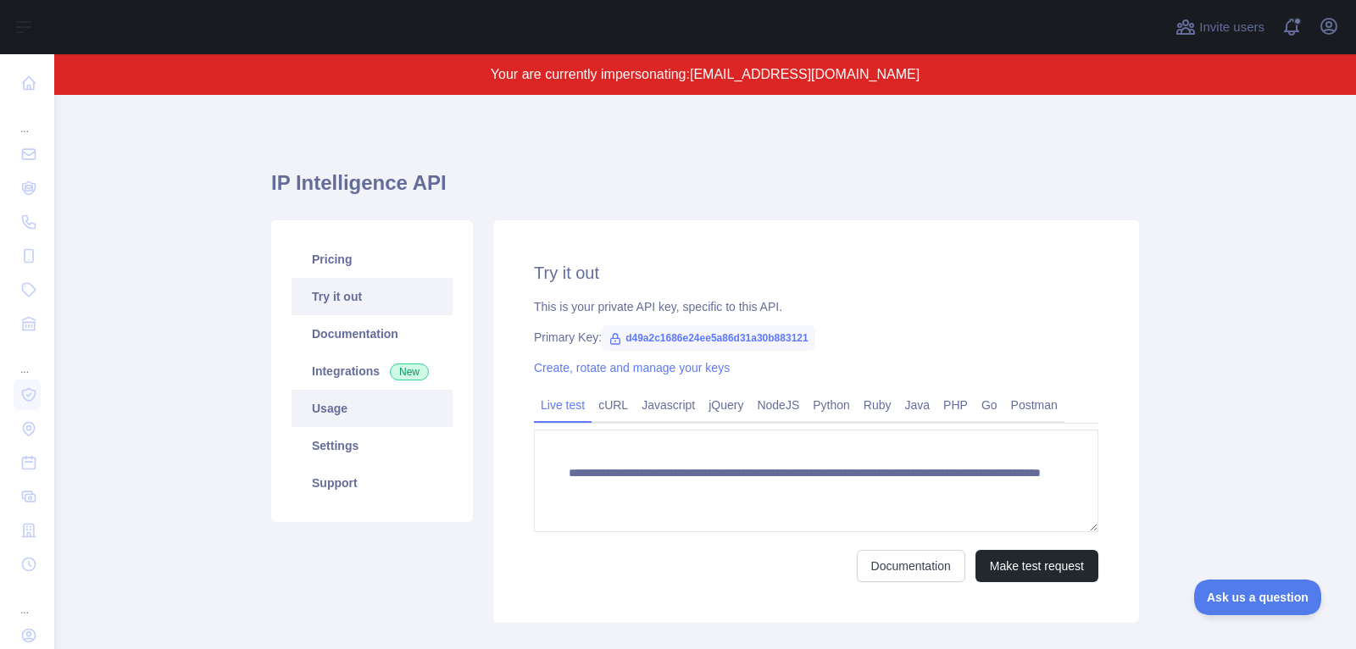
click at [424, 419] on link "Usage" at bounding box center [371, 408] width 161 height 37
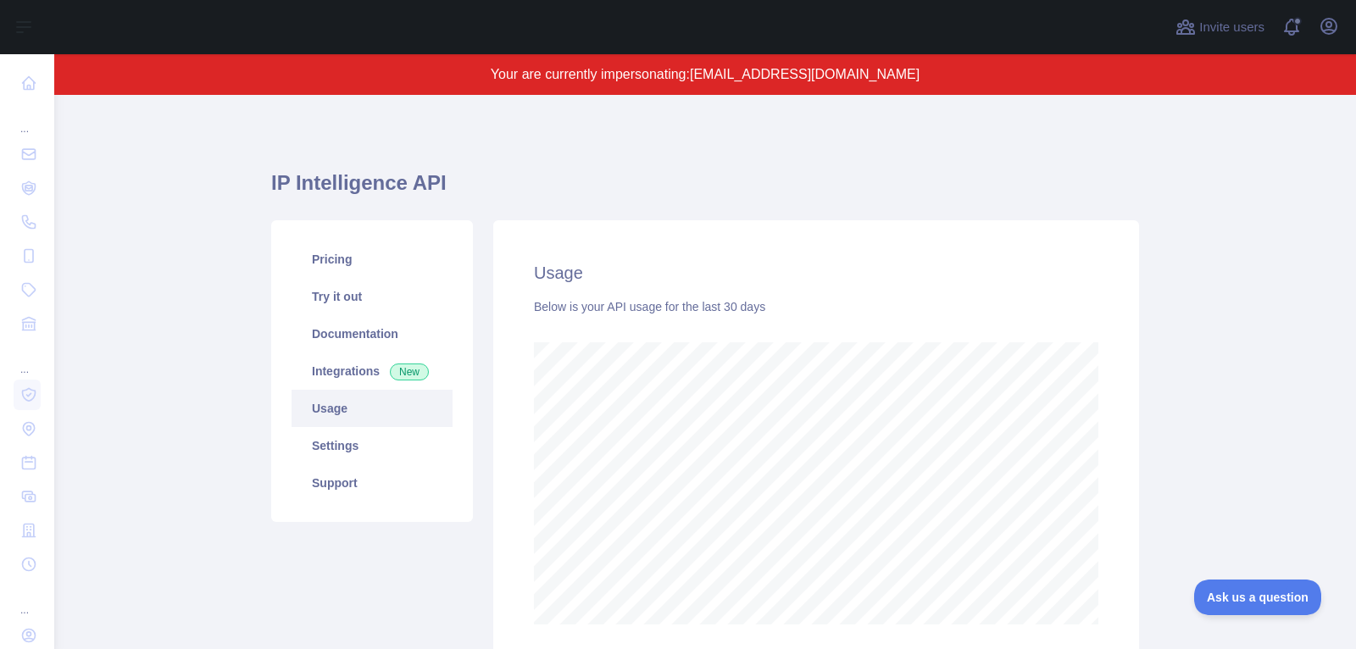
scroll to position [555, 1301]
click at [360, 258] on link "Pricing" at bounding box center [371, 259] width 161 height 37
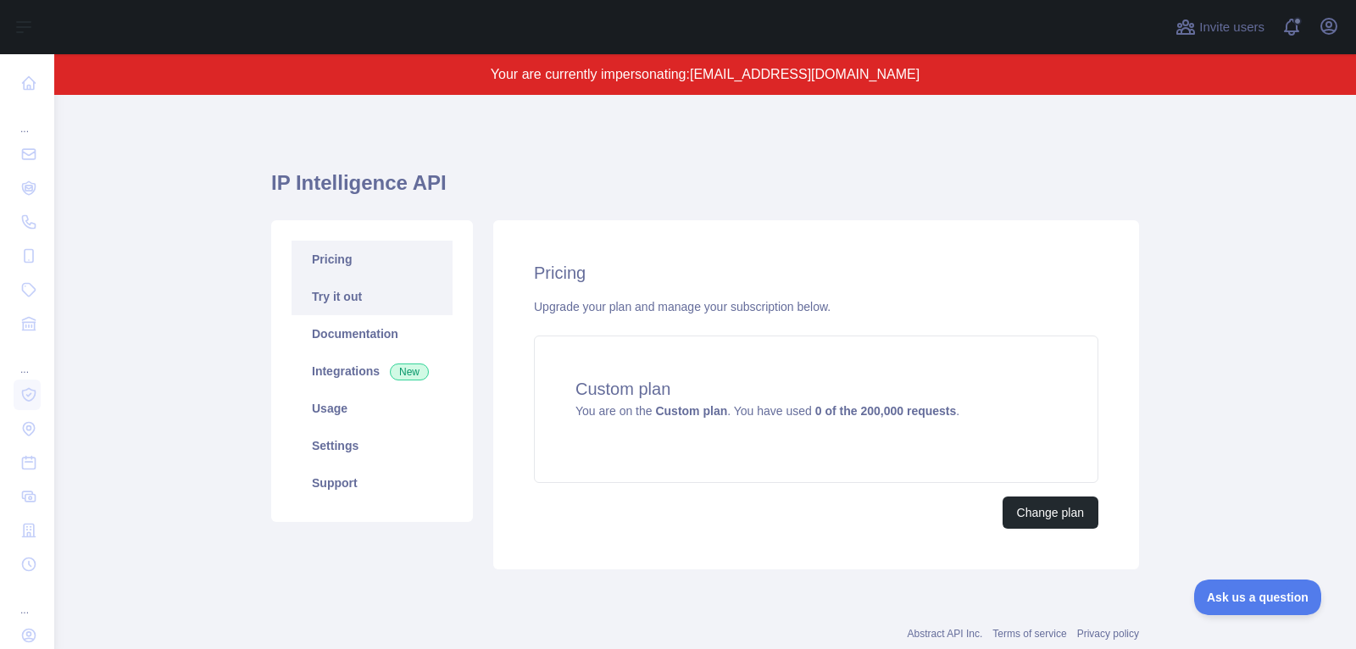
click at [389, 299] on link "Try it out" at bounding box center [371, 296] width 161 height 37
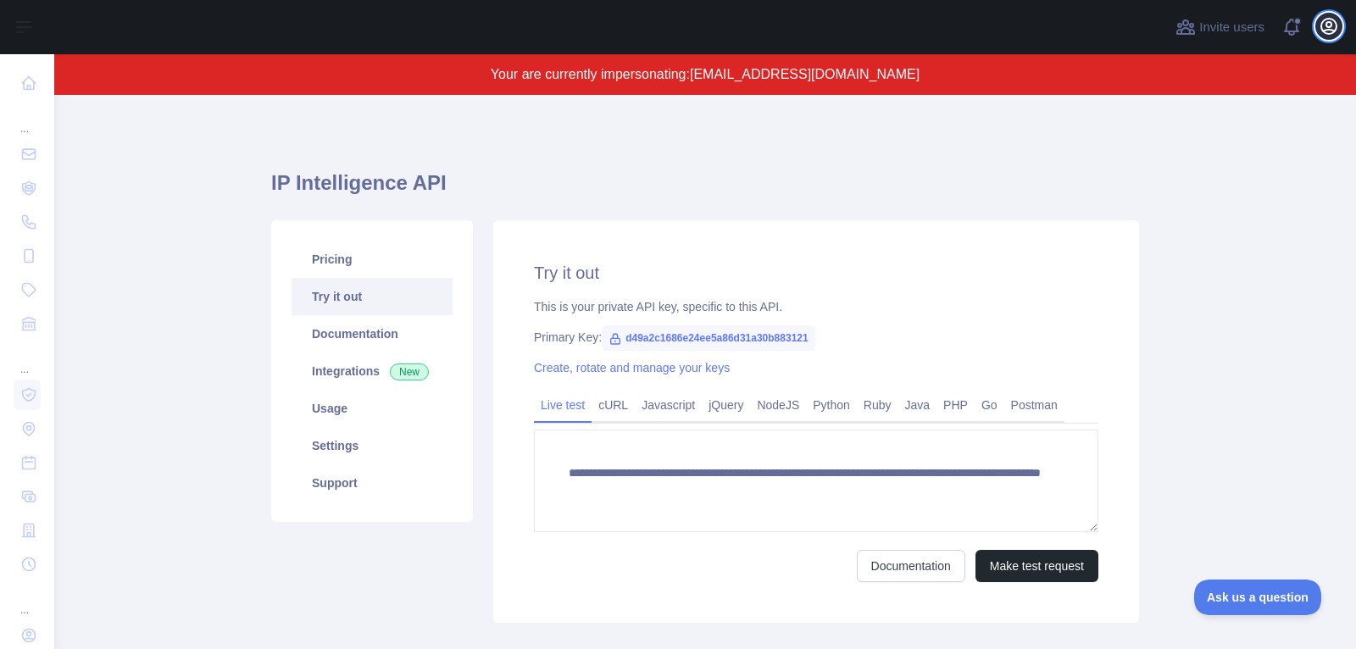
click at [1333, 28] on icon "button" at bounding box center [1328, 26] width 20 height 20
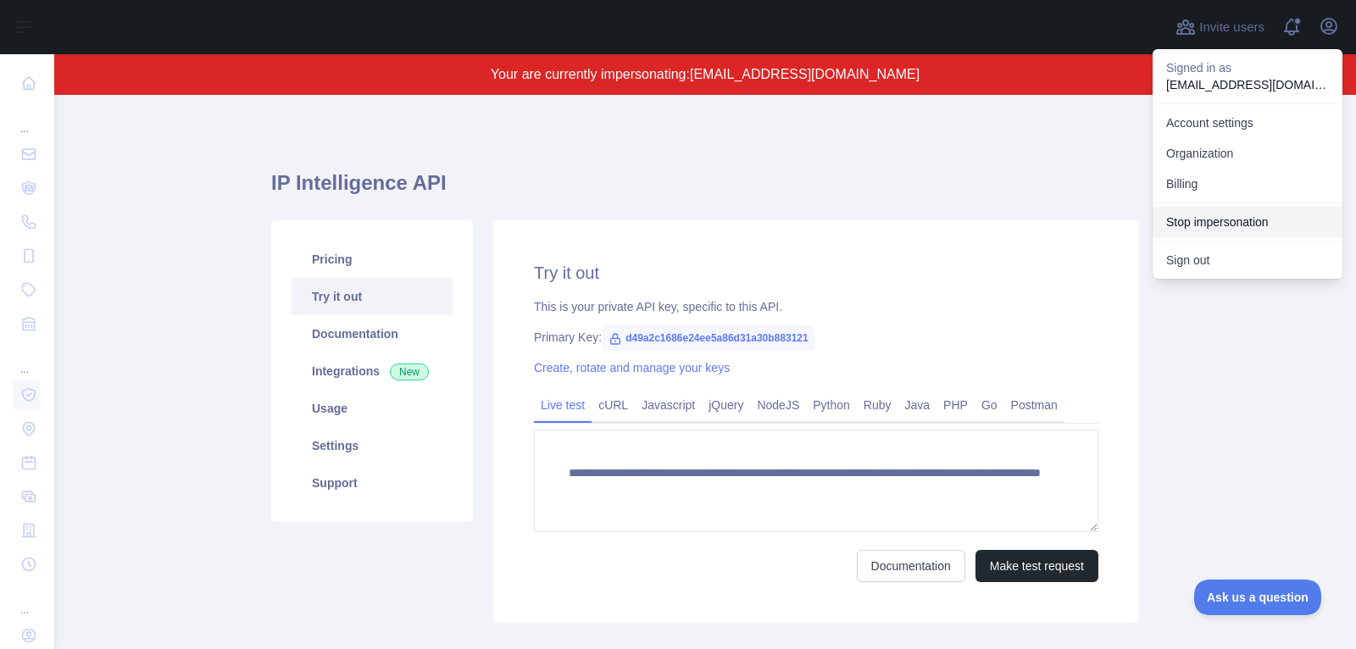
click at [1218, 221] on button "Stop impersonation" at bounding box center [1247, 222] width 190 height 31
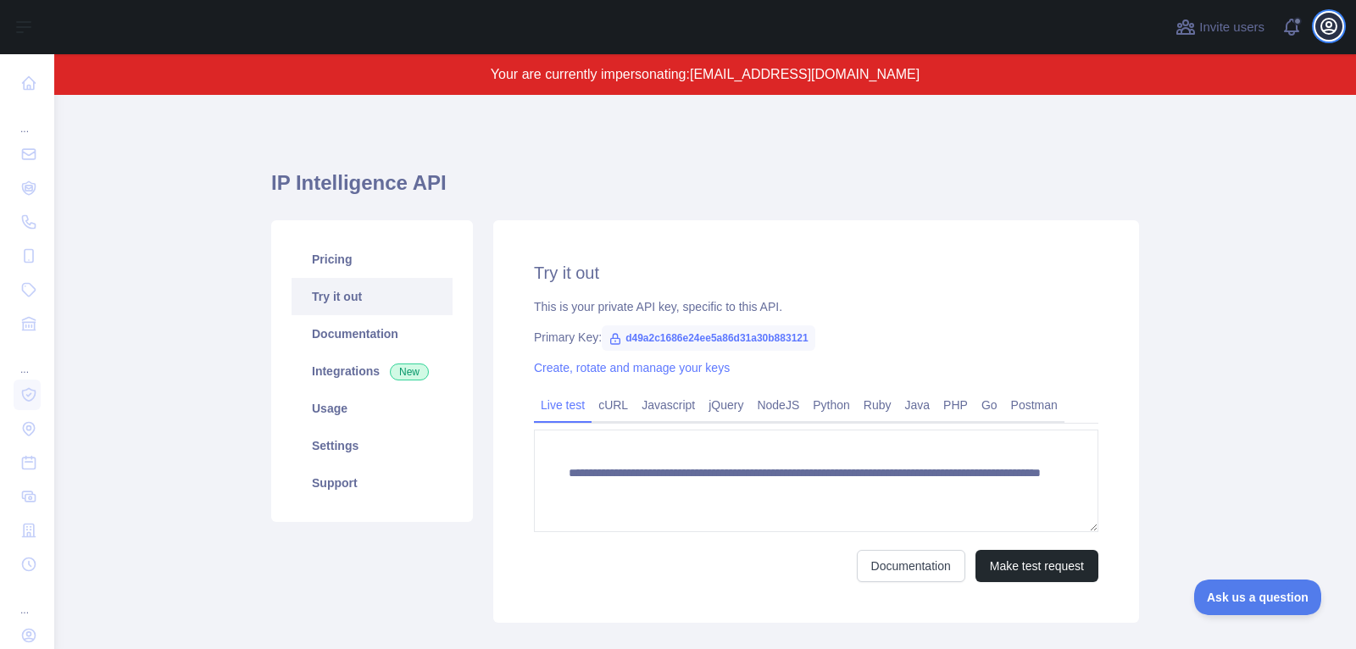
click at [1327, 26] on icon "button" at bounding box center [1328, 26] width 15 height 15
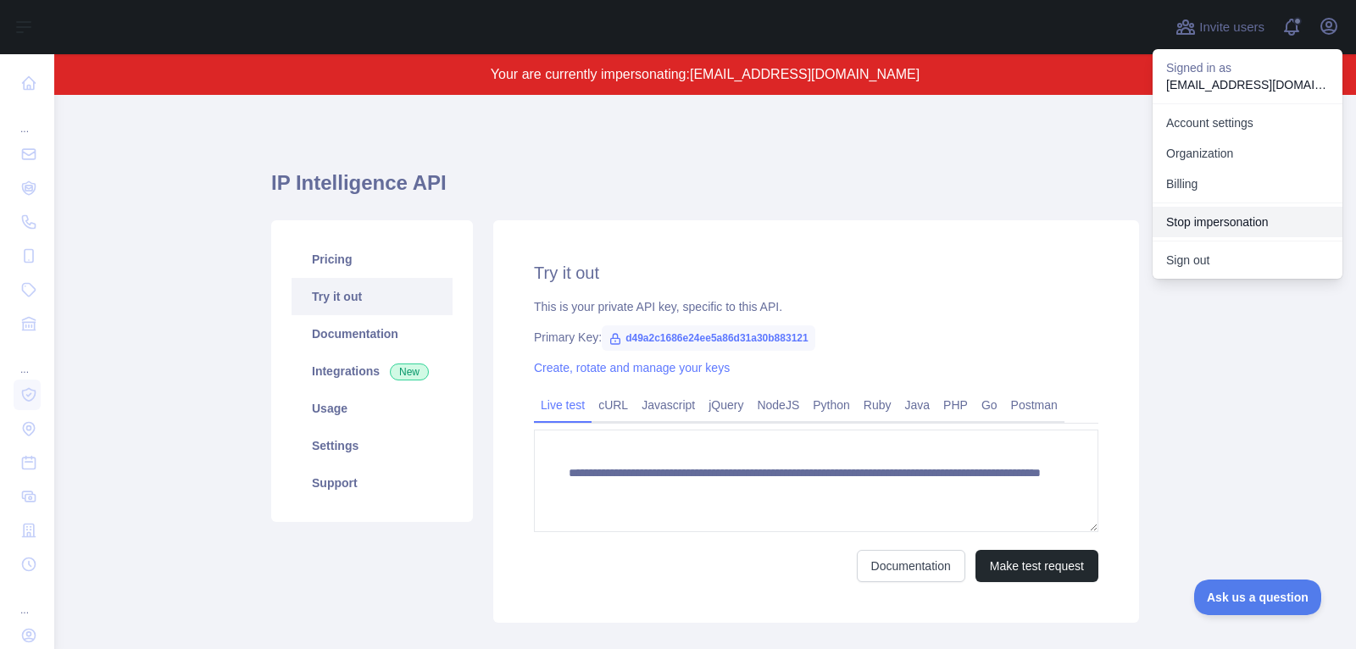
click at [1207, 219] on button "Stop impersonation" at bounding box center [1247, 222] width 190 height 31
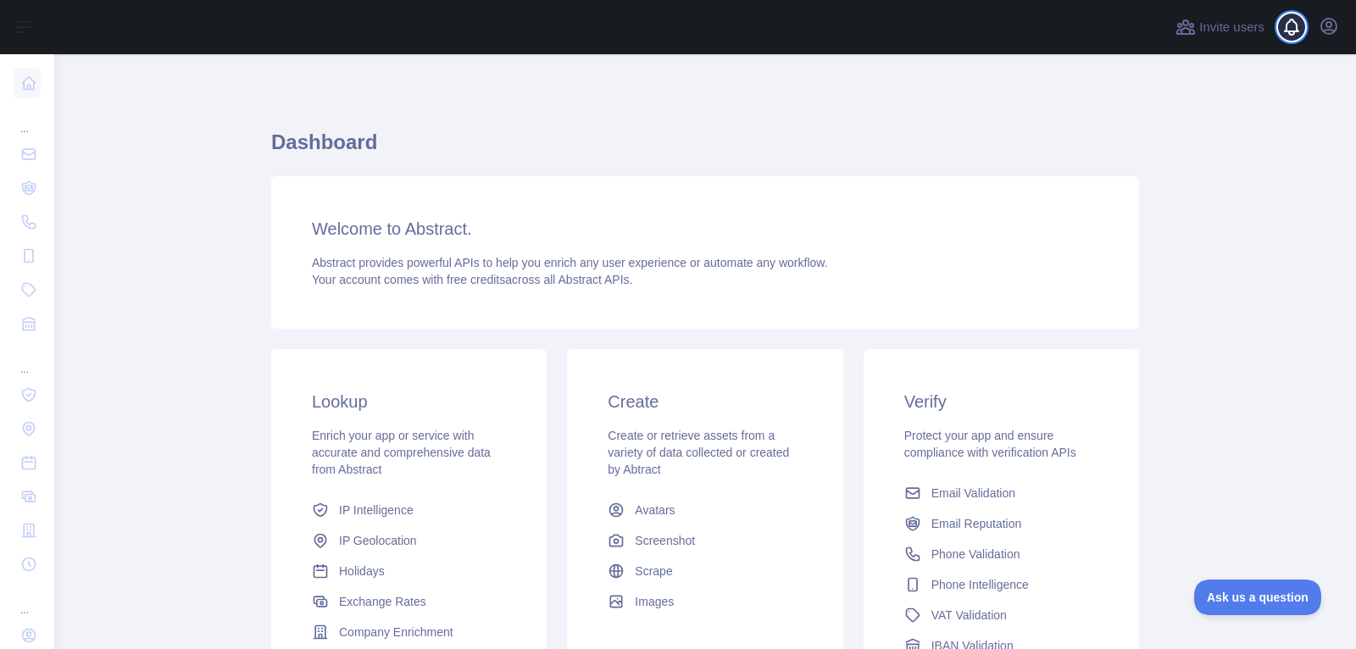
click at [1313, 36] on span at bounding box center [1298, 27] width 34 height 54
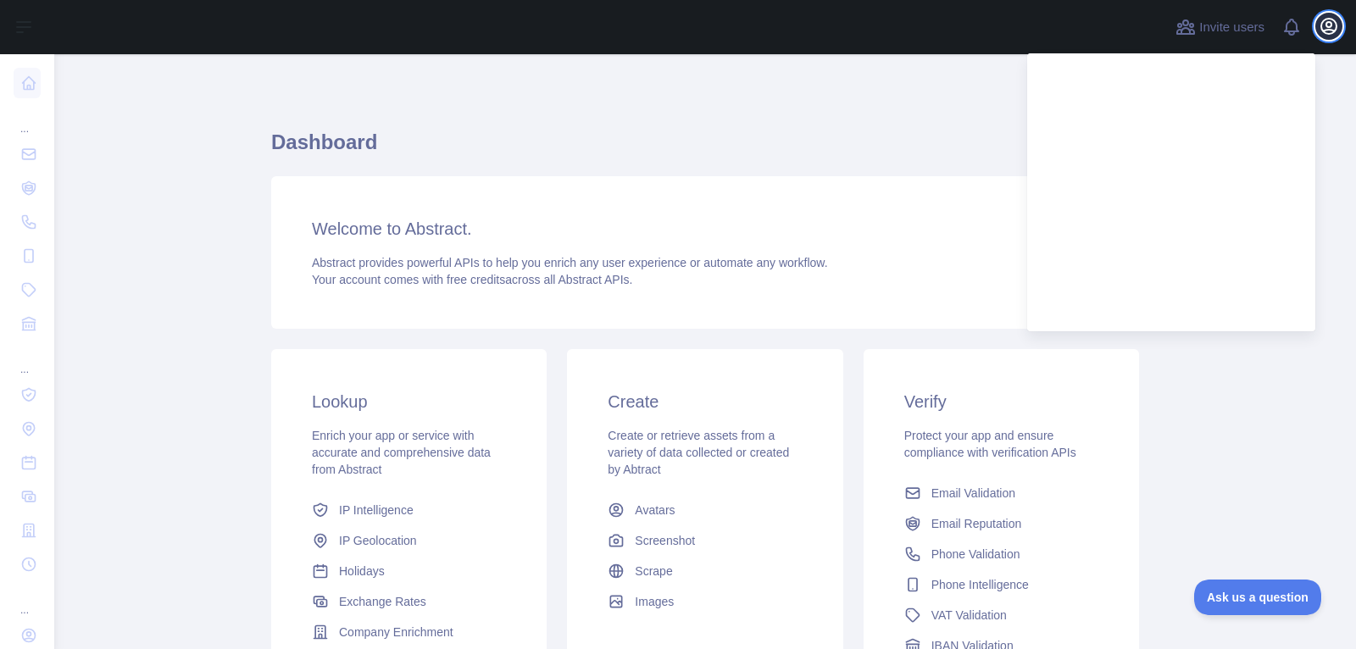
click at [1331, 29] on icon "button" at bounding box center [1328, 26] width 20 height 20
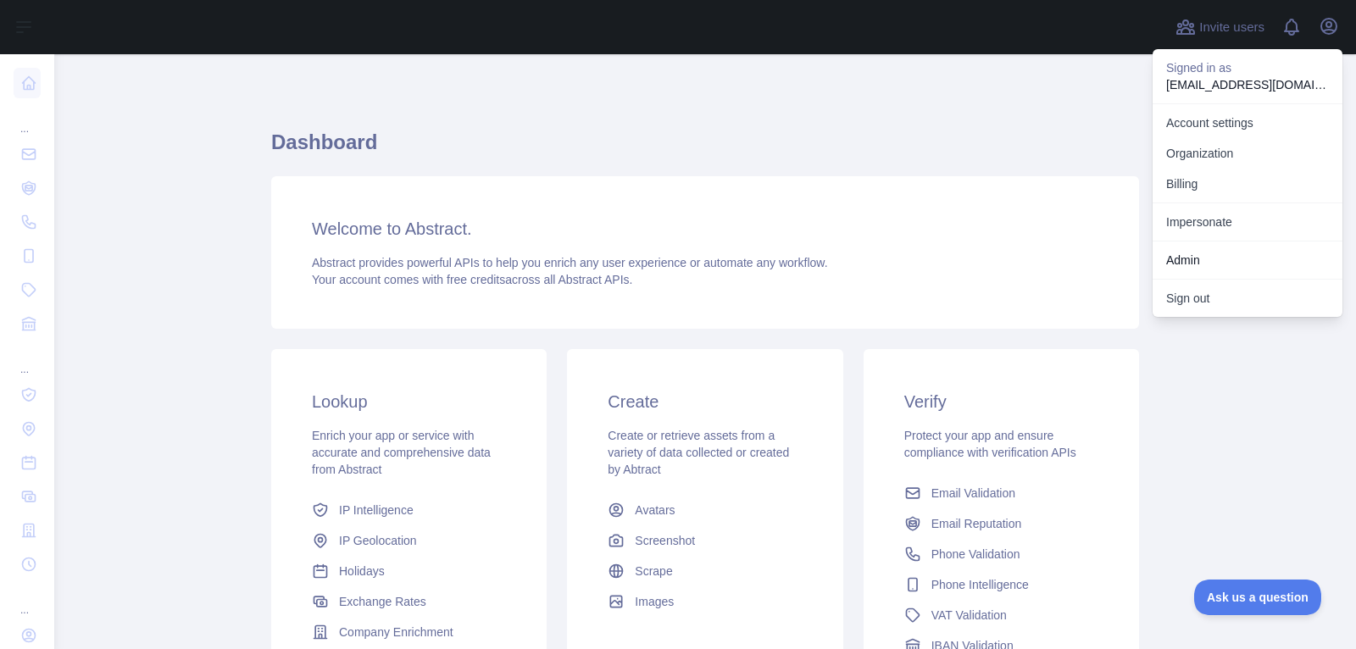
click at [955, 189] on div "Welcome to Abstract. Abstract provides powerful APIs to help you enrich any use…" at bounding box center [705, 252] width 868 height 153
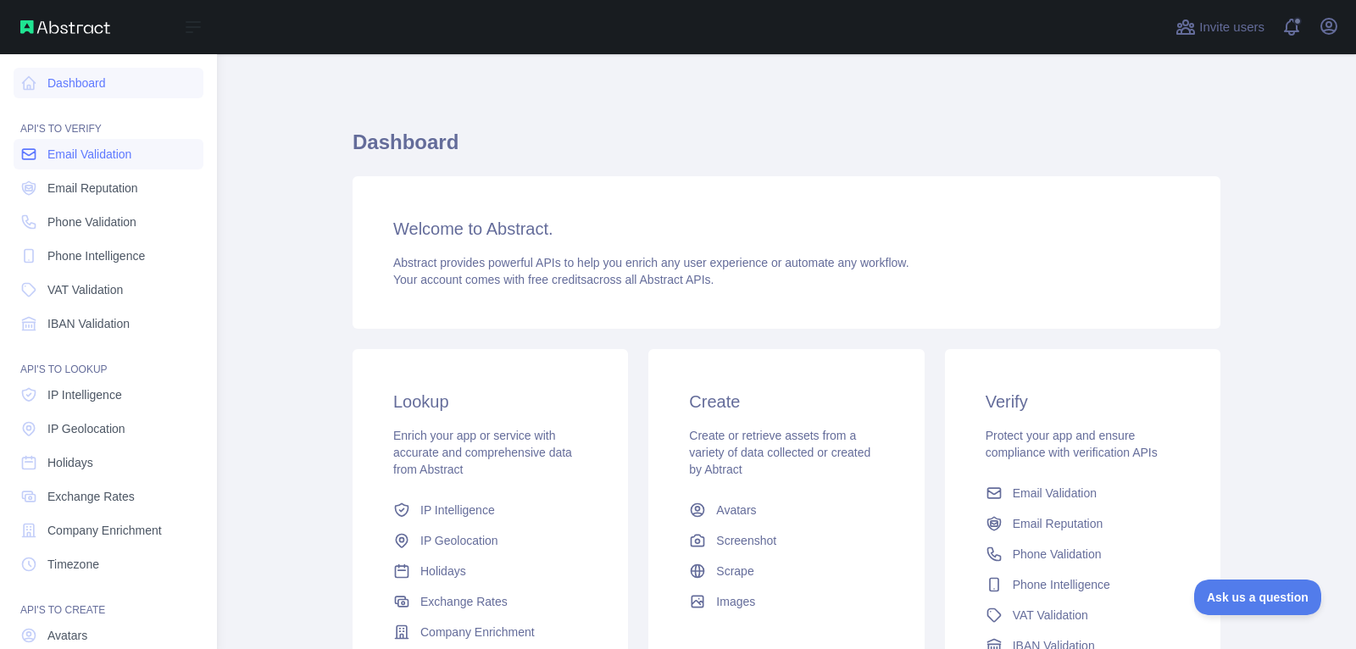
click at [137, 153] on link "Email Validation" at bounding box center [109, 154] width 190 height 31
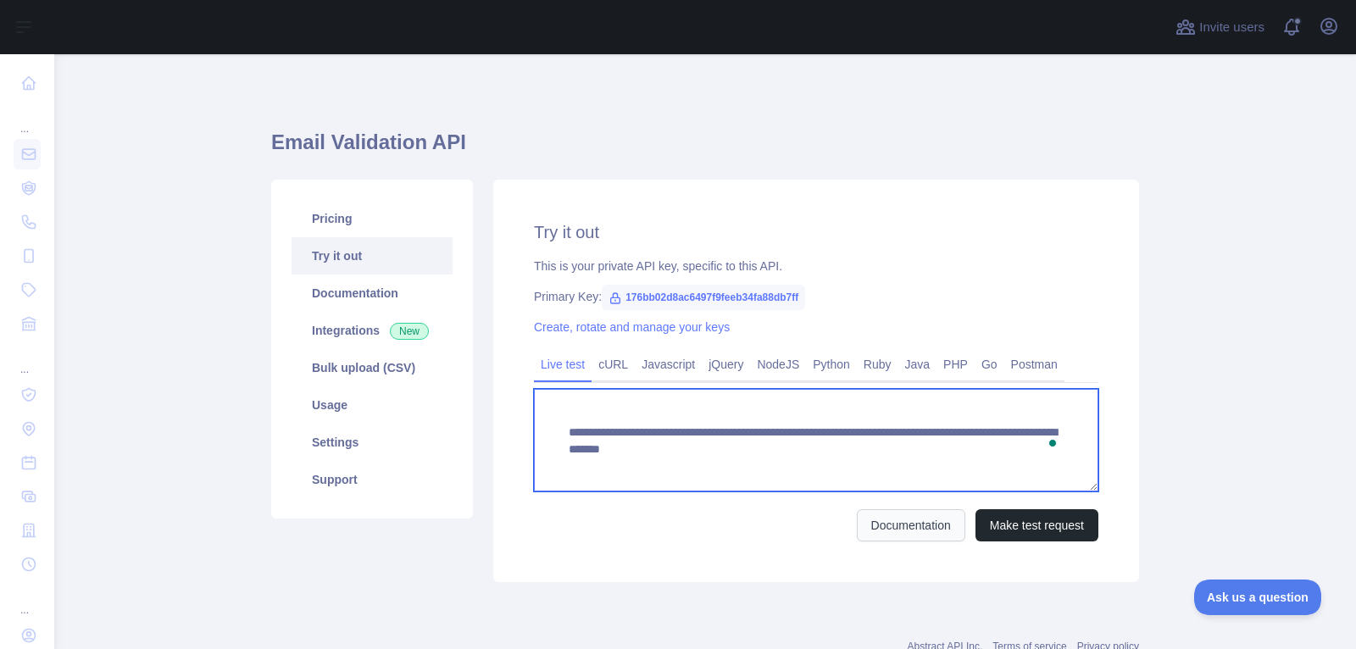
drag, startPoint x: 871, startPoint y: 451, endPoint x: 871, endPoint y: 513, distance: 62.7
click at [871, 513] on form "**********" at bounding box center [816, 465] width 564 height 153
paste textarea "To enrich screen reader interactions, please activate Accessibility in Grammarl…"
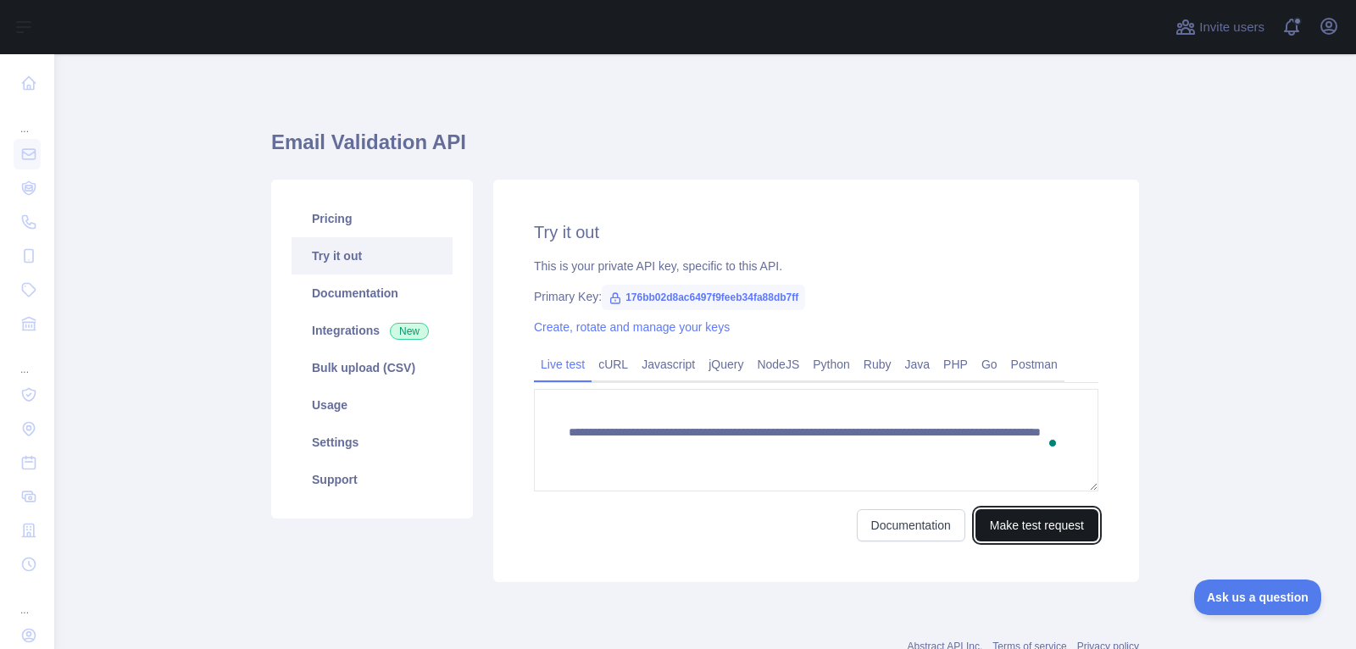
click at [1034, 534] on button "Make test request" at bounding box center [1036, 525] width 123 height 32
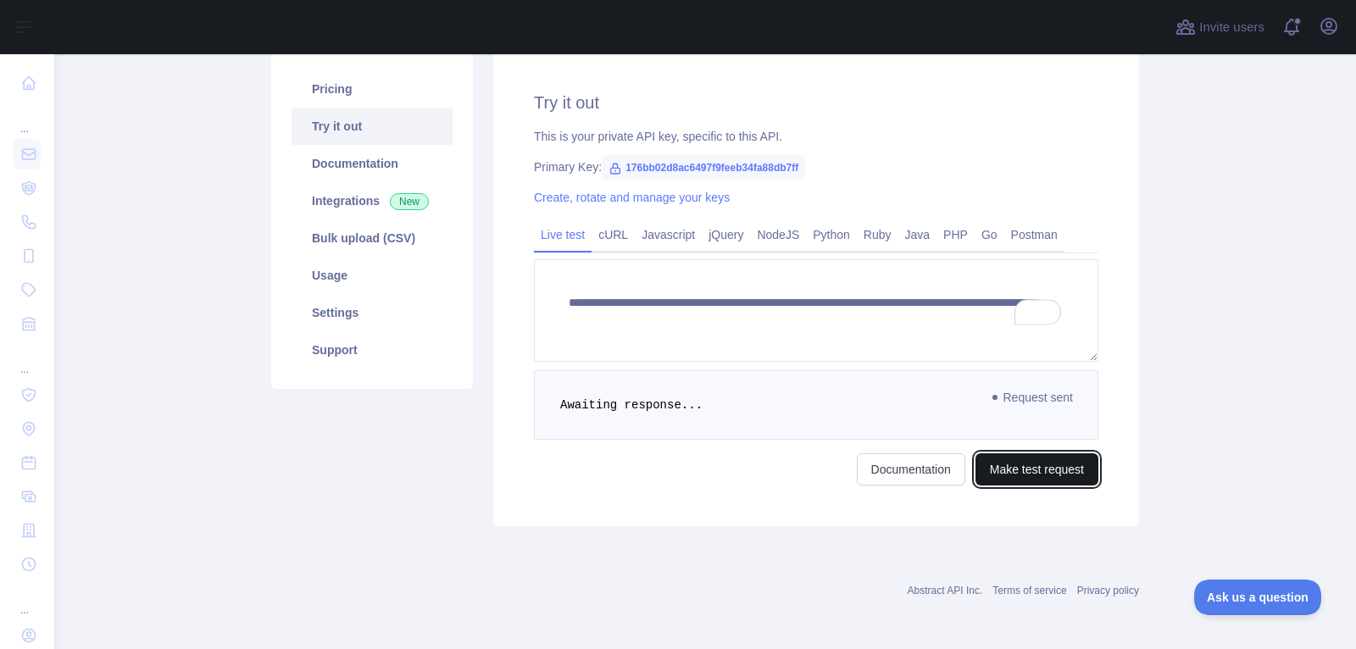
scroll to position [136, 0]
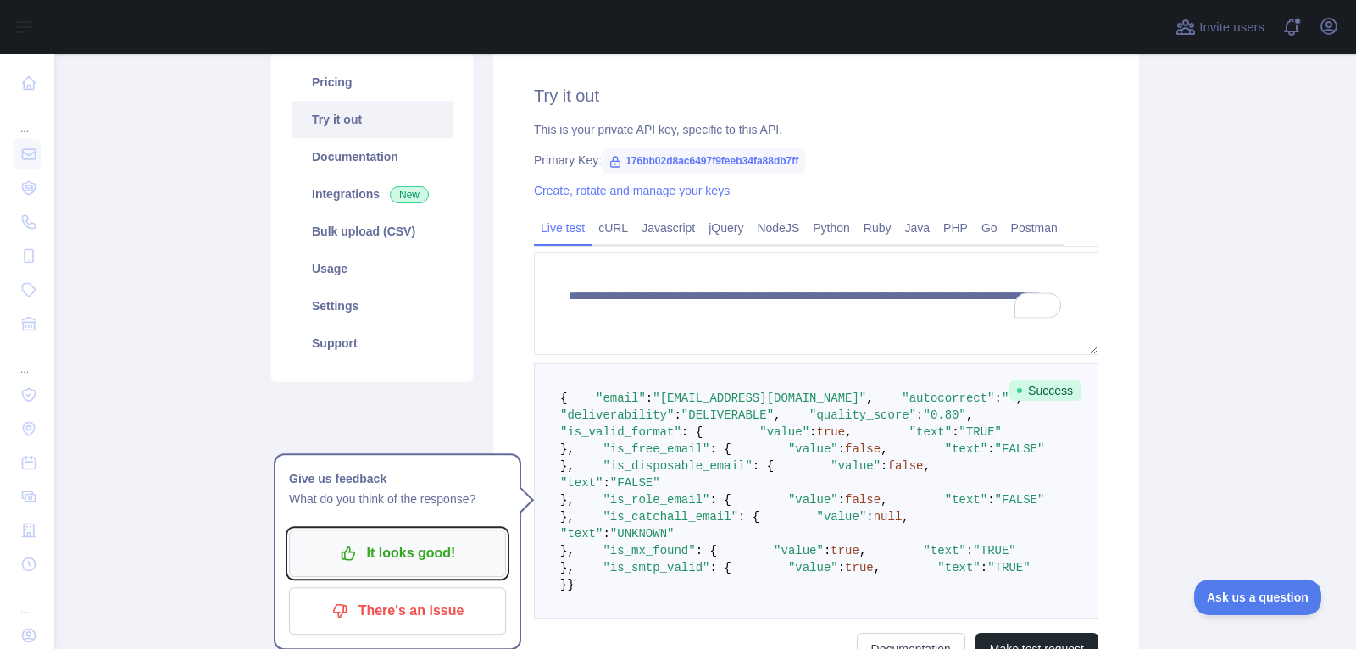
click at [467, 548] on p "It looks good!" at bounding box center [397, 553] width 191 height 29
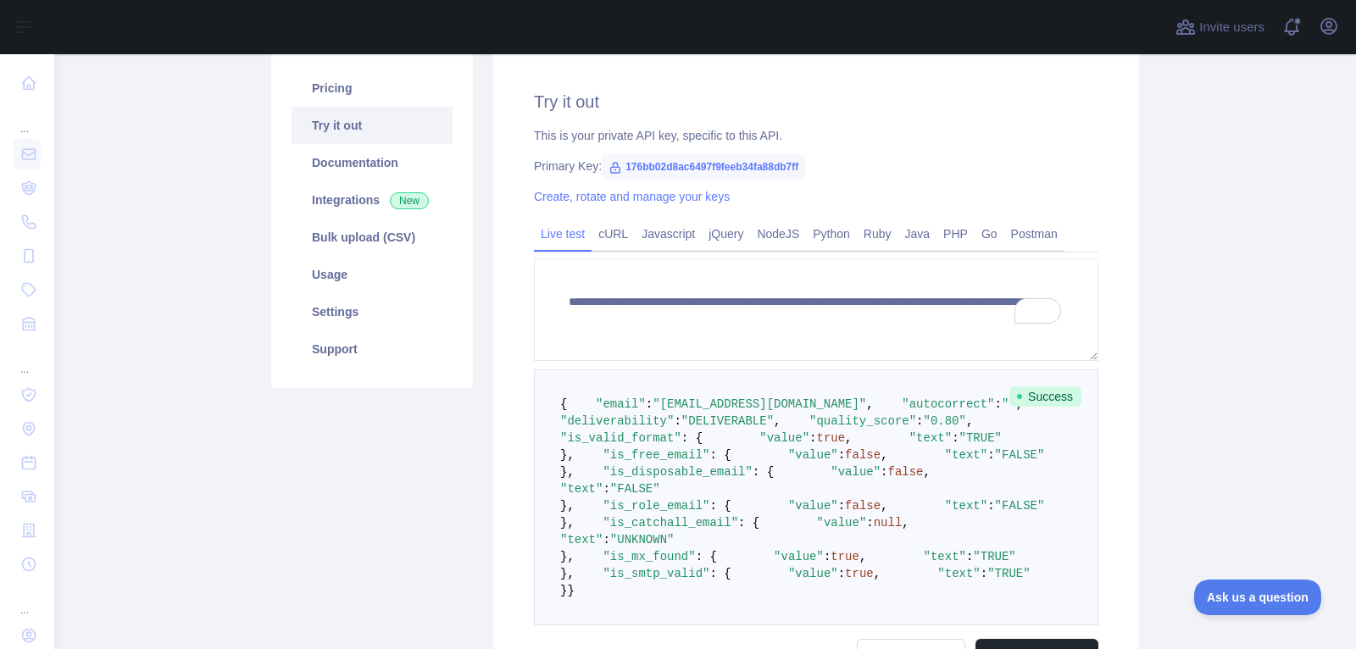
scroll to position [132, 0]
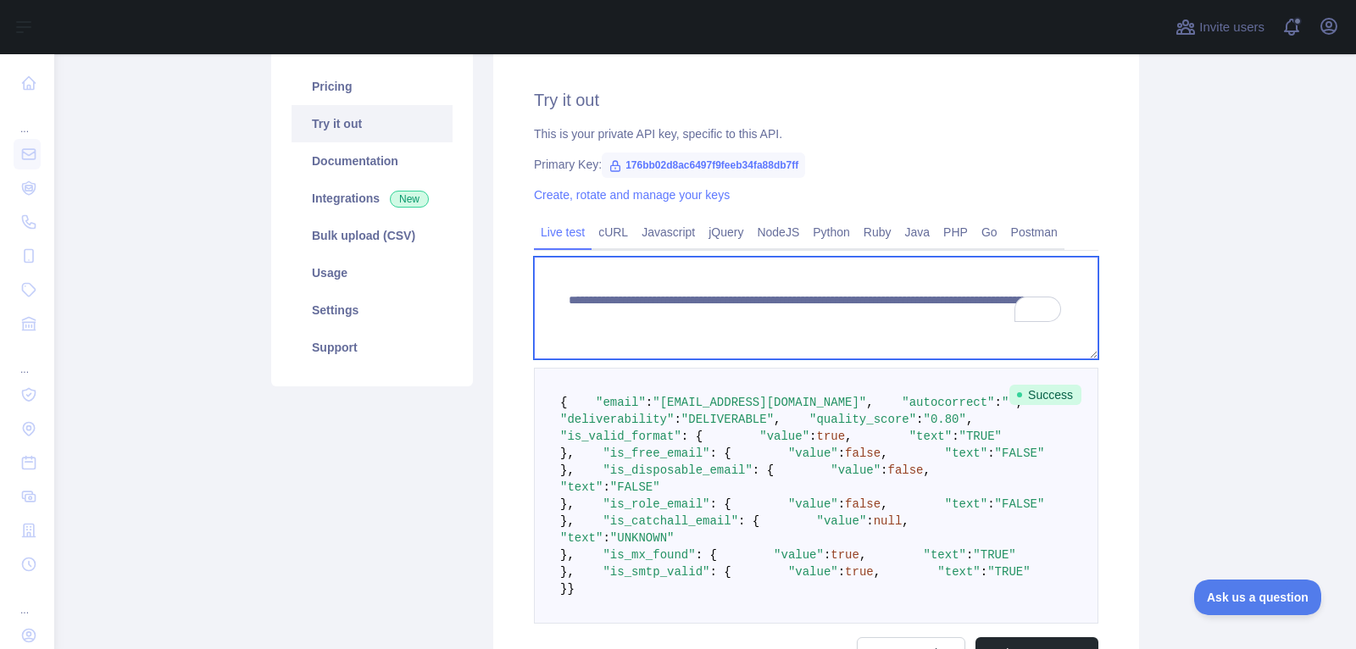
drag, startPoint x: 870, startPoint y: 319, endPoint x: 870, endPoint y: 330, distance: 10.2
click at [870, 330] on textarea "**********" at bounding box center [816, 308] width 564 height 103
paste textarea "***"
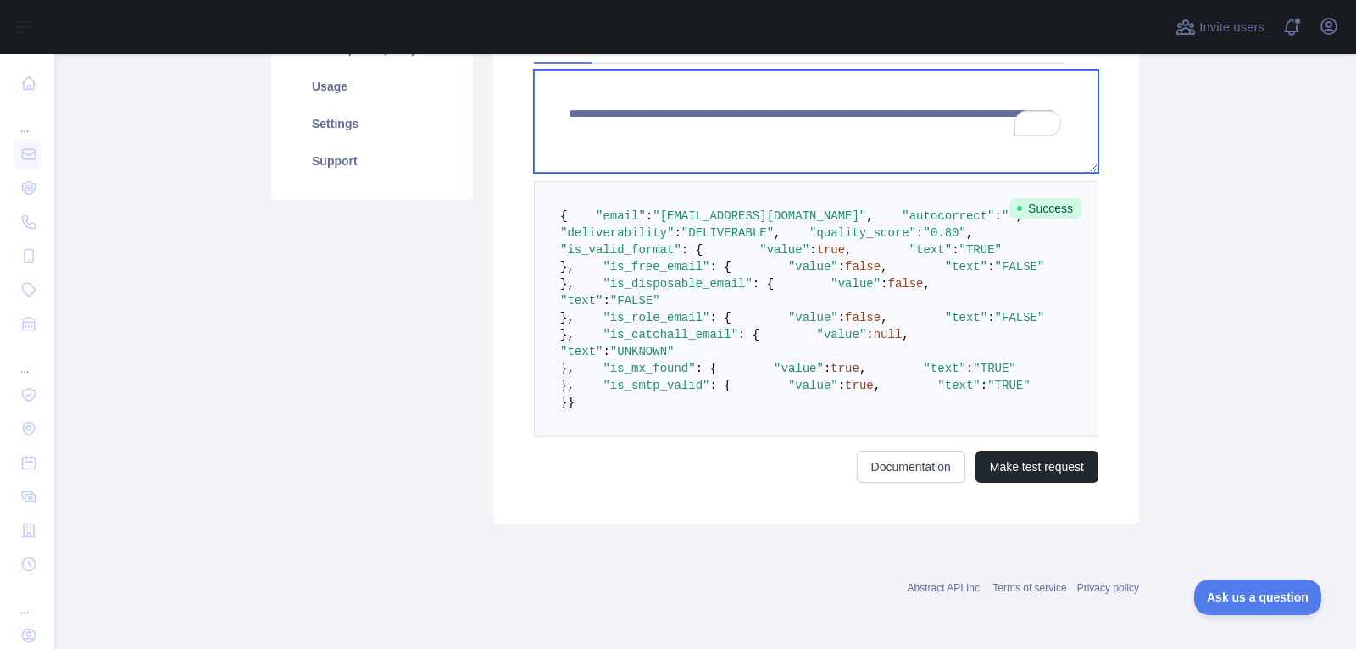
scroll to position [689, 0]
type textarea "**********"
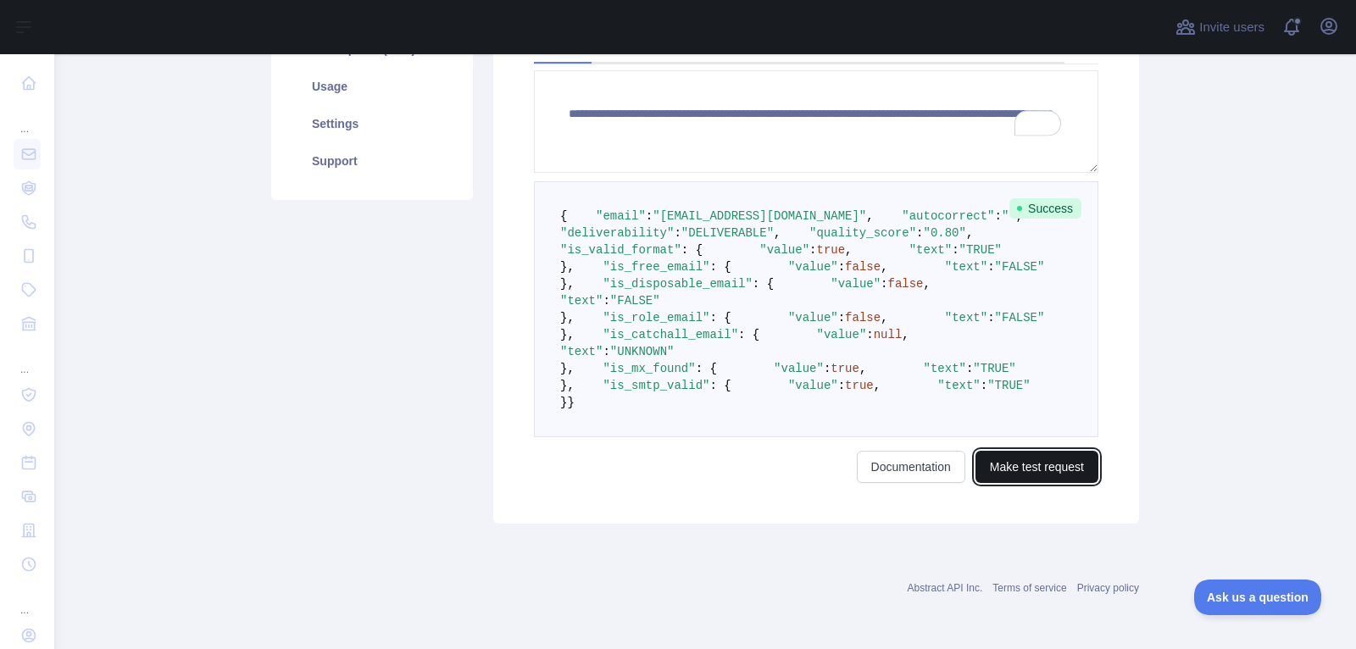
click at [1050, 479] on button "Make test request" at bounding box center [1036, 467] width 123 height 32
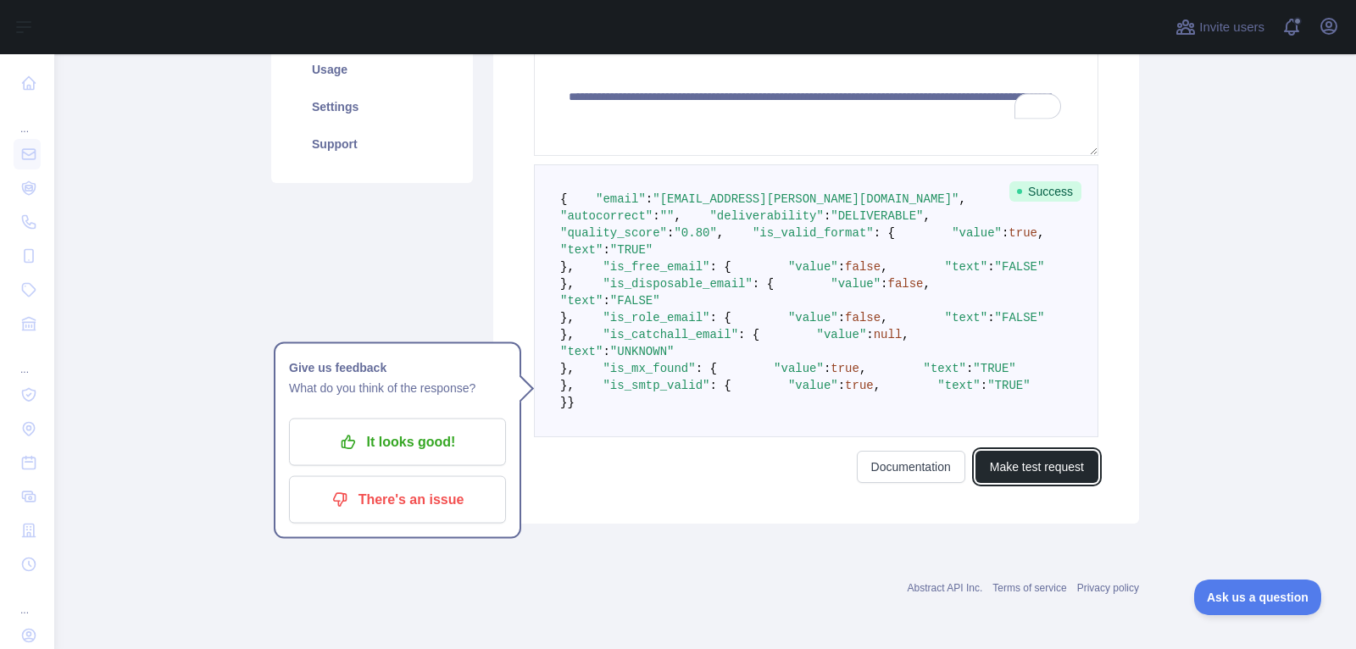
scroll to position [313, 0]
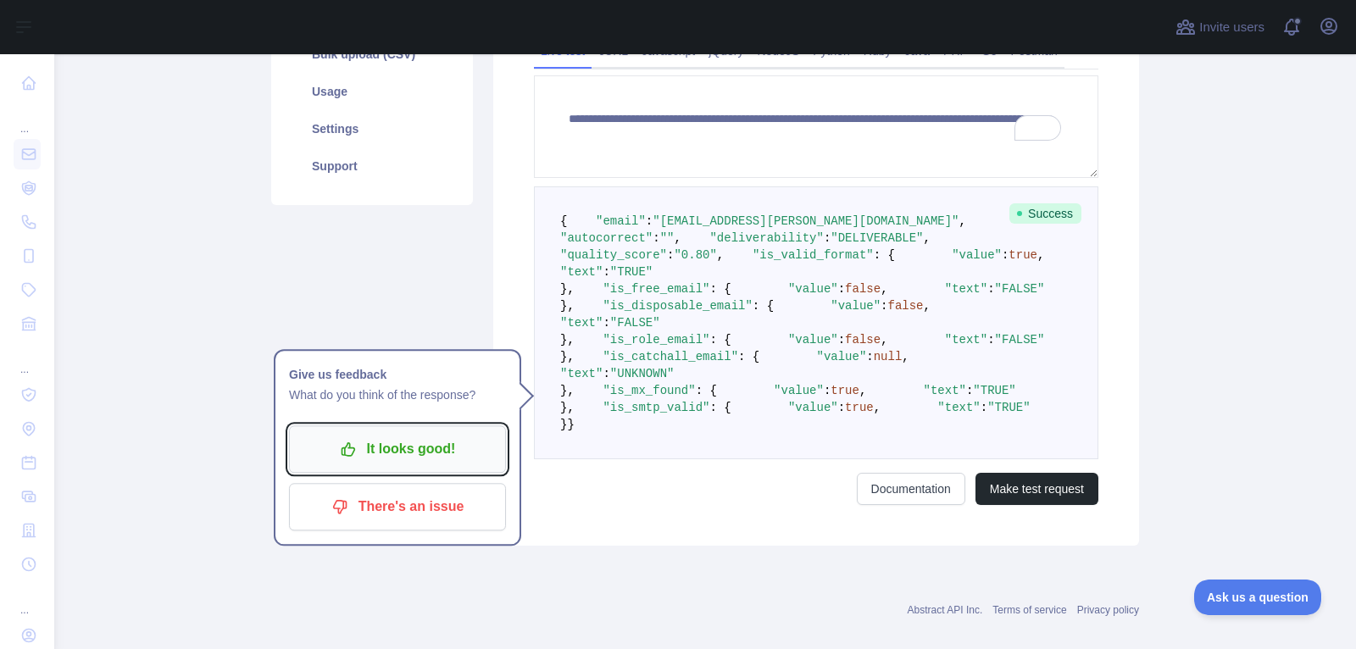
click at [411, 445] on p "It looks good!" at bounding box center [397, 449] width 191 height 29
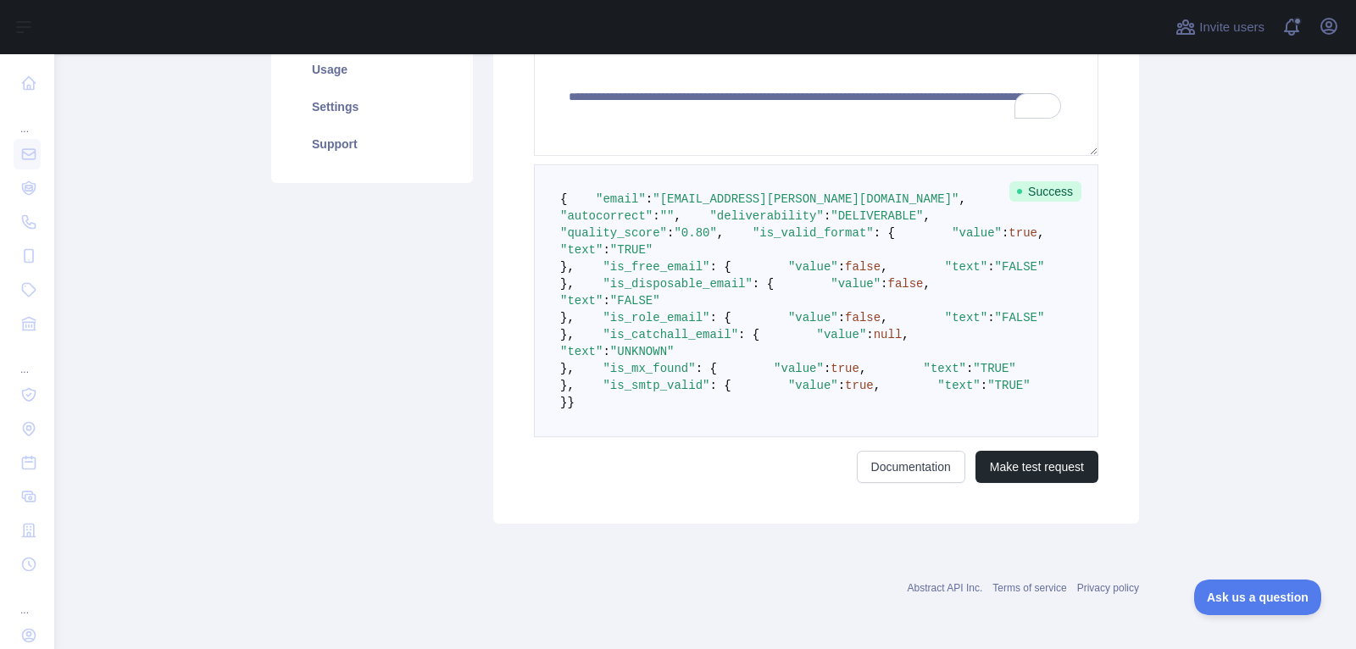
scroll to position [410, 0]
click at [888, 291] on span "false" at bounding box center [906, 284] width 36 height 14
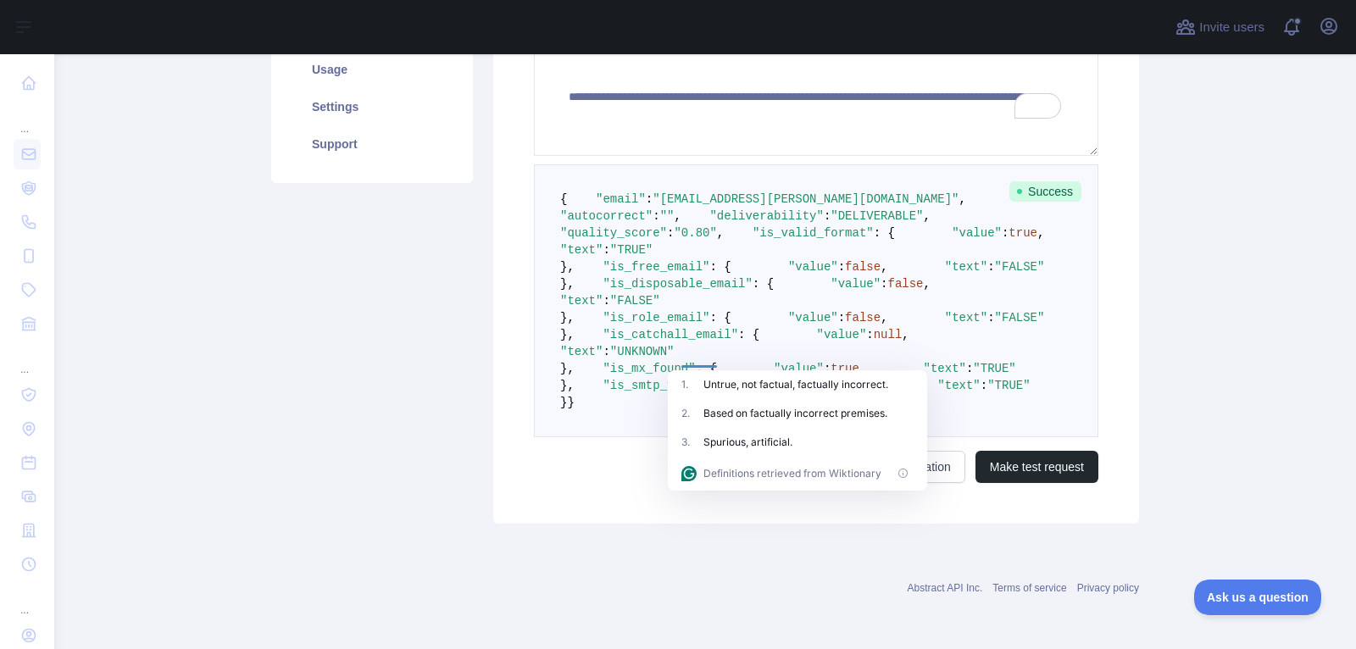
click at [754, 383] on html "**********" at bounding box center [678, 324] width 1356 height 649
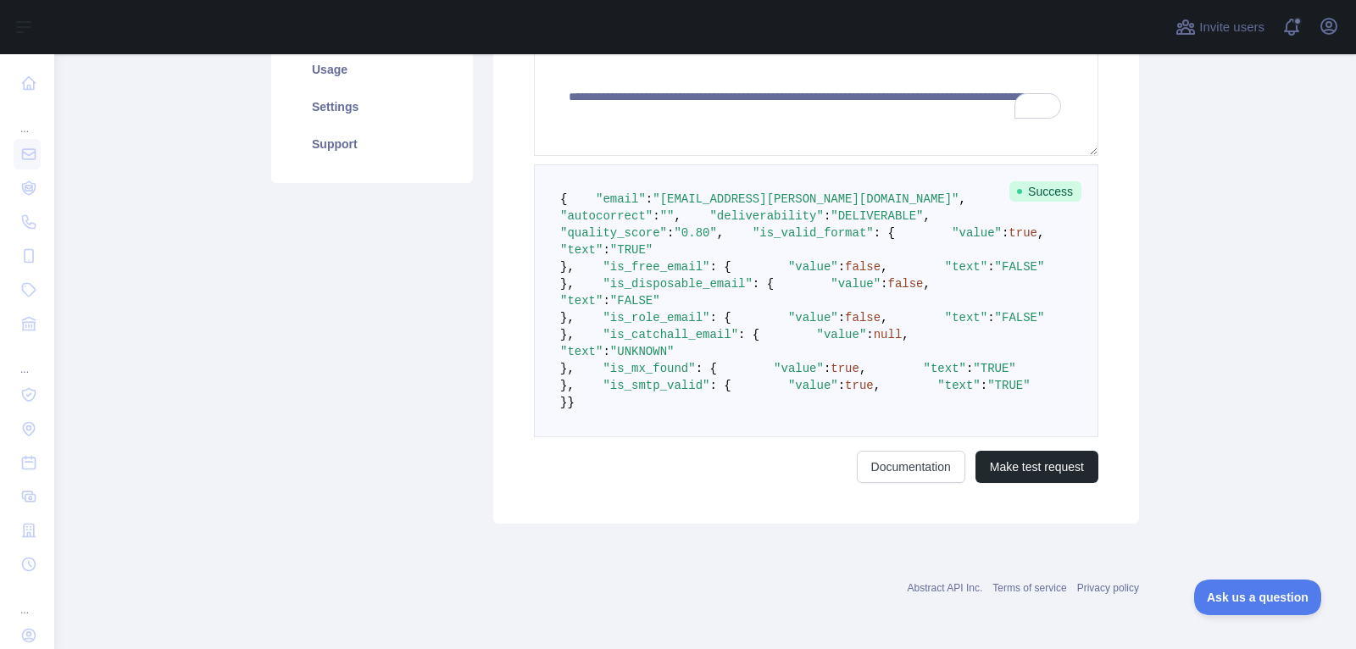
click at [772, 374] on pre "{ "email" : "ellie.porter@nsgltd.com" , "autocorrect" : "" , "deliverability" :…" at bounding box center [816, 300] width 564 height 273
click at [888, 291] on span "false" at bounding box center [906, 284] width 36 height 14
click at [765, 375] on pre "{ "email" : "ellie.porter@nsgltd.com" , "autocorrect" : "" , "deliverability" :…" at bounding box center [816, 300] width 564 height 273
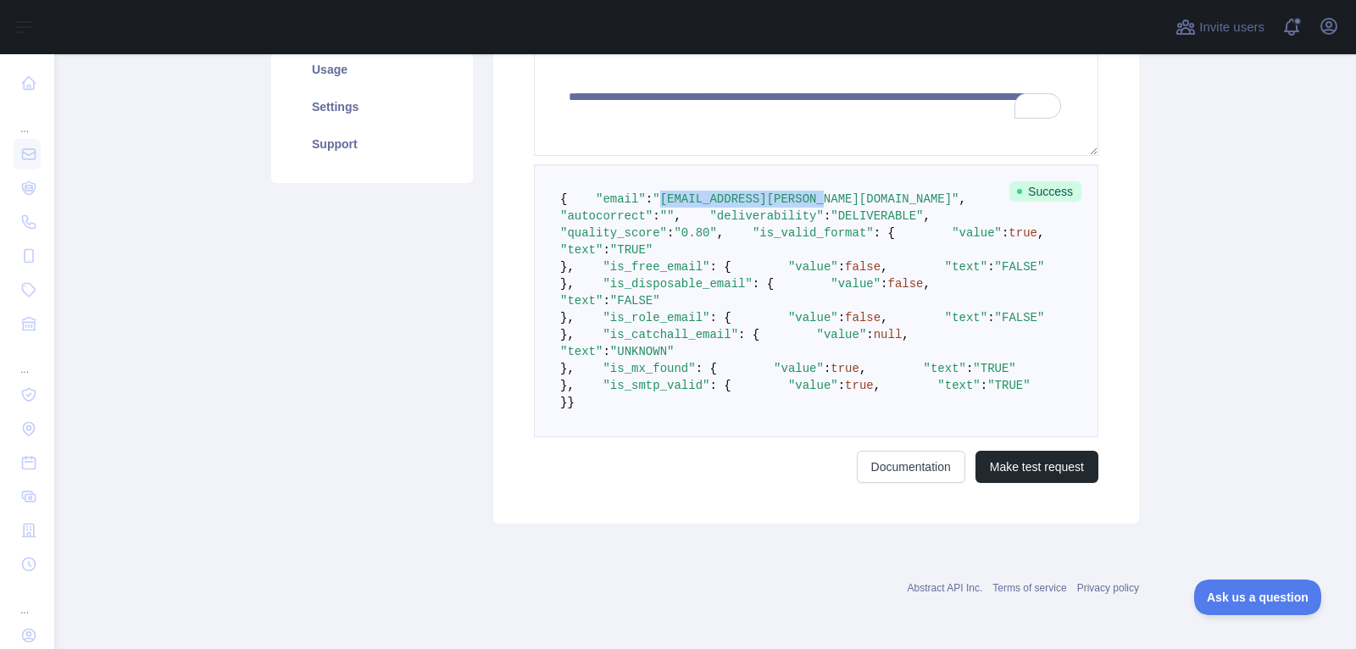
drag, startPoint x: 657, startPoint y: 149, endPoint x: 823, endPoint y: 156, distance: 165.4
click at [823, 164] on pre "{ "email" : "ellie.porter@nsgltd.com" , "autocorrect" : "" , "deliverability" :…" at bounding box center [816, 300] width 564 height 273
copy span "ellie.porter@nsgltd.com"
click at [785, 350] on pre "{ "email" : "ellie.porter@nsgltd.com" , "autocorrect" : "" , "deliverability" :…" at bounding box center [816, 300] width 564 height 273
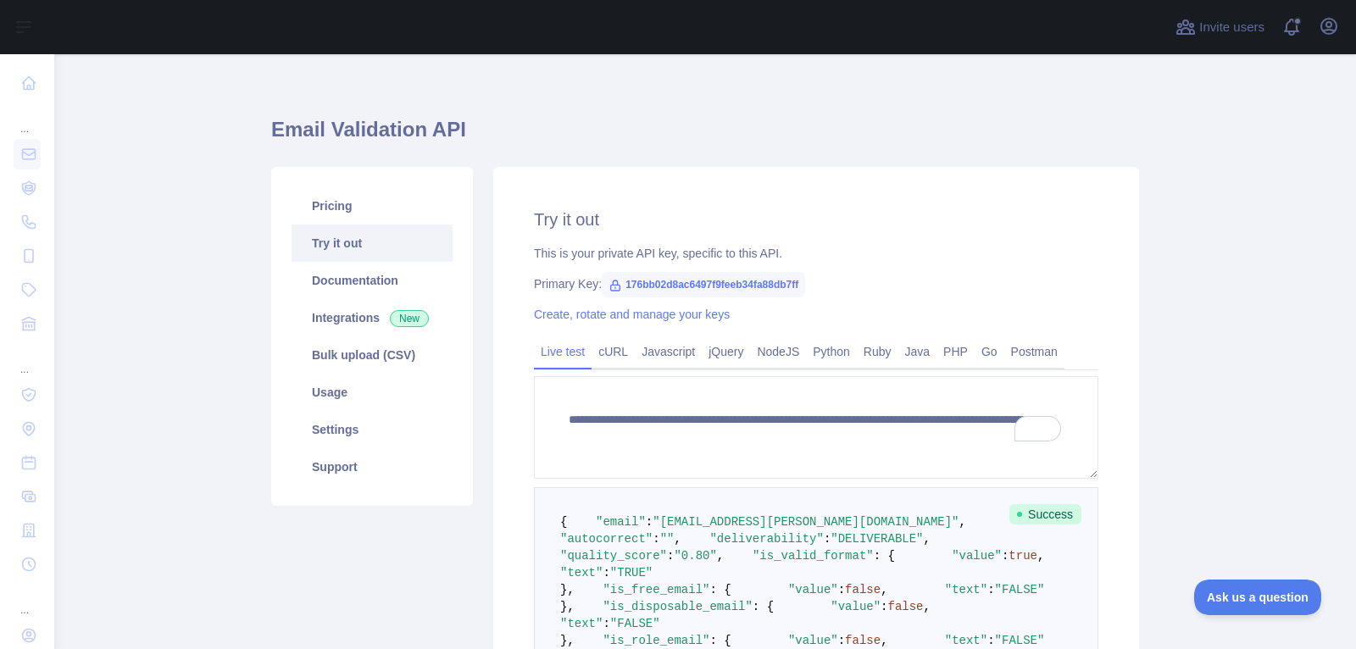
scroll to position [0, 0]
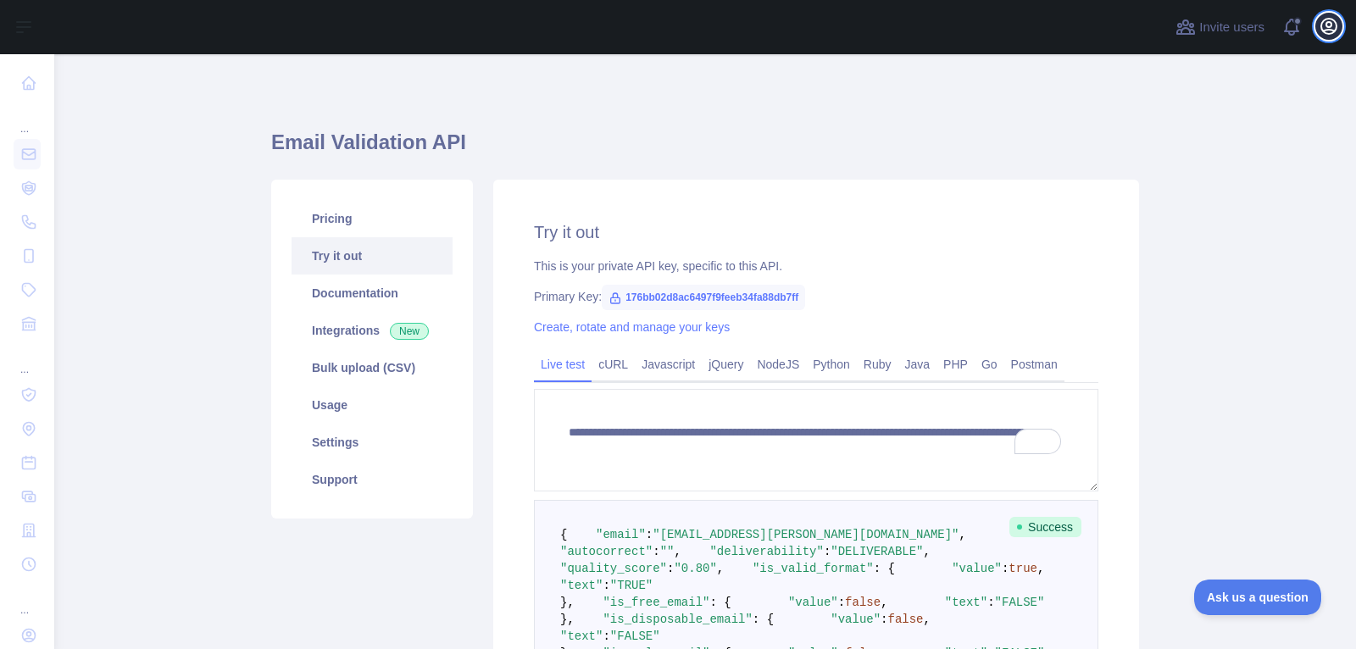
click at [1318, 29] on icon "button" at bounding box center [1328, 26] width 20 height 20
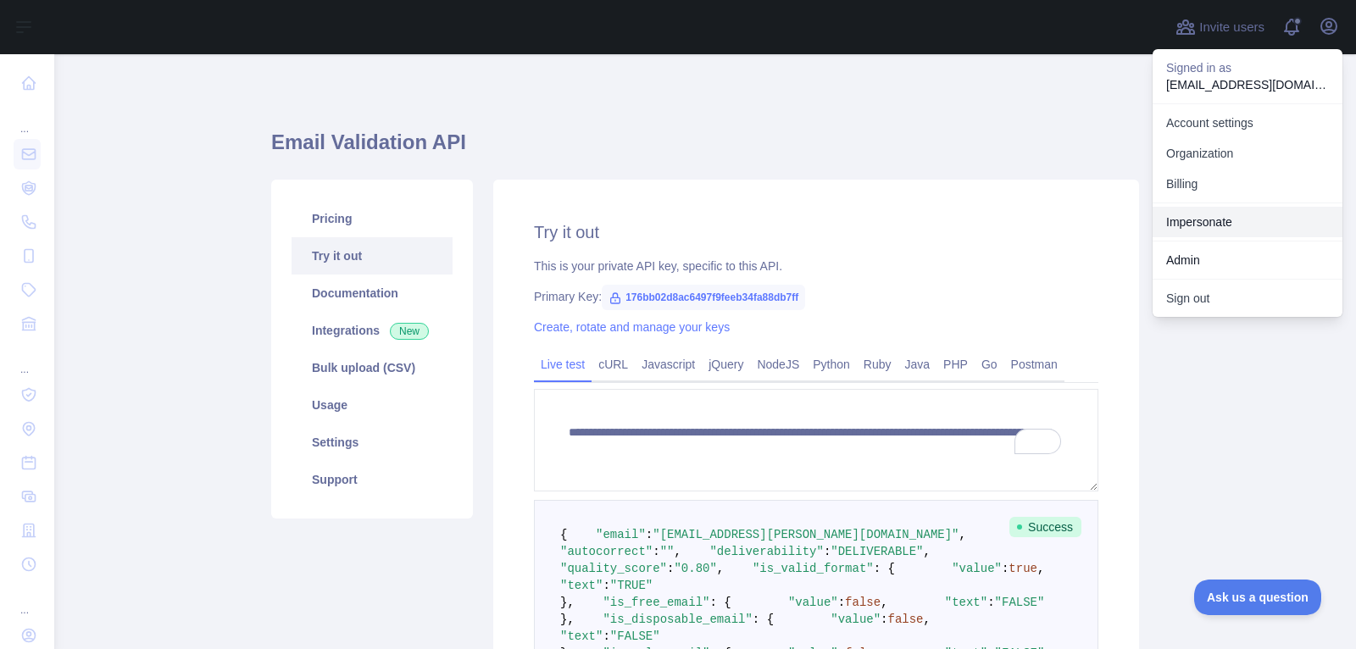
click at [1223, 227] on link "Impersonate" at bounding box center [1247, 222] width 190 height 31
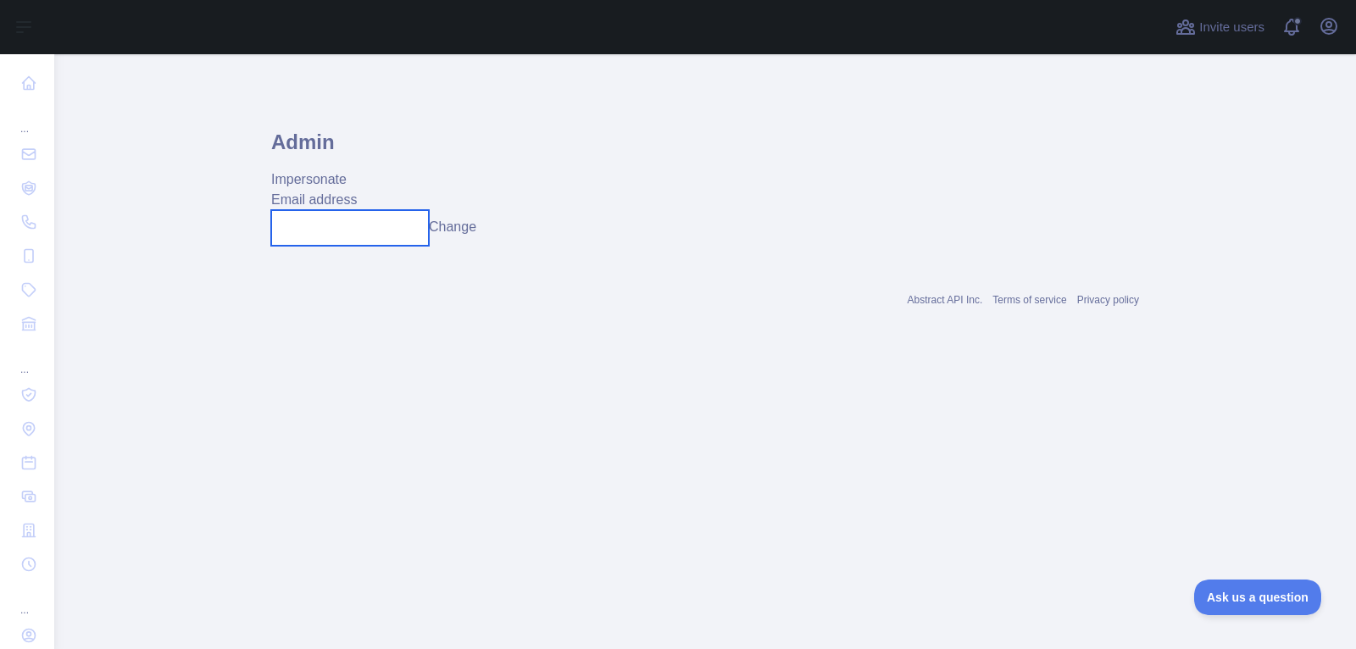
click at [299, 242] on input "text" at bounding box center [350, 228] width 158 height 36
paste input "**********"
type input "**********"
click at [458, 230] on button "Change" at bounding box center [452, 227] width 47 height 20
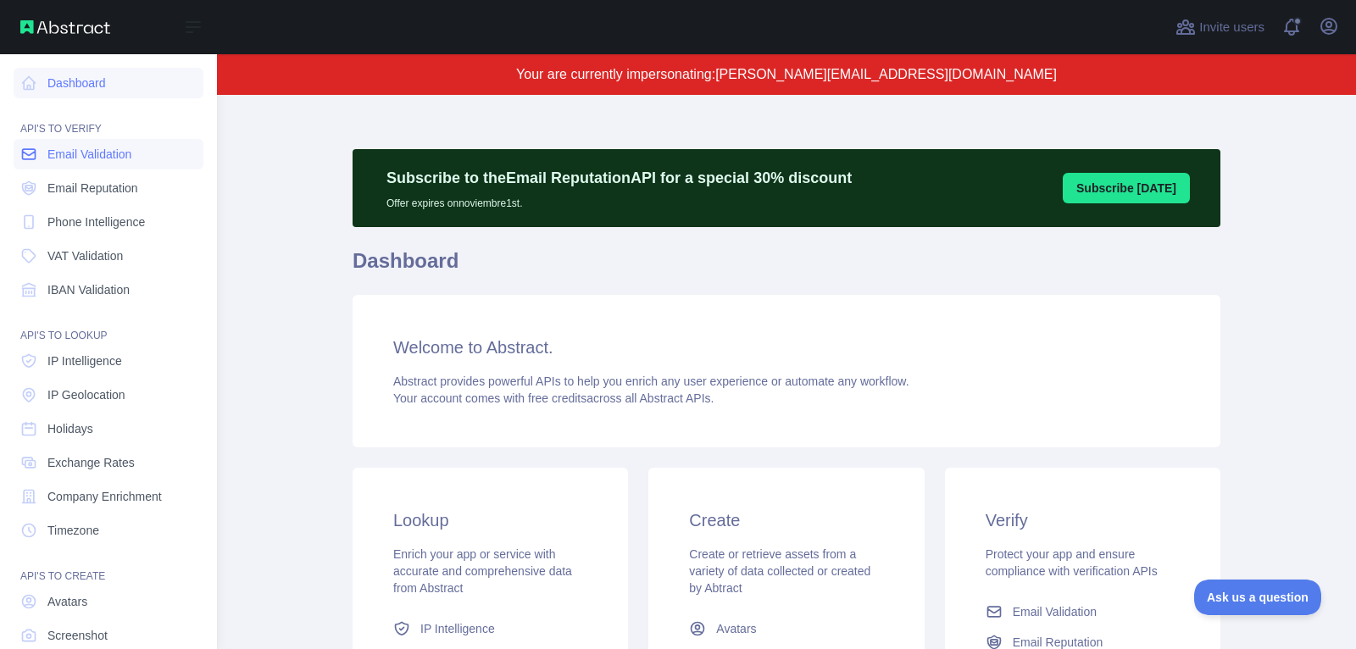
click at [102, 165] on link "Email Validation" at bounding box center [109, 154] width 190 height 31
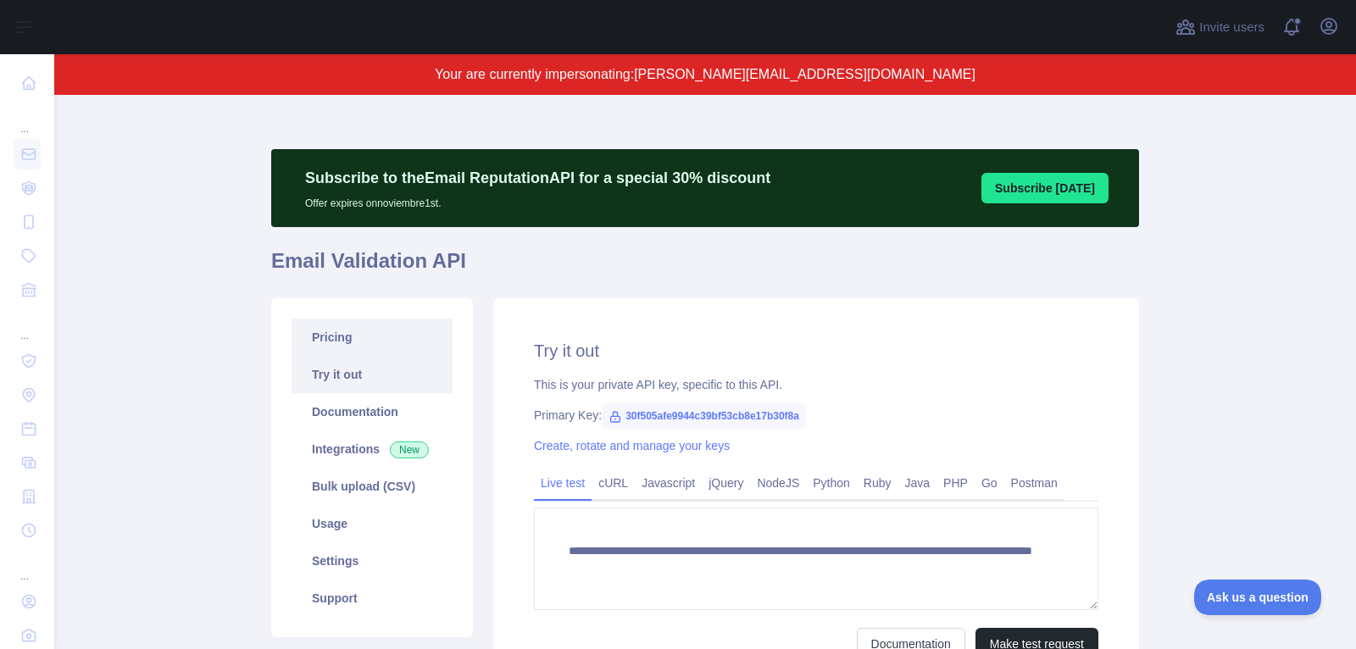
click at [384, 321] on link "Pricing" at bounding box center [371, 337] width 161 height 37
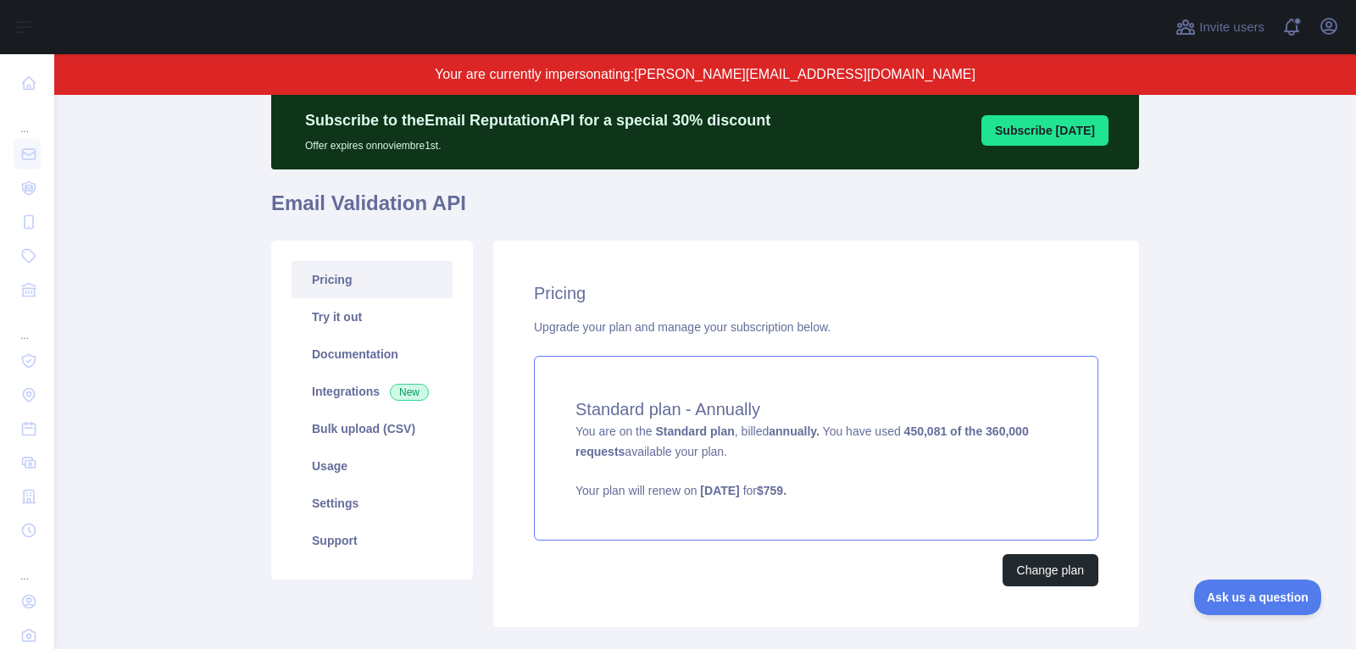
scroll to position [65, 0]
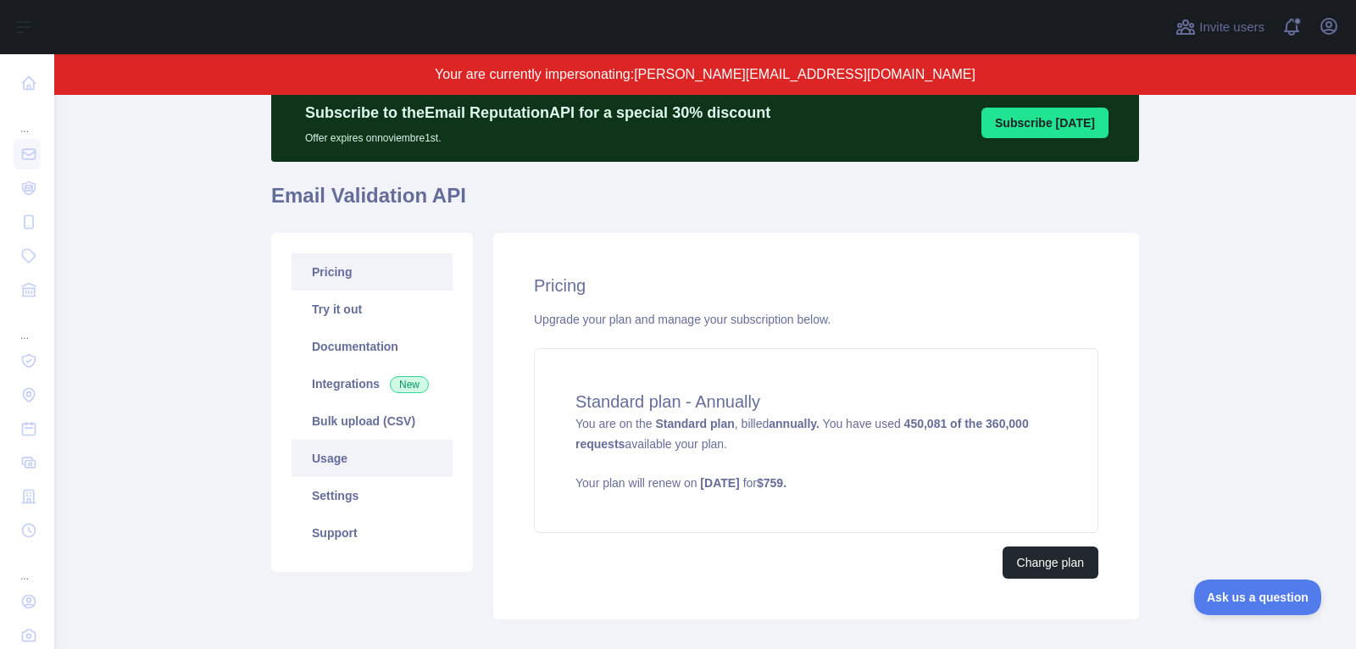
click at [396, 456] on link "Usage" at bounding box center [371, 458] width 161 height 37
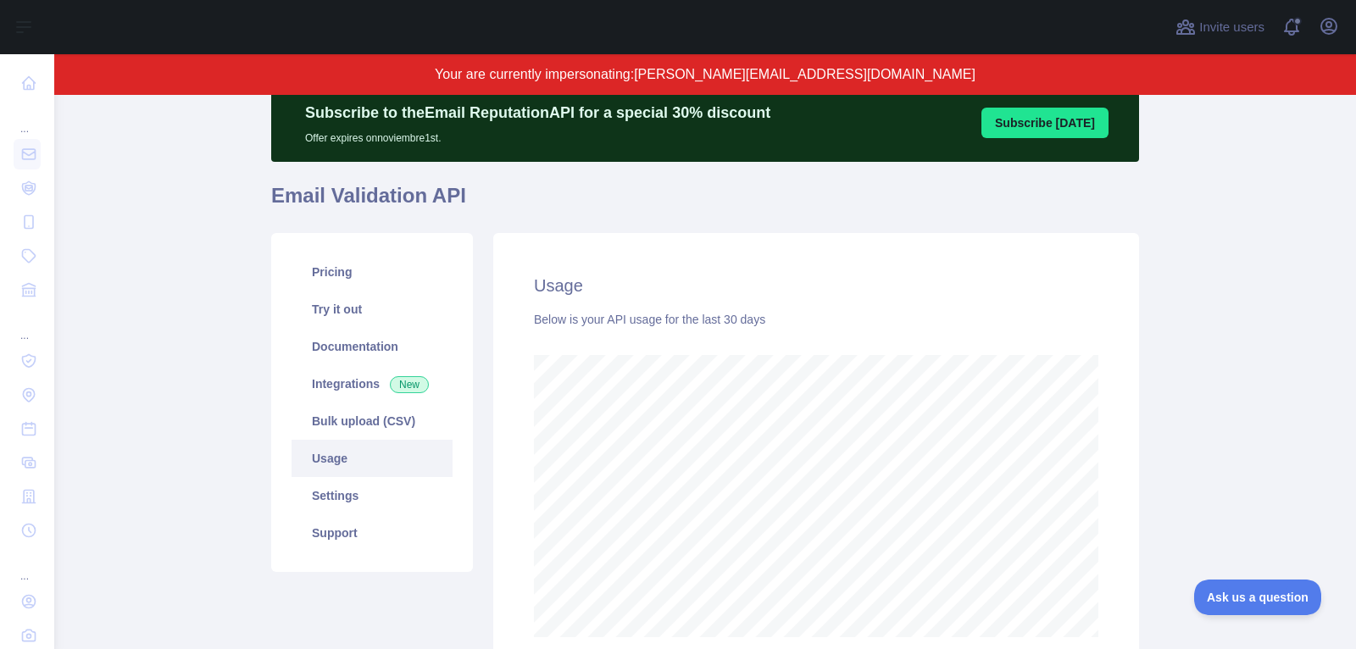
scroll to position [555, 1301]
click at [381, 317] on link "Try it out" at bounding box center [371, 309] width 161 height 37
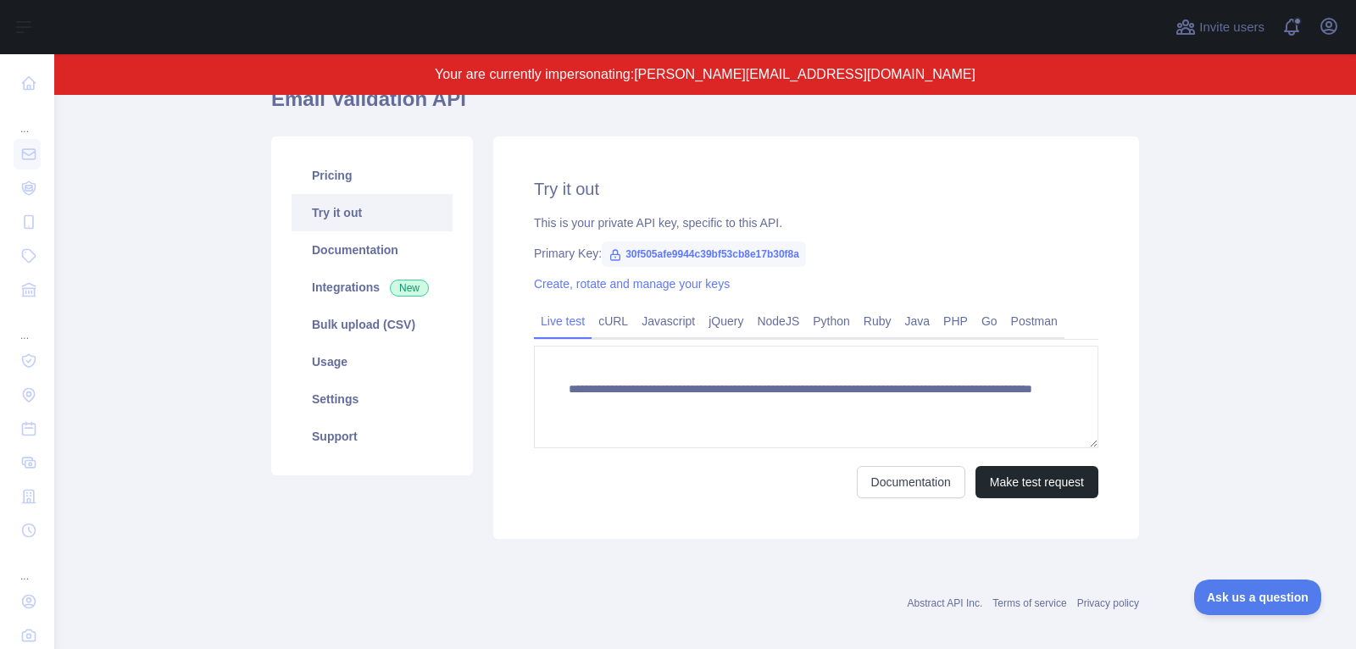
scroll to position [165, 0]
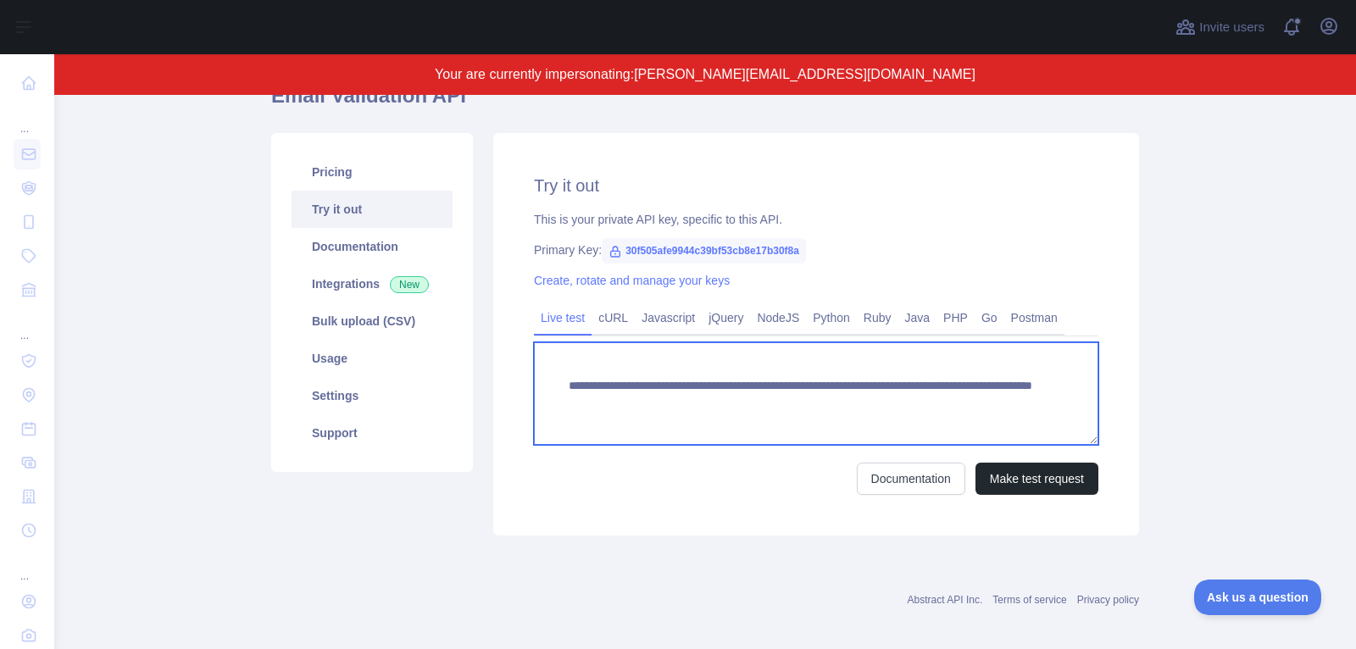
click at [678, 416] on textarea "**********" at bounding box center [816, 393] width 564 height 103
click at [678, 410] on textarea "**********" at bounding box center [816, 393] width 564 height 103
click at [680, 395] on textarea "**********" at bounding box center [816, 393] width 564 height 103
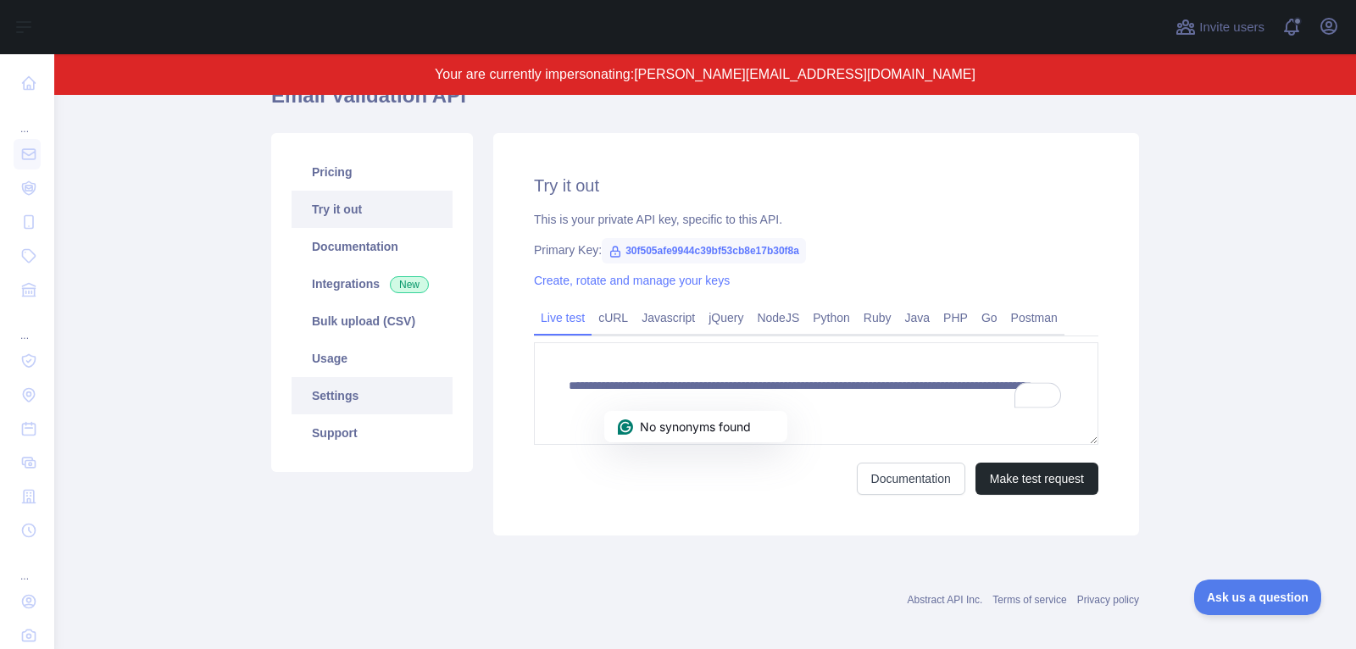
click at [363, 378] on link "Settings" at bounding box center [371, 395] width 161 height 37
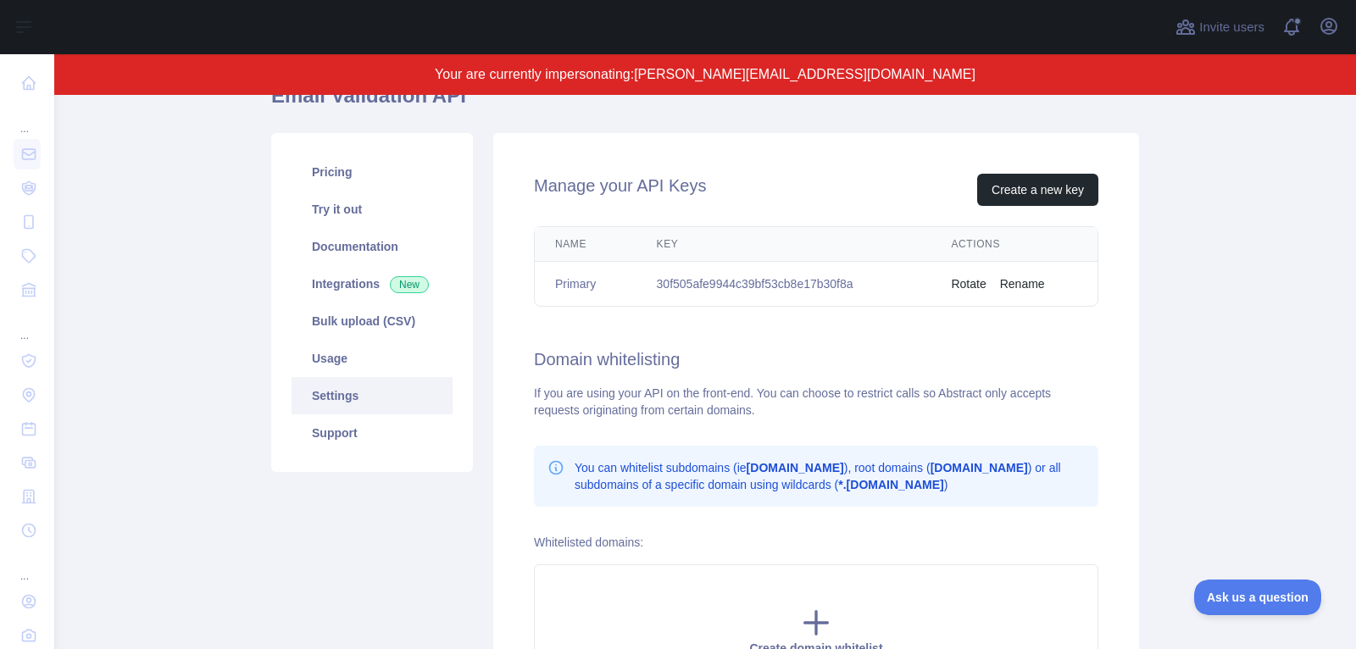
click at [736, 274] on td "30f505afe9944c39bf53cb8e17b30f8a" at bounding box center [783, 284] width 295 height 45
copy td "30f505afe9944c39bf53cb8e17b30f8a"
click at [342, 184] on link "Pricing" at bounding box center [371, 171] width 161 height 37
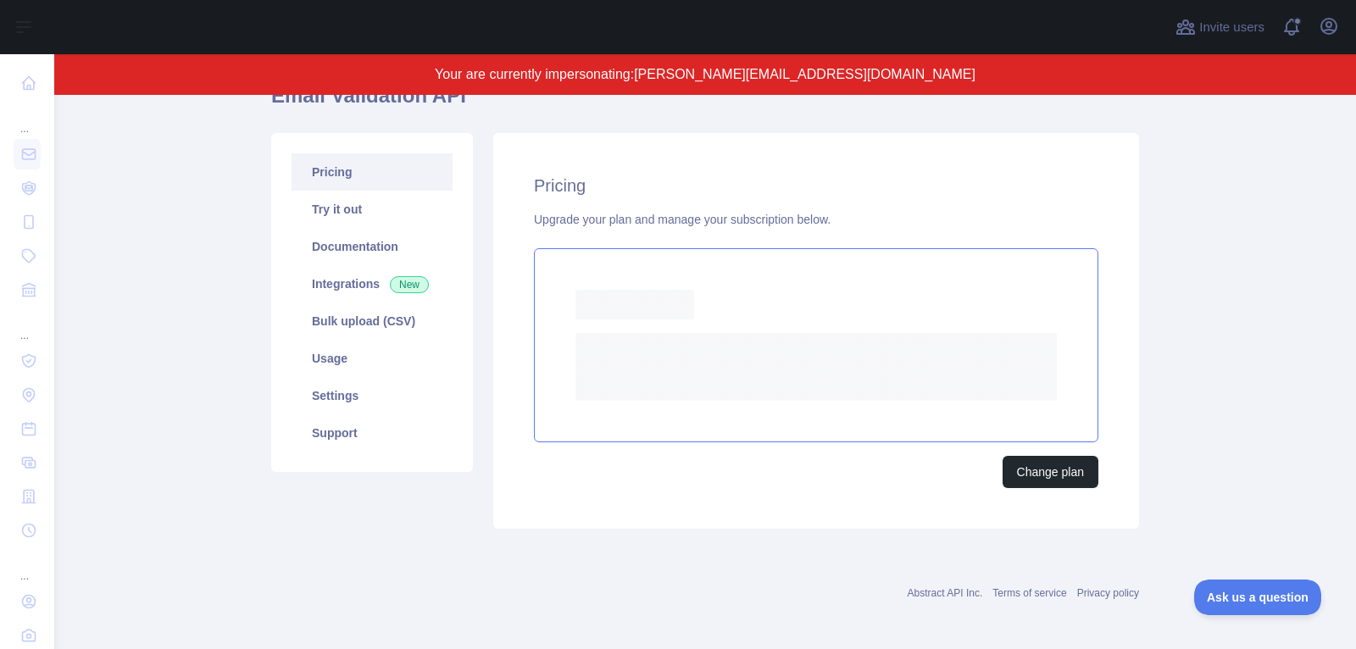
scroll to position [158, 0]
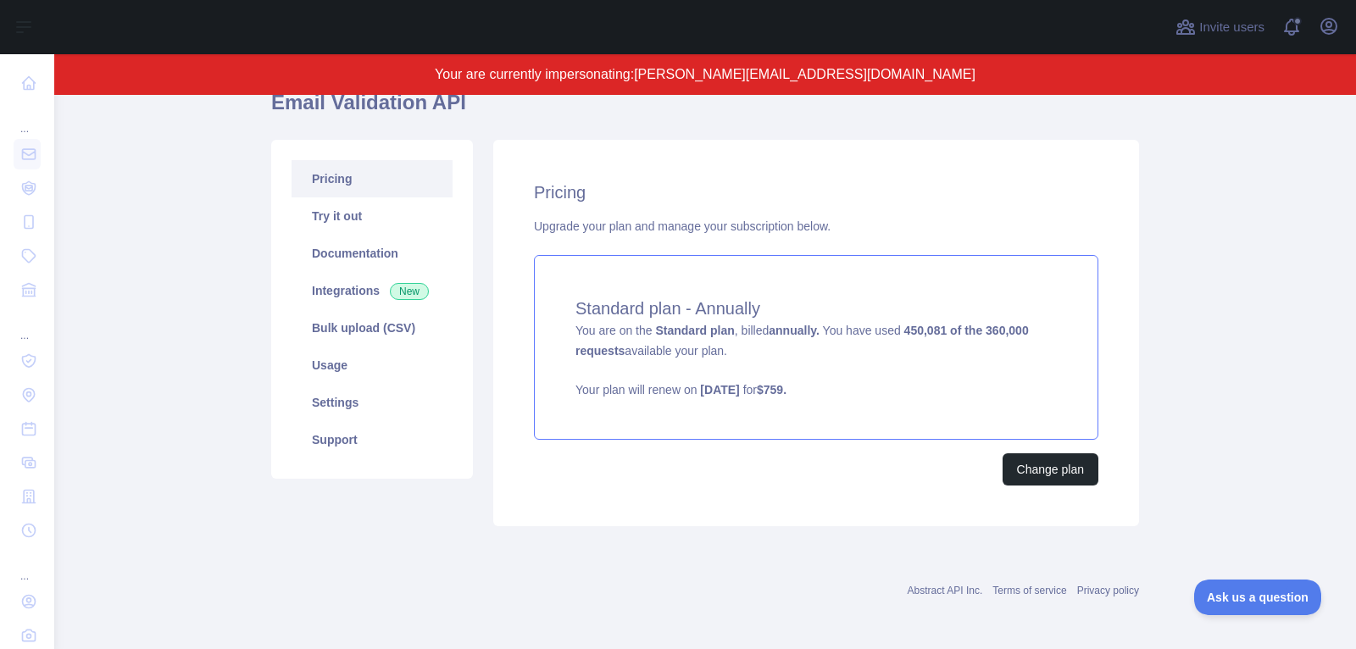
click at [587, 382] on p "Your plan will renew on July 06, 2026 for $ 759 ." at bounding box center [815, 389] width 481 height 17
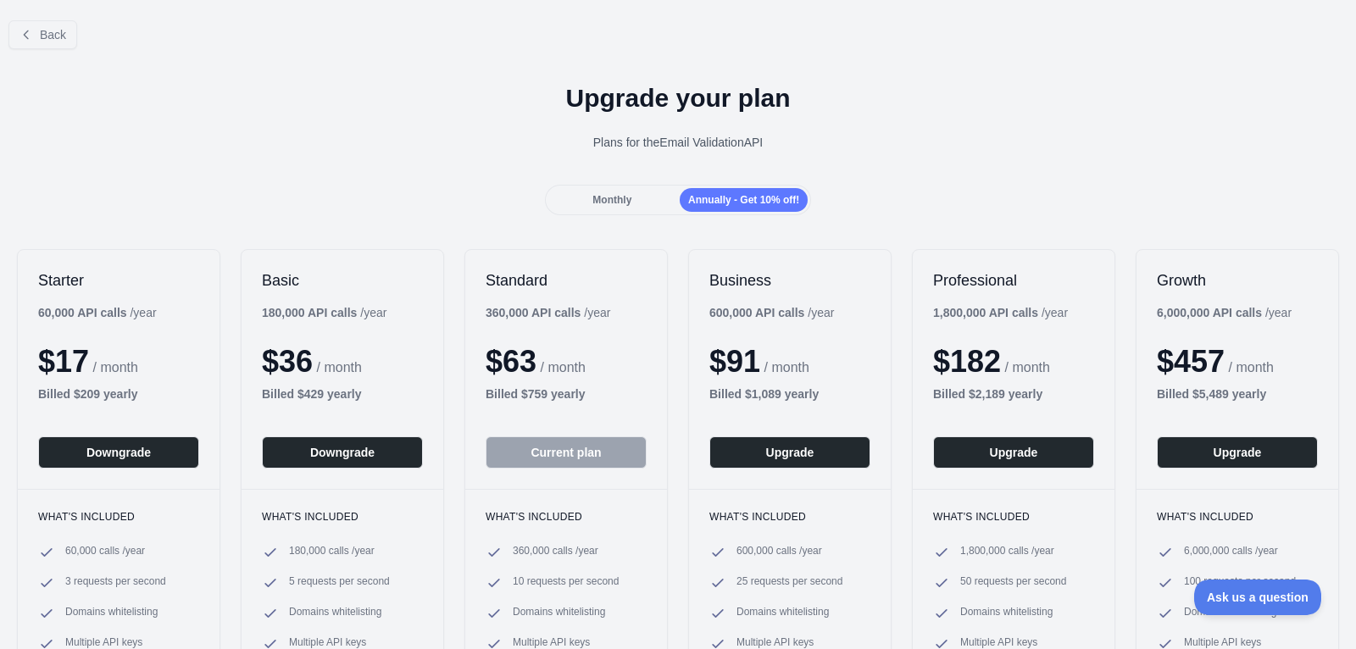
click at [528, 578] on span "10 requests per second" at bounding box center [566, 582] width 106 height 17
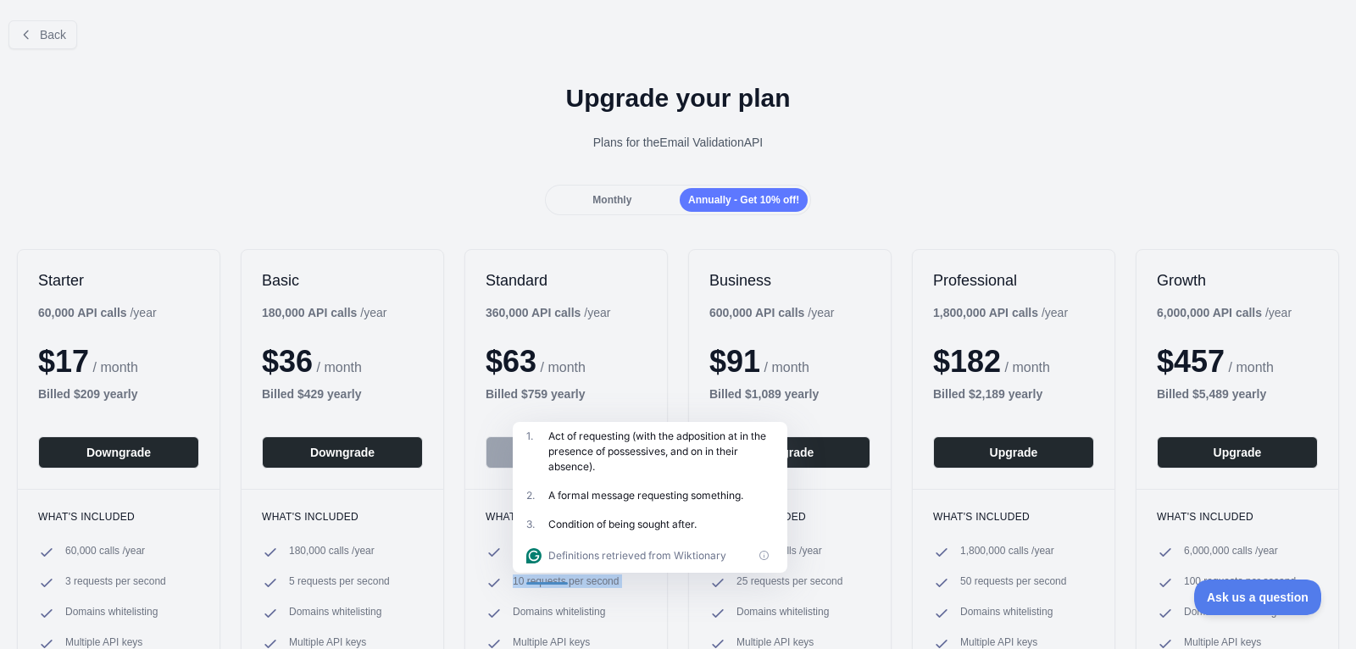
click at [538, 580] on span "10 requests per second" at bounding box center [566, 582] width 106 height 17
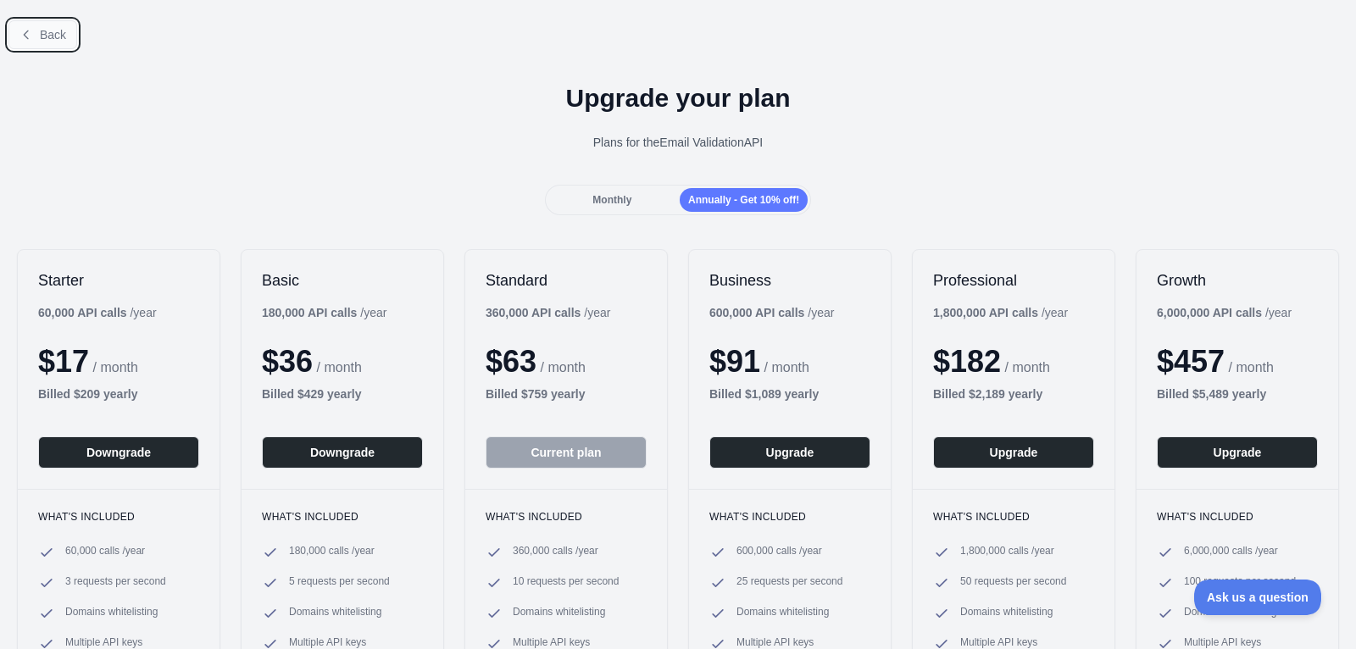
click at [53, 35] on span "Back" at bounding box center [53, 35] width 26 height 14
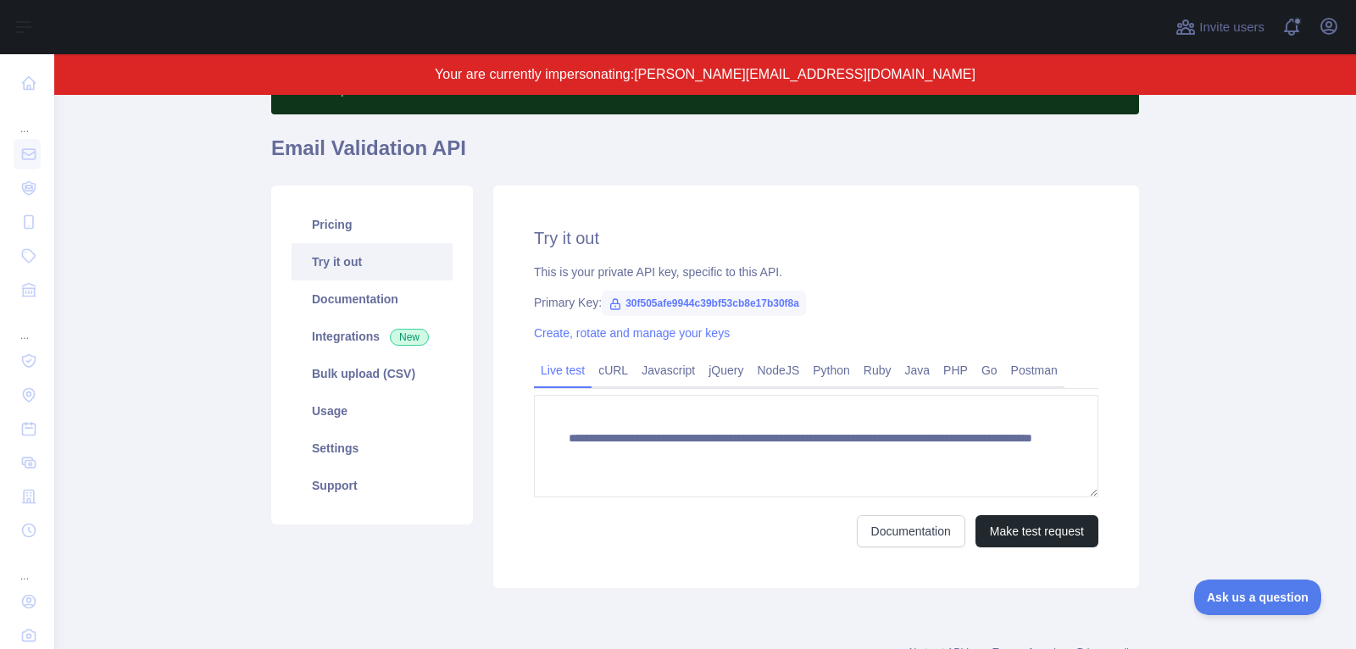
click at [586, 619] on div "Abstract API Inc. Terms of service Privacy policy" at bounding box center [705, 642] width 868 height 61
click at [353, 409] on link "Usage" at bounding box center [371, 410] width 161 height 37
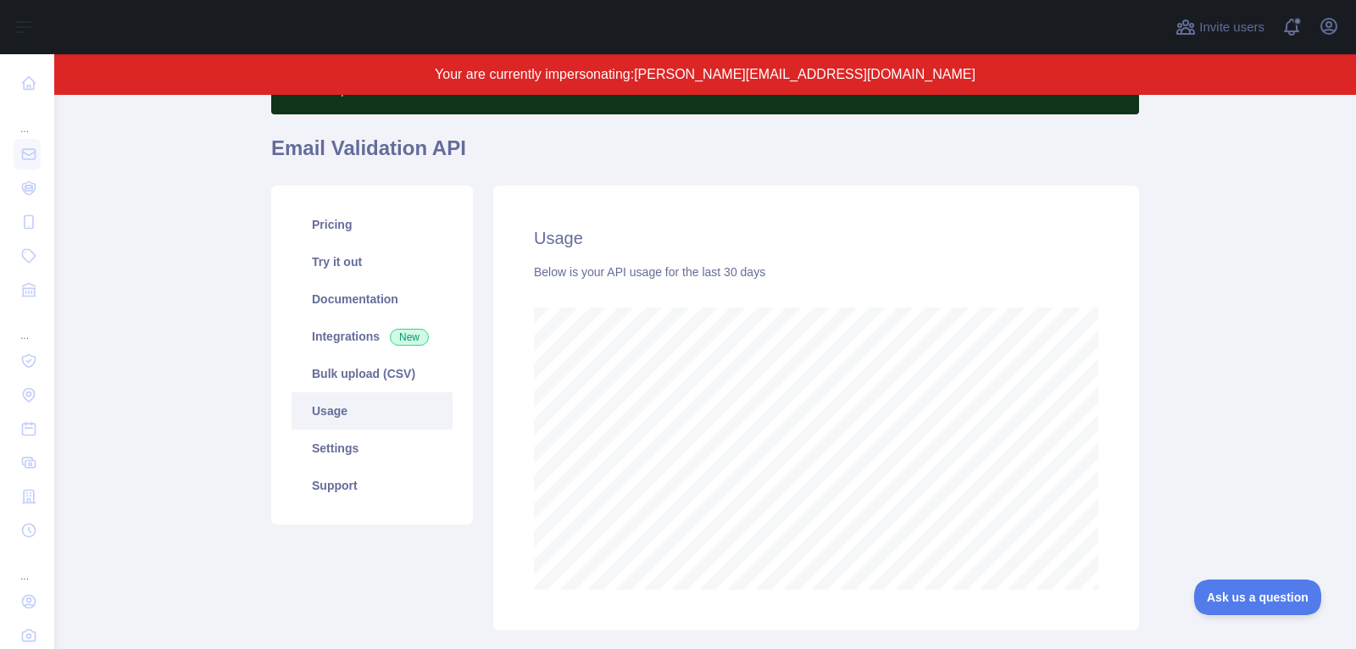
scroll to position [555, 1301]
click at [344, 226] on link "Pricing" at bounding box center [371, 224] width 161 height 37
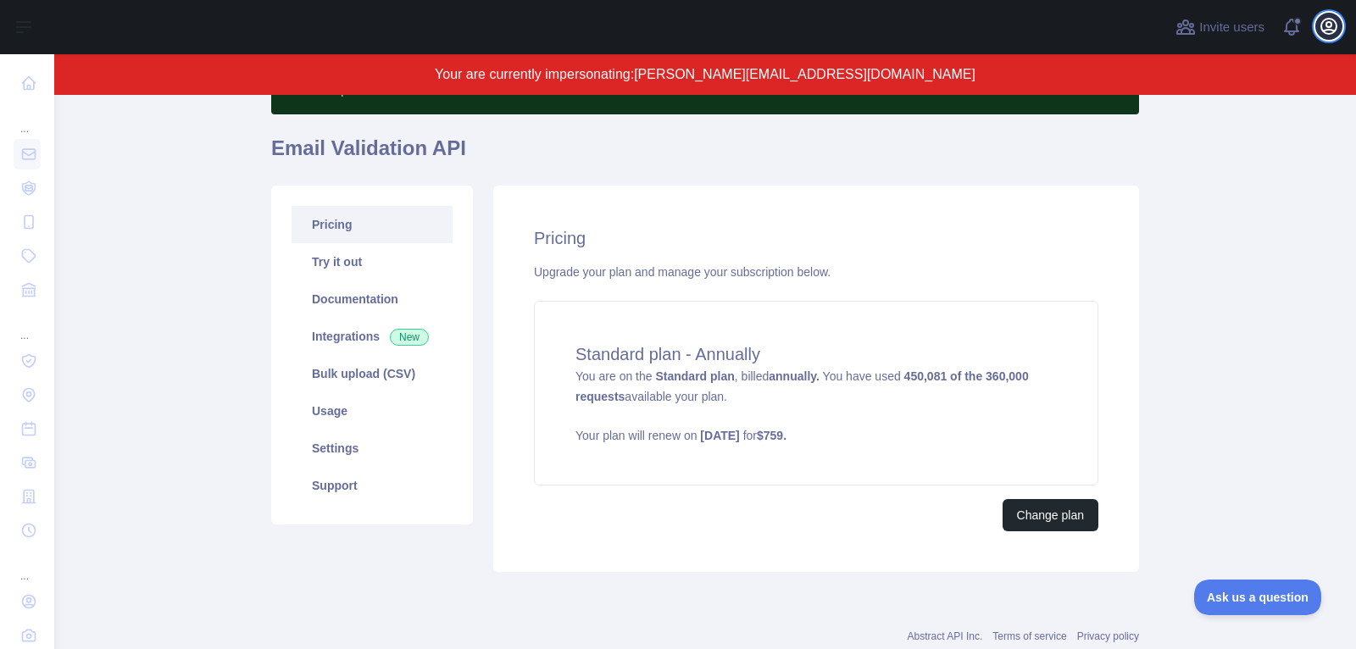
click at [1317, 24] on button "Open user menu" at bounding box center [1328, 26] width 27 height 27
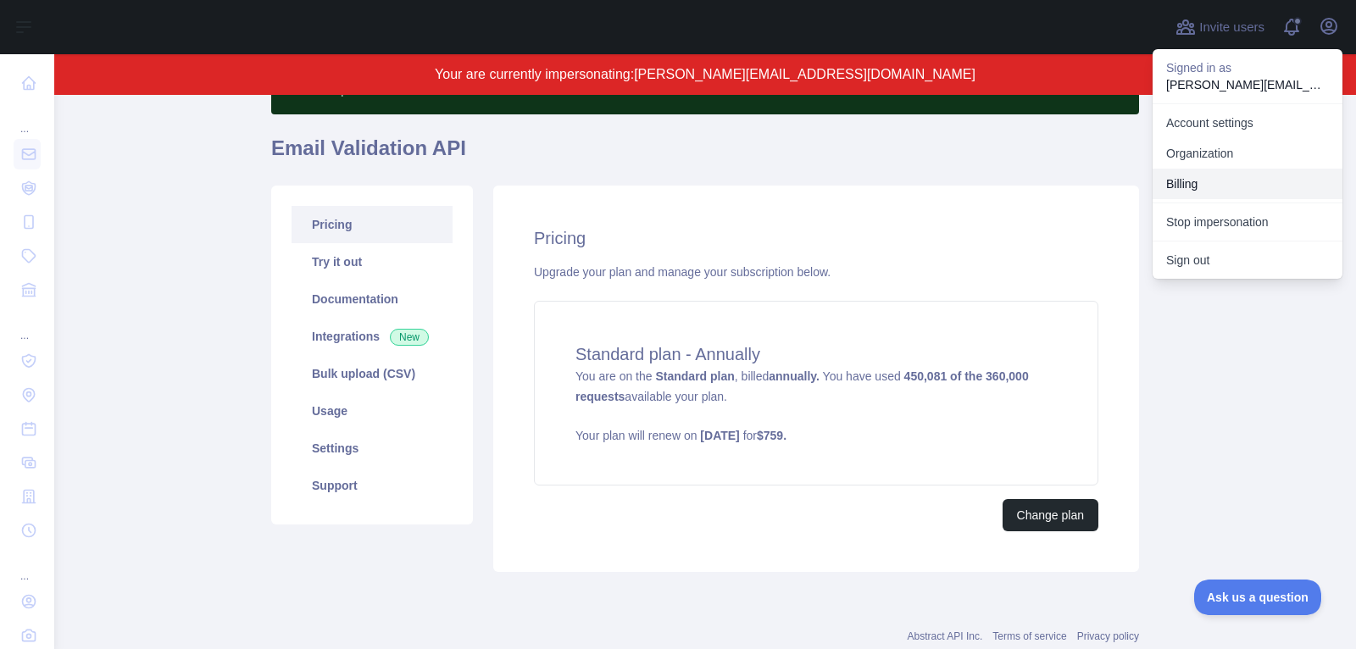
click at [1257, 184] on button "Billing" at bounding box center [1247, 184] width 190 height 31
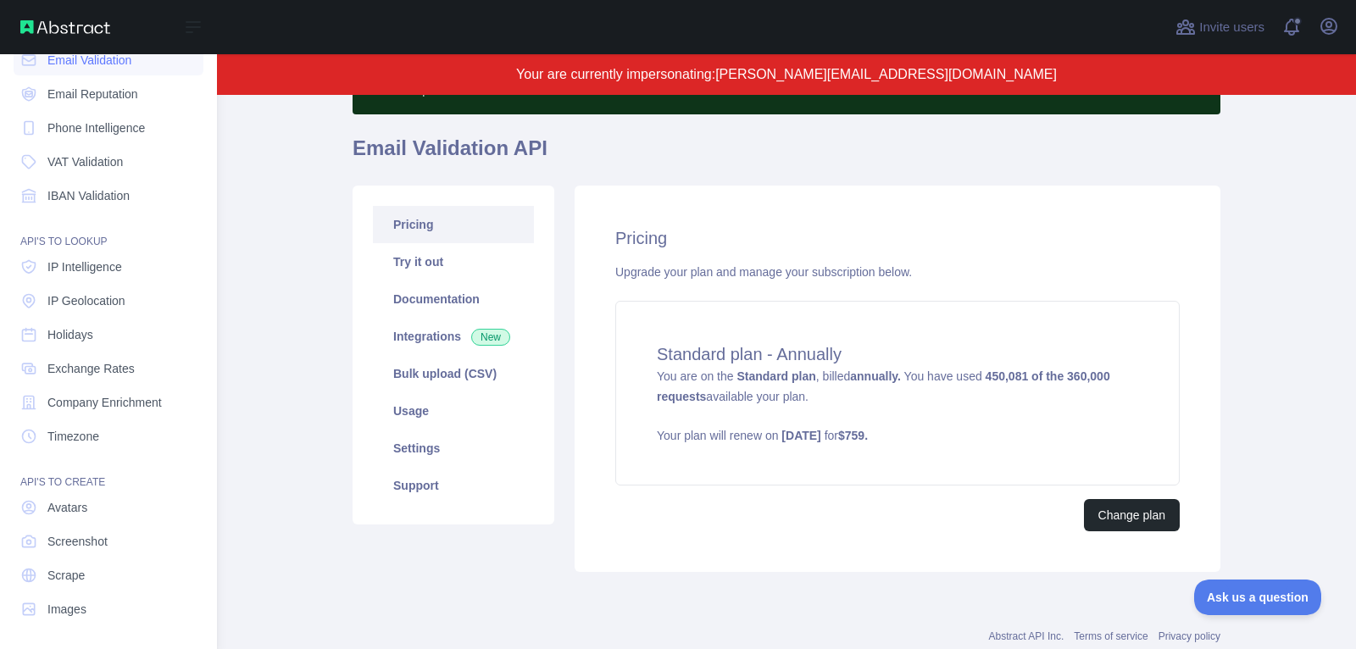
scroll to position [95, 0]
click at [103, 432] on link "Timezone" at bounding box center [109, 435] width 190 height 31
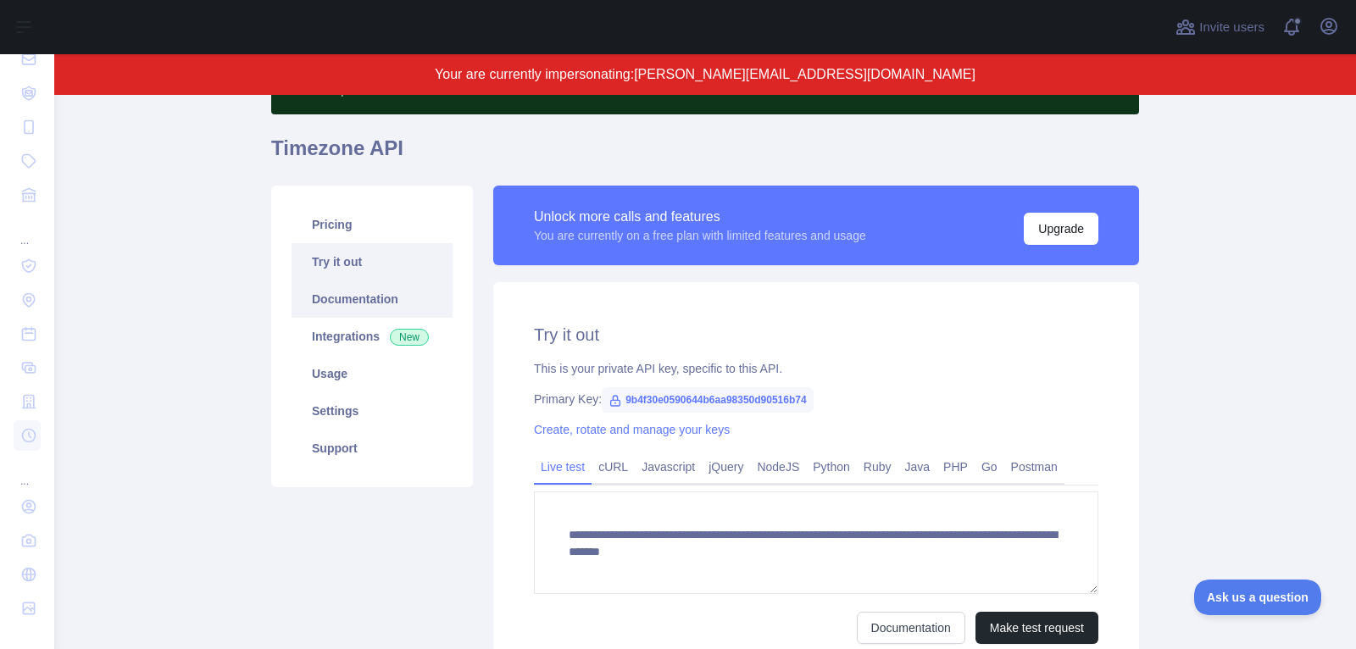
click at [388, 295] on link "Documentation" at bounding box center [371, 298] width 161 height 37
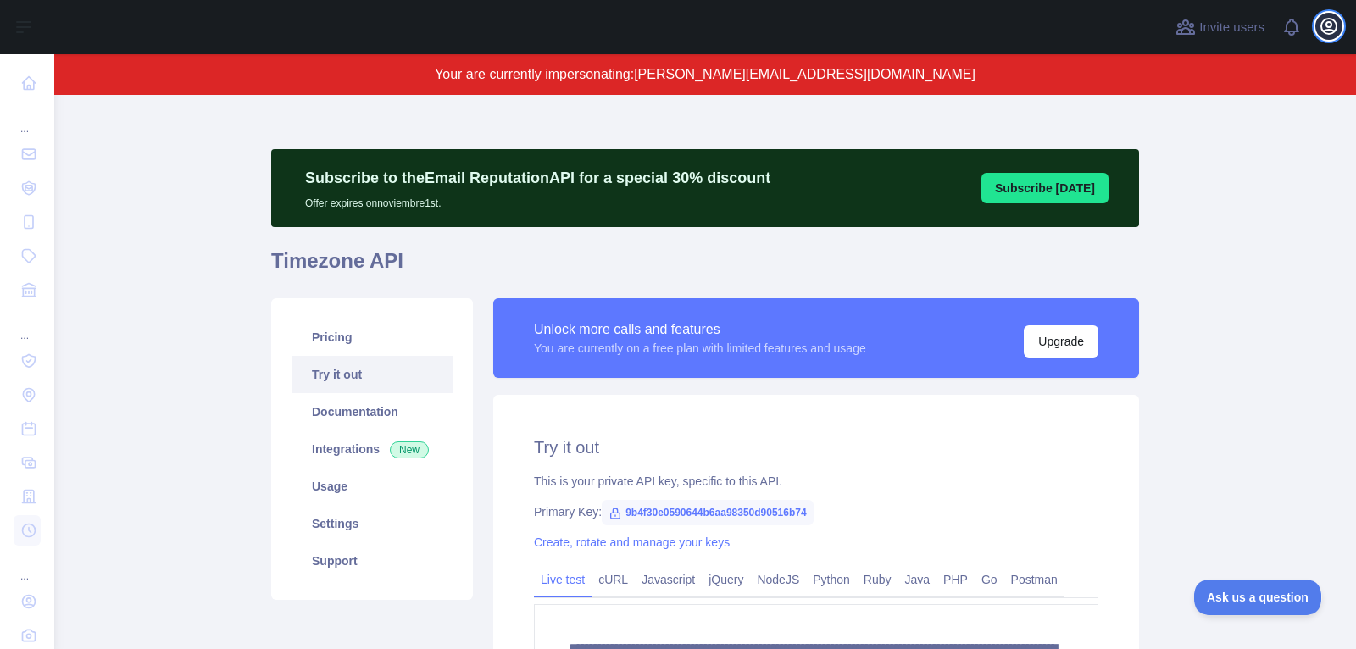
click at [1325, 29] on icon "button" at bounding box center [1328, 26] width 15 height 15
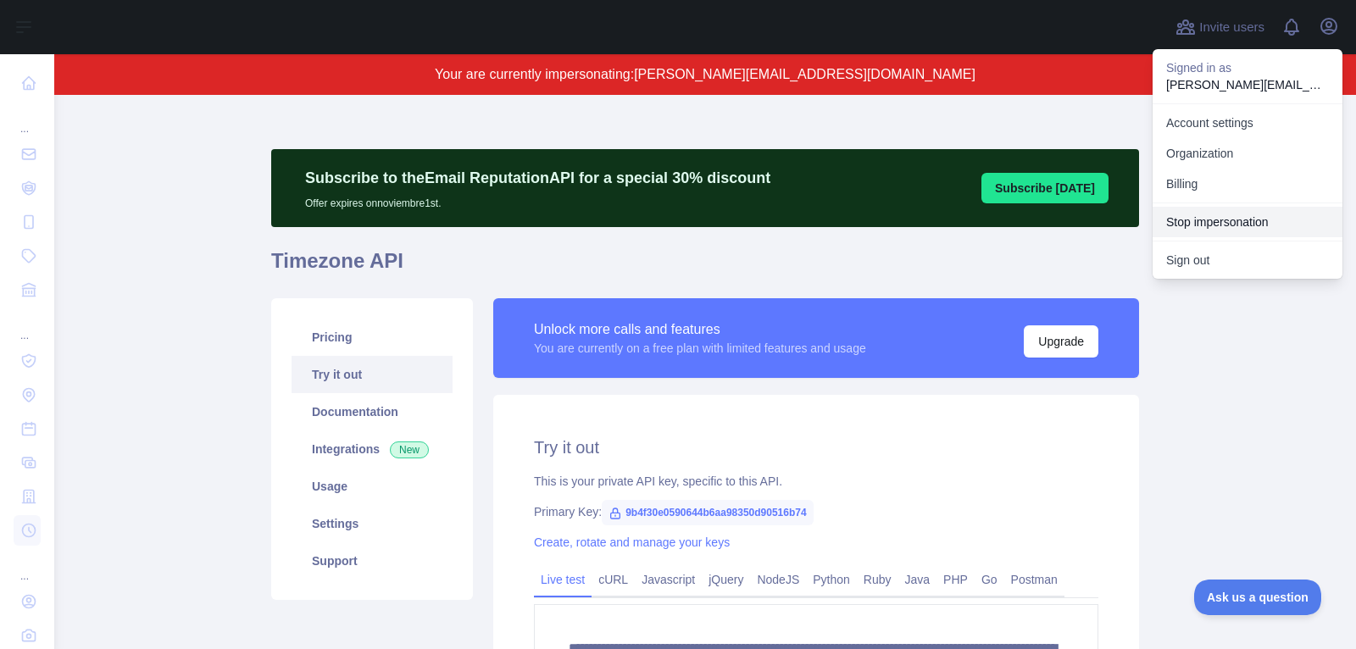
click at [1235, 214] on button "Stop impersonation" at bounding box center [1247, 222] width 190 height 31
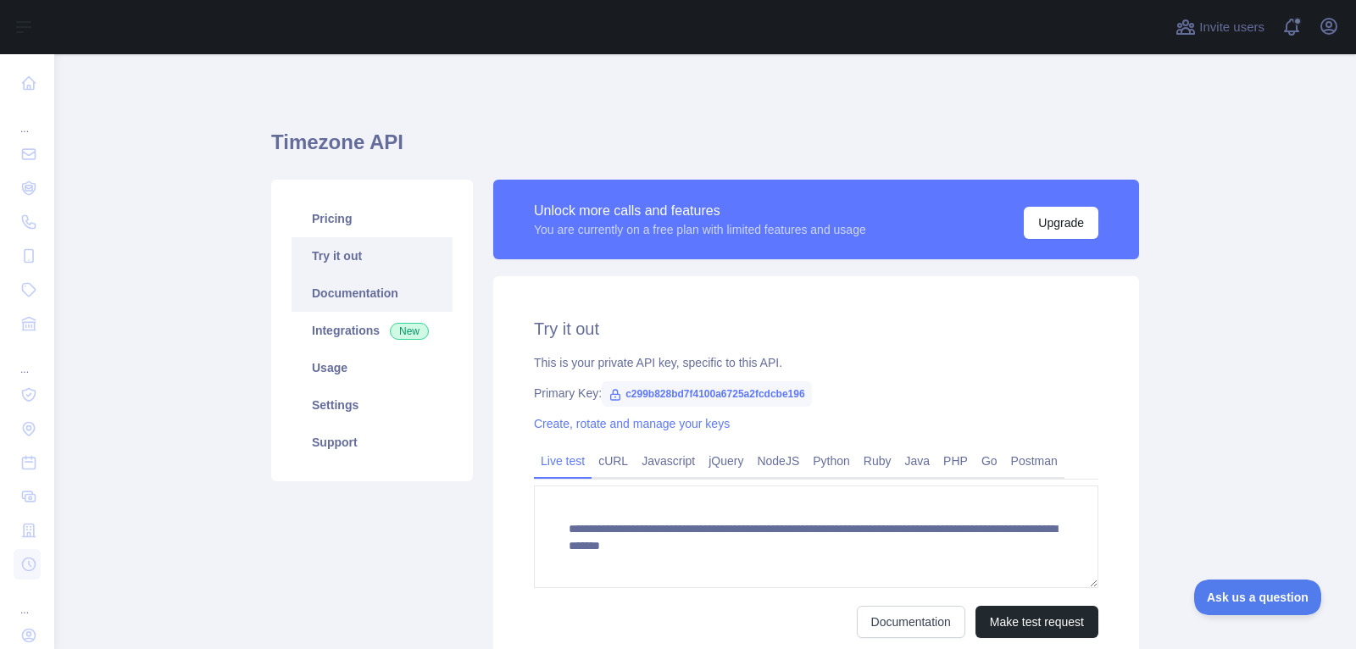
click at [393, 292] on link "Documentation" at bounding box center [371, 293] width 161 height 37
click at [363, 305] on link "Documentation" at bounding box center [371, 293] width 161 height 37
click at [525, 144] on h1 "Timezone API" at bounding box center [705, 149] width 868 height 41
click at [359, 363] on link "Usage" at bounding box center [371, 367] width 161 height 37
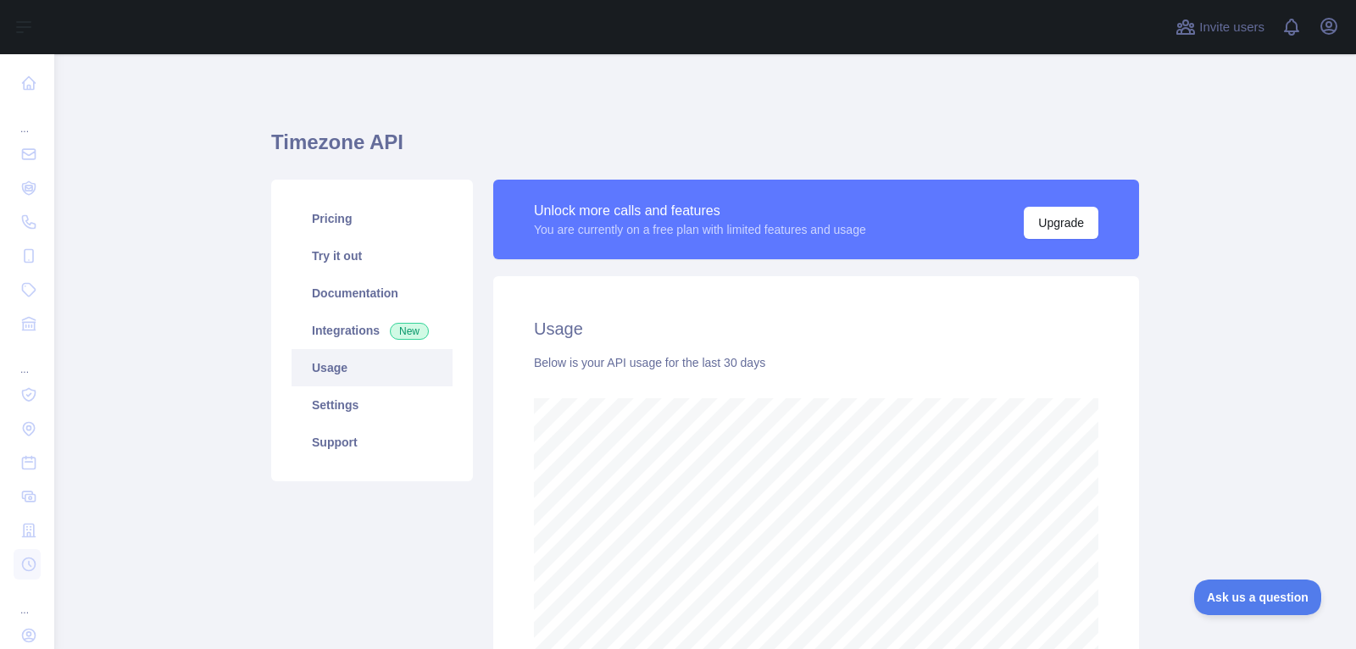
scroll to position [595, 1301]
click at [352, 413] on link "Settings" at bounding box center [371, 404] width 161 height 37
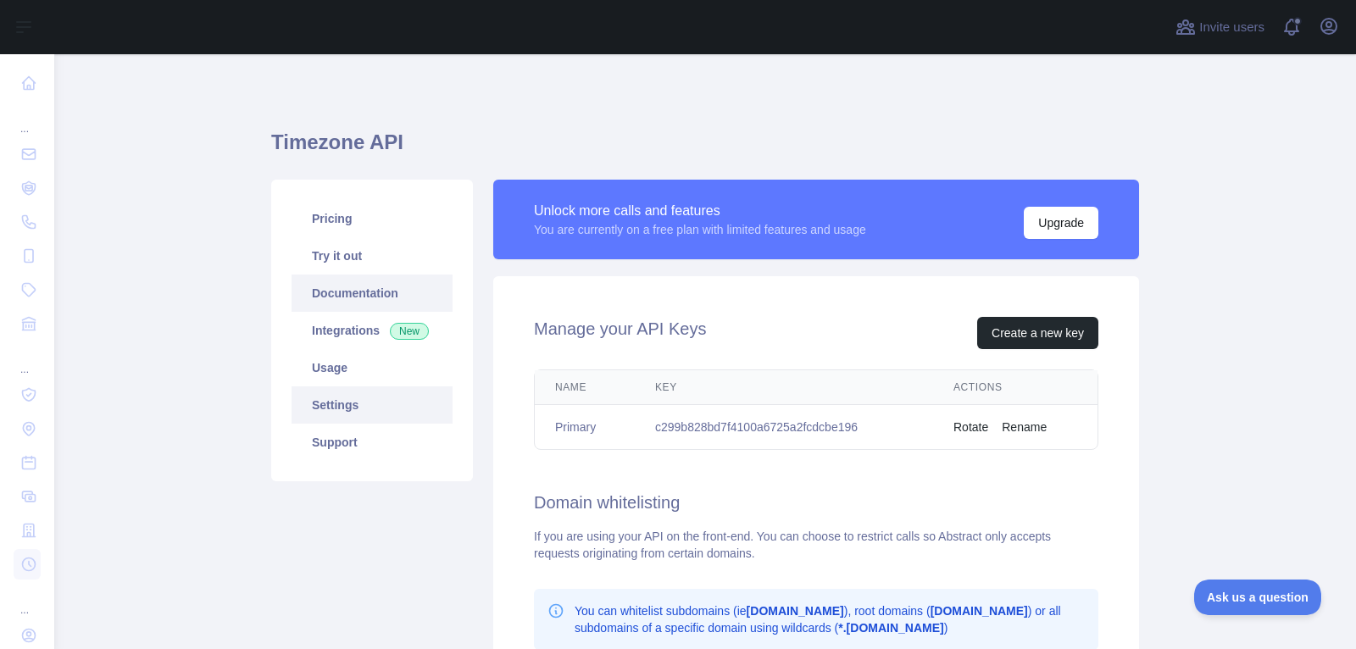
click at [367, 291] on link "Documentation" at bounding box center [371, 293] width 161 height 37
